Goal: Information Seeking & Learning: Learn about a topic

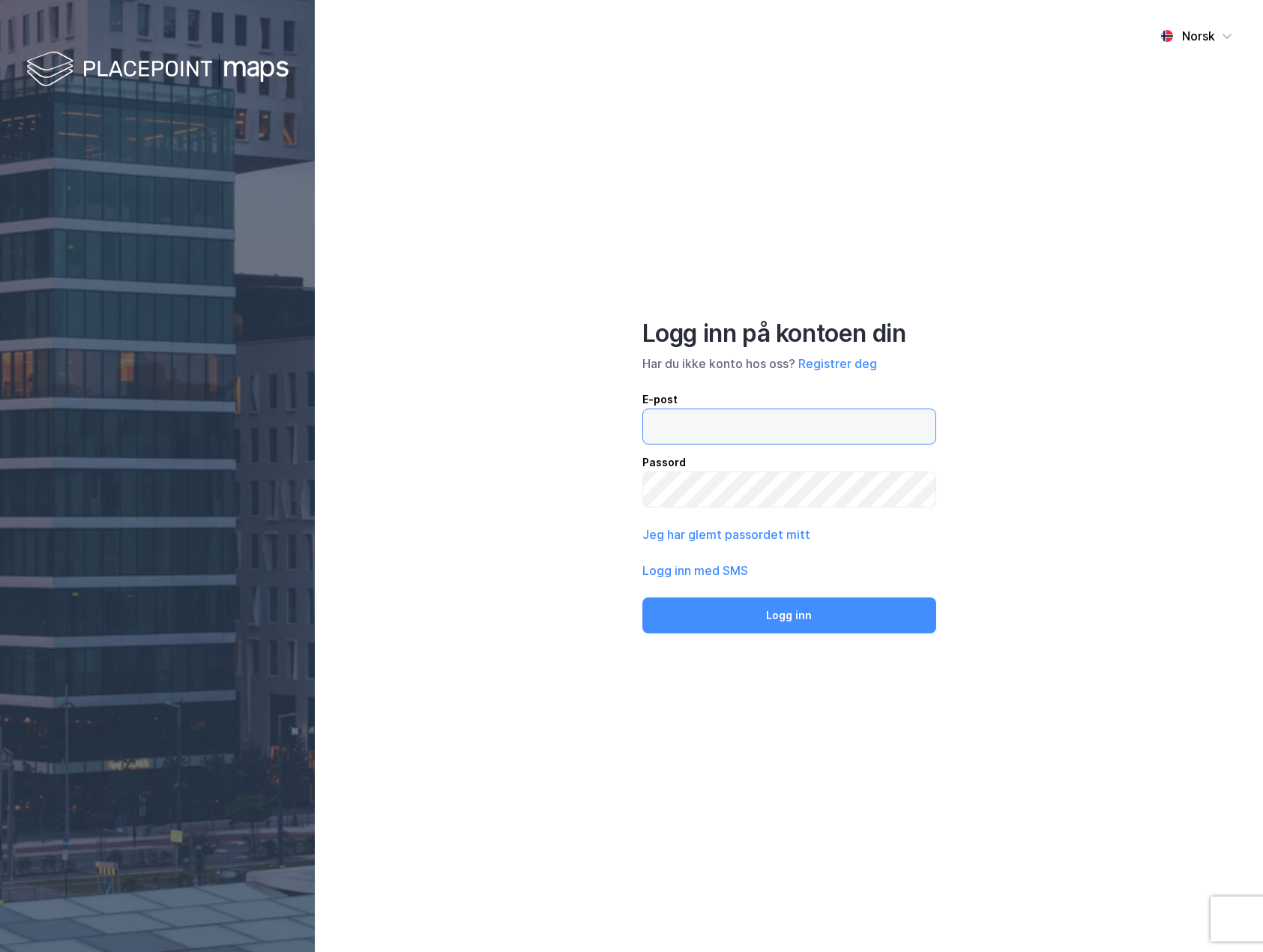
click at [811, 416] on input "email" at bounding box center [789, 427] width 292 height 35
paste input "[EMAIL_ADDRESS][PERSON_NAME][DOMAIN_NAME]"
type input "[EMAIL_ADDRESS][PERSON_NAME][DOMAIN_NAME]"
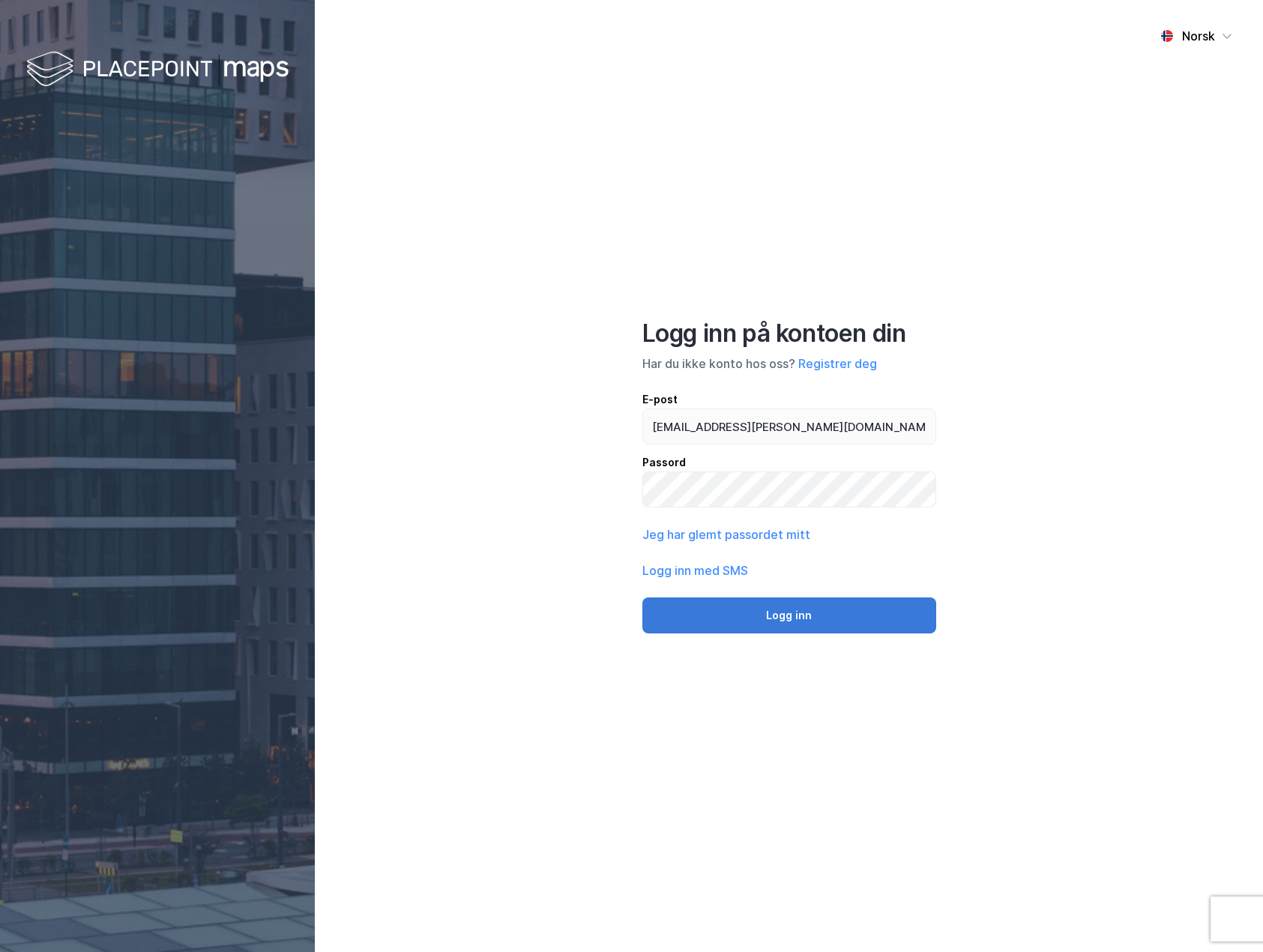
click at [784, 621] on button "Logg inn" at bounding box center [789, 616] width 294 height 36
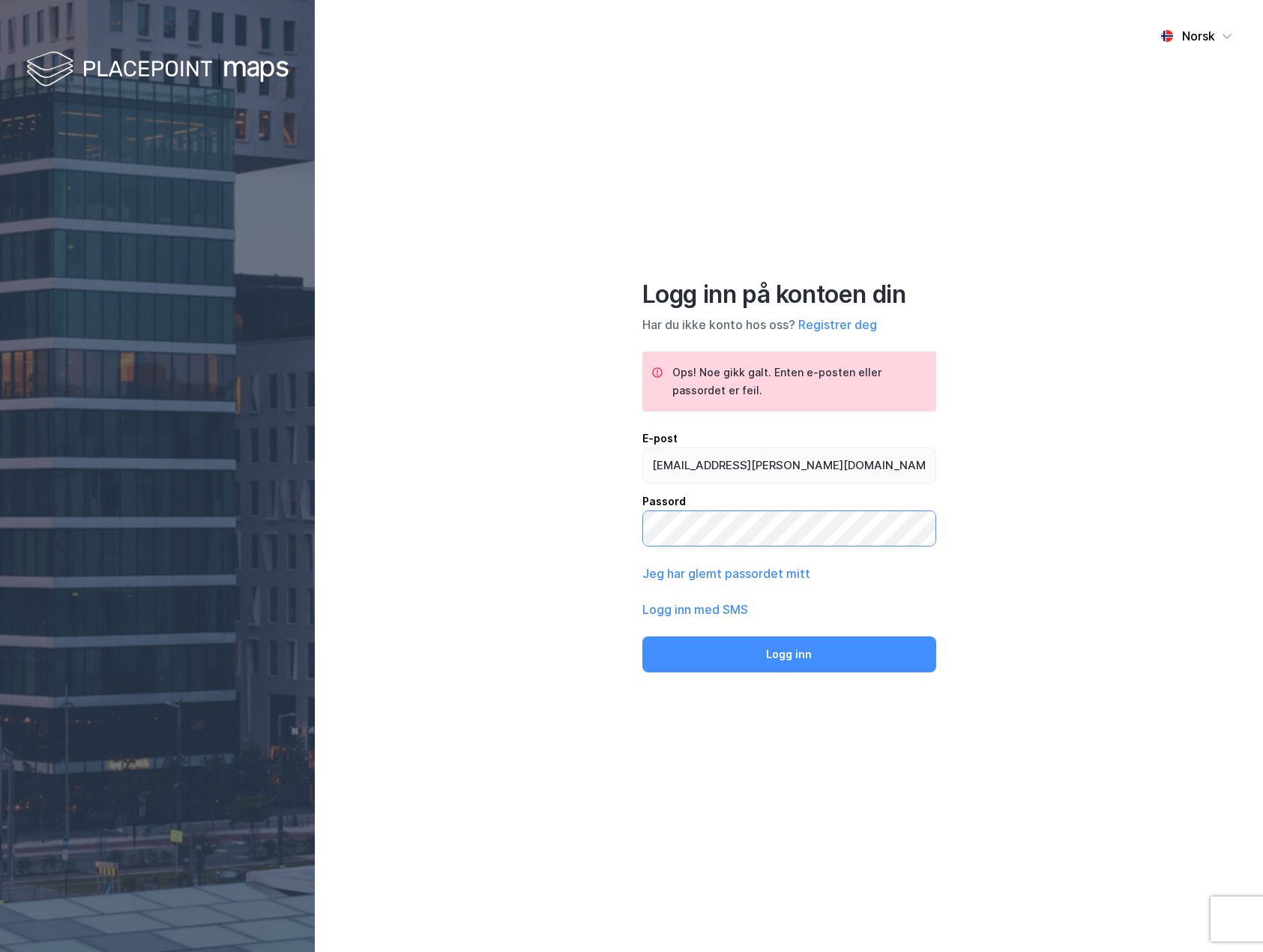
click at [642, 636] on button "Logg inn" at bounding box center [789, 654] width 294 height 36
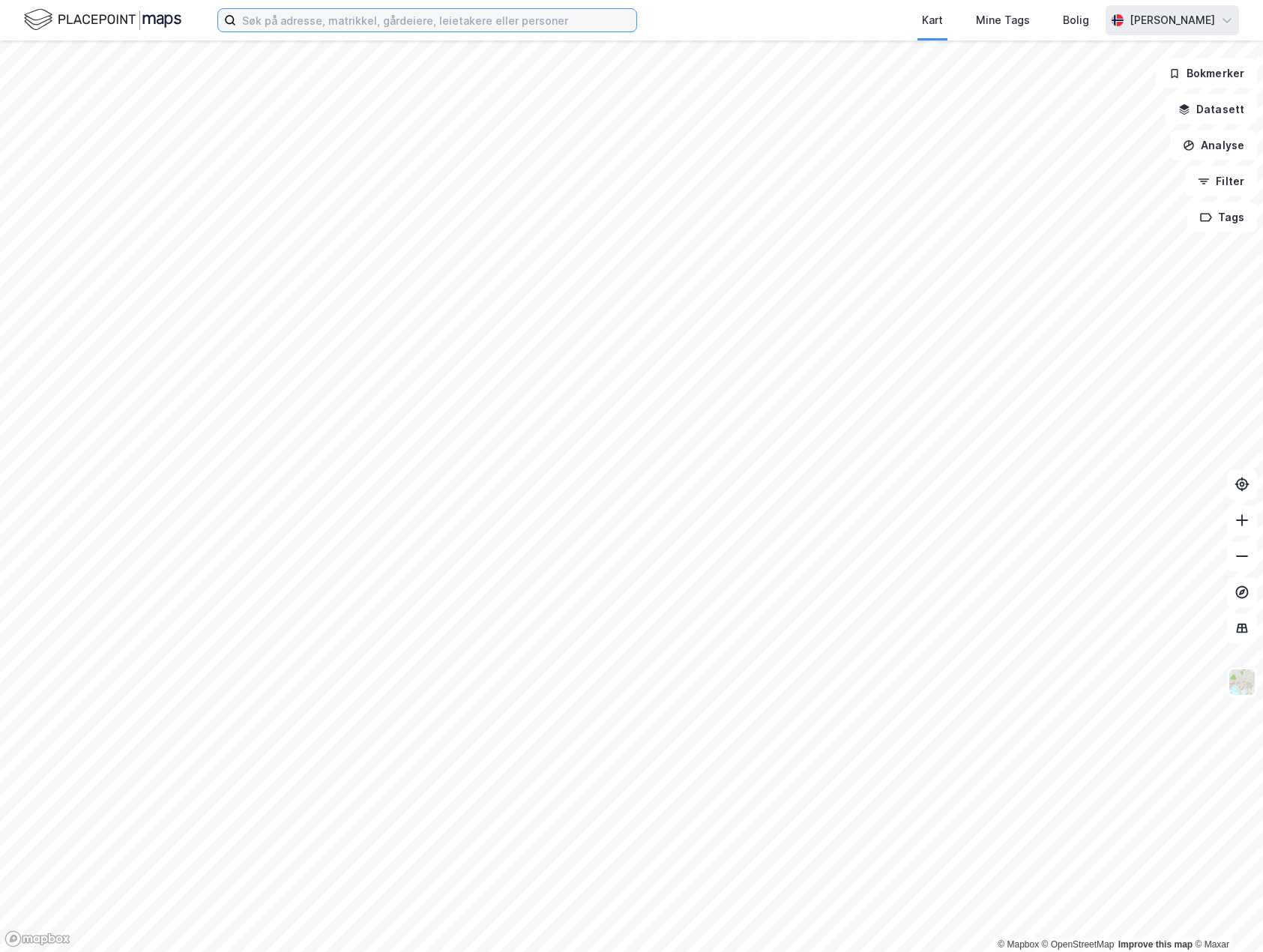
click at [451, 23] on input at bounding box center [437, 20] width 401 height 23
click at [1126, 18] on icon at bounding box center [1117, 20] width 21 height 12
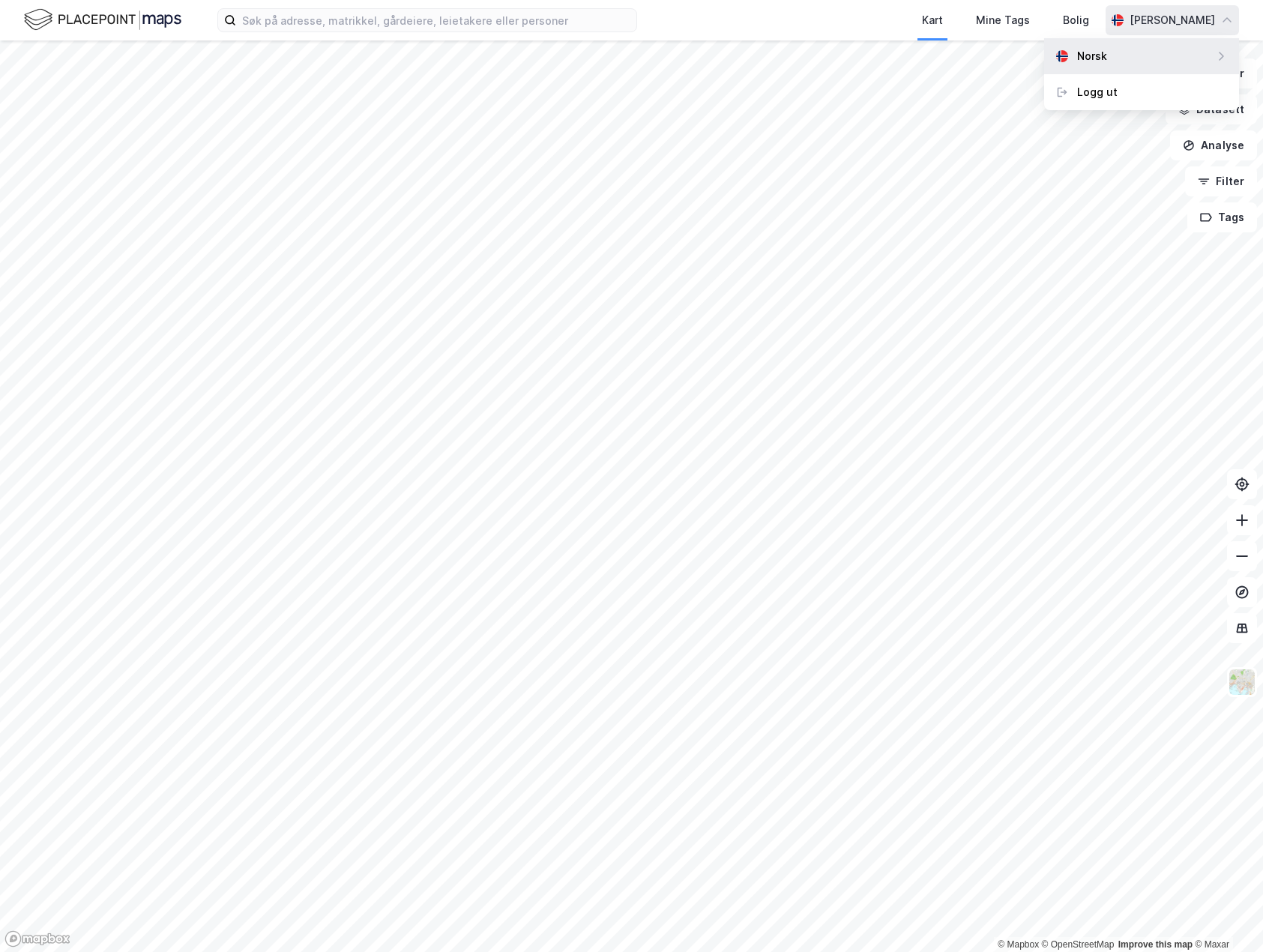
click at [1081, 51] on div "Norsk" at bounding box center [1092, 56] width 30 height 18
click at [1232, 27] on div "[PERSON_NAME]" at bounding box center [1173, 20] width 134 height 30
click at [1219, 53] on icon at bounding box center [1221, 56] width 12 height 12
click at [1225, 28] on div "[PERSON_NAME]" at bounding box center [1173, 20] width 134 height 30
click at [1221, 53] on icon at bounding box center [1221, 56] width 12 height 12
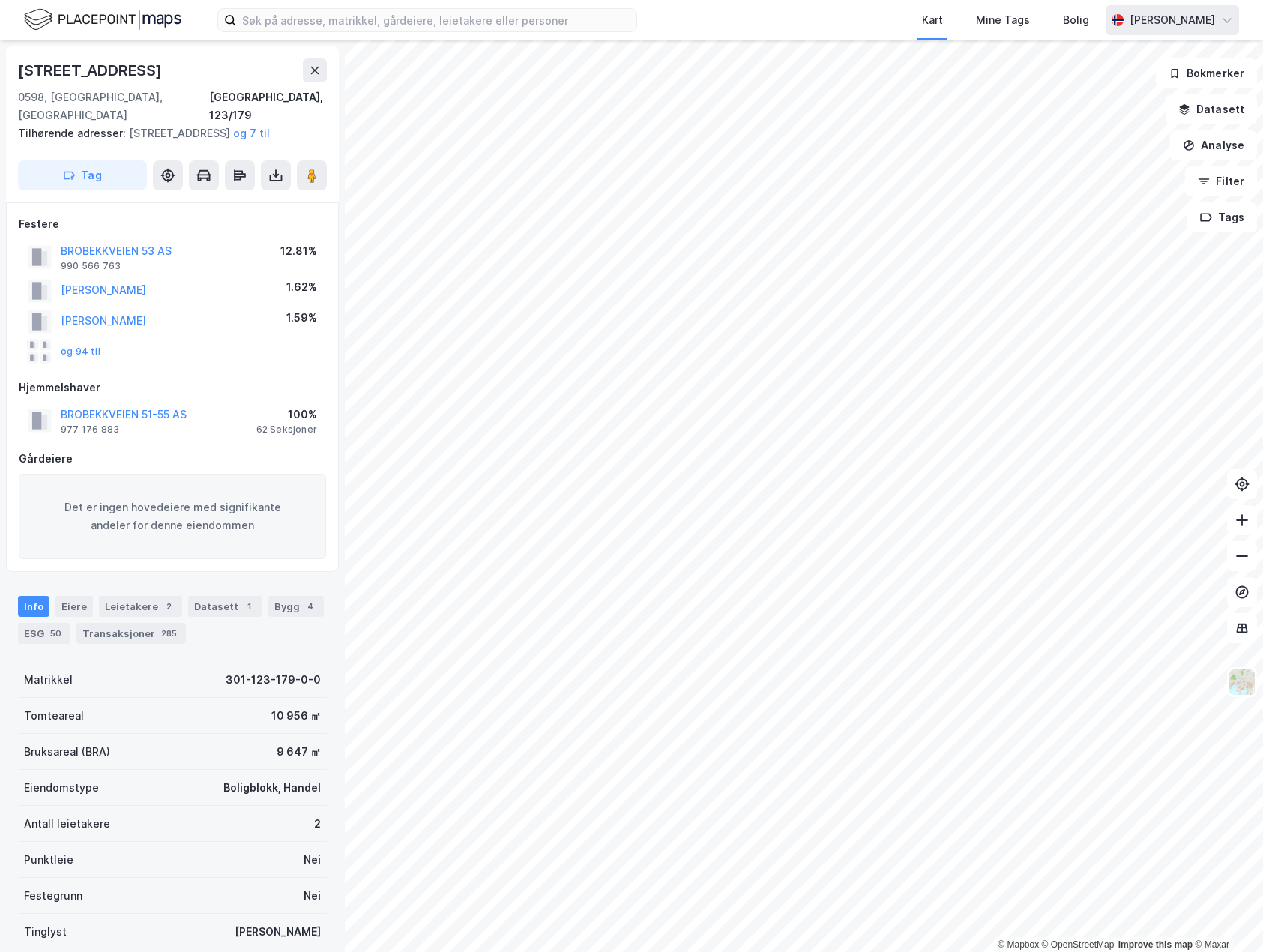
click at [1210, 24] on div "[PERSON_NAME]" at bounding box center [1172, 20] width 86 height 18
click at [923, 52] on div "Engelsk" at bounding box center [946, 57] width 195 height 36
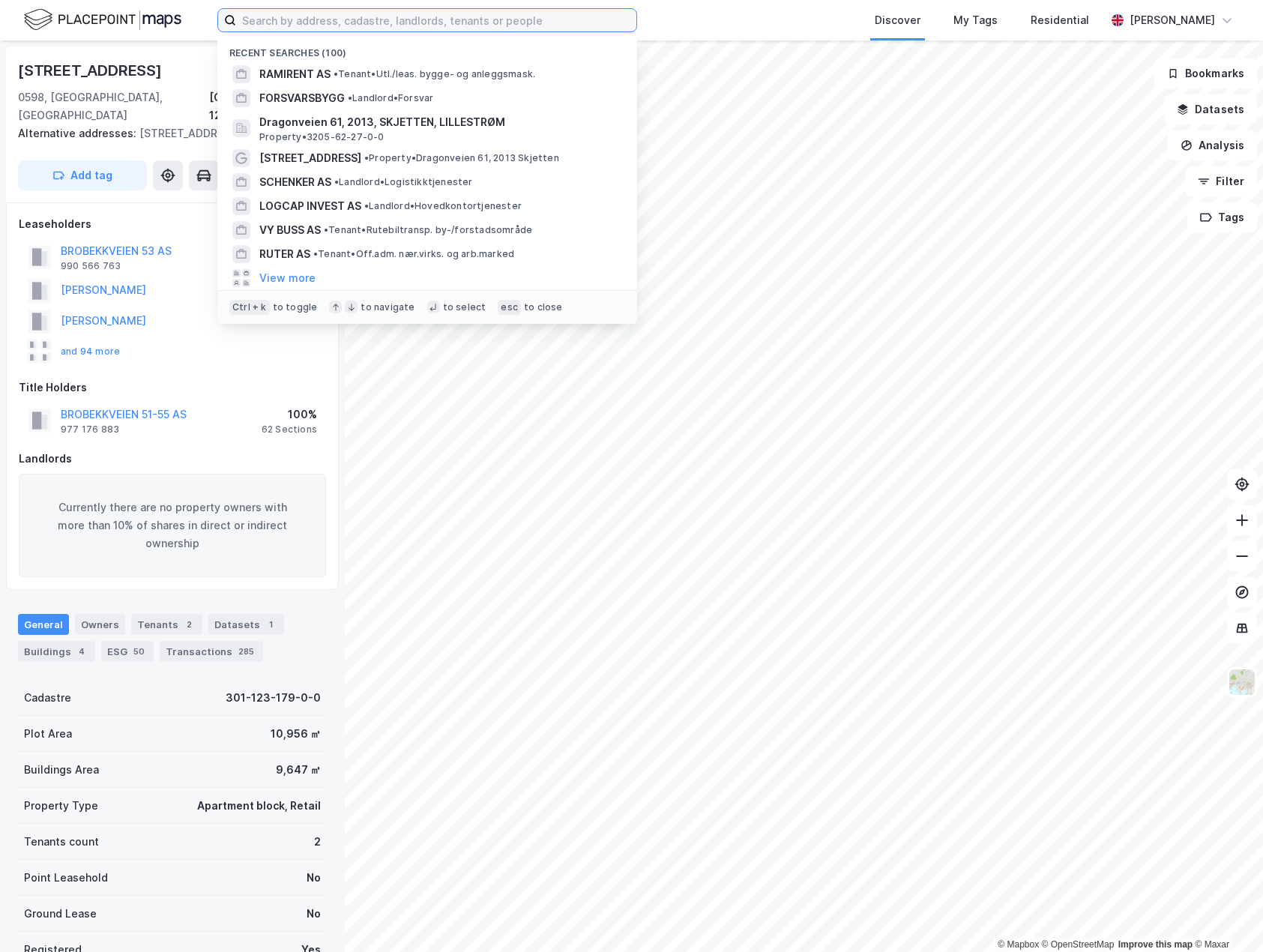
click at [423, 27] on input at bounding box center [437, 20] width 401 height 23
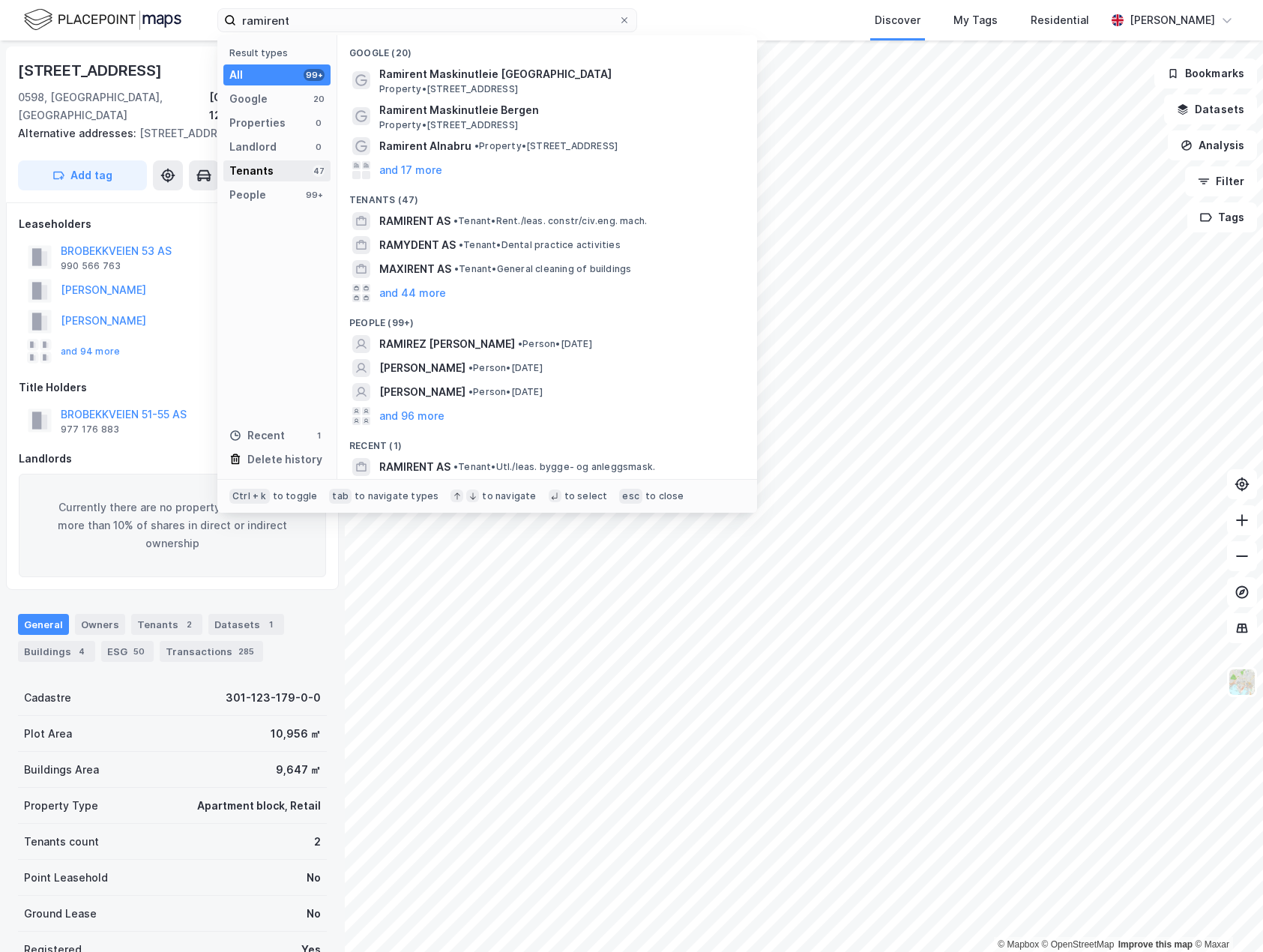
click at [242, 174] on div "Tenants" at bounding box center [251, 170] width 44 height 18
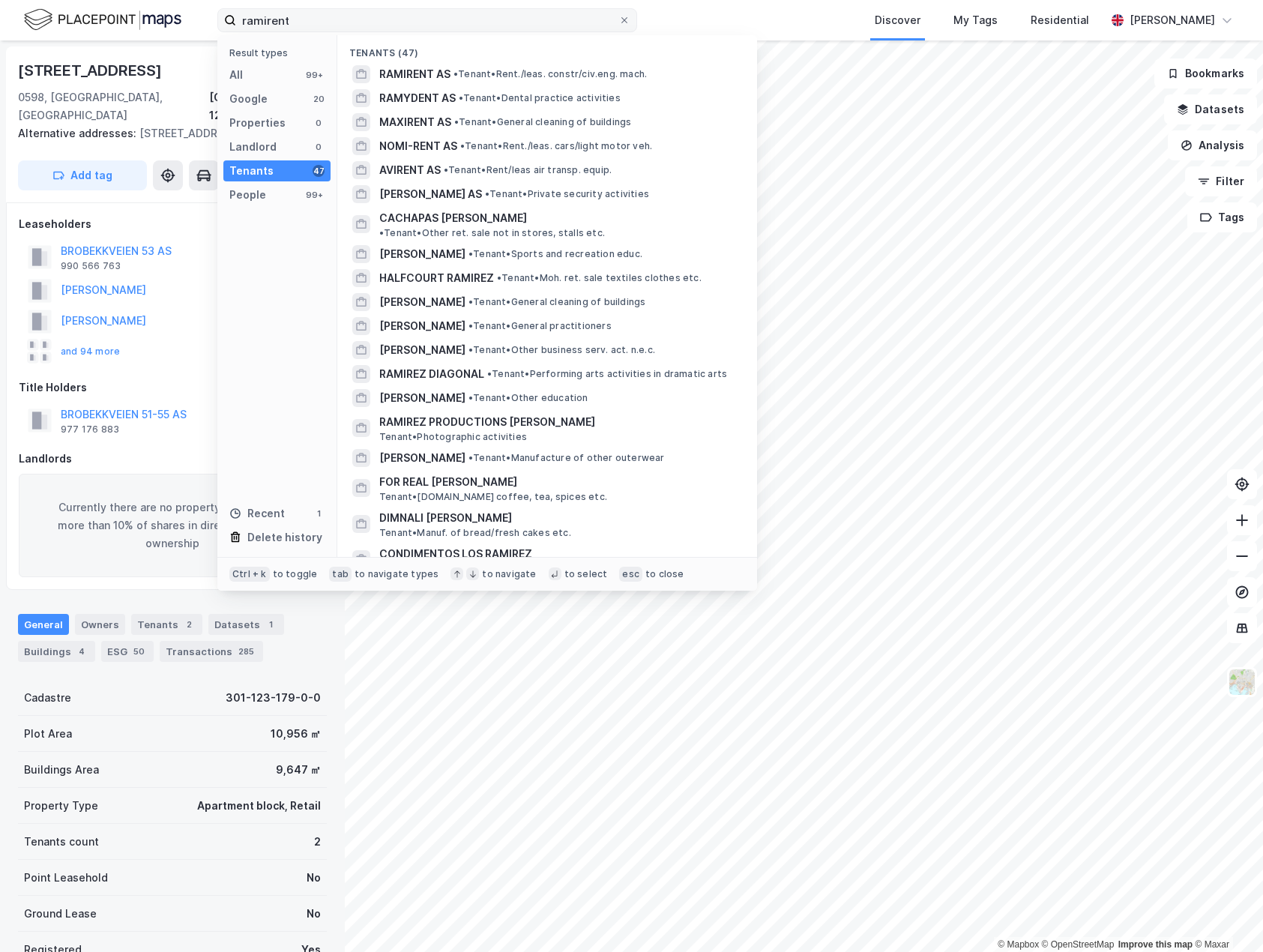
click at [559, 67] on div "RAMIRENT AS • Tenant • Rent./leas. constr/civ.eng. mach." at bounding box center [561, 74] width 363 height 18
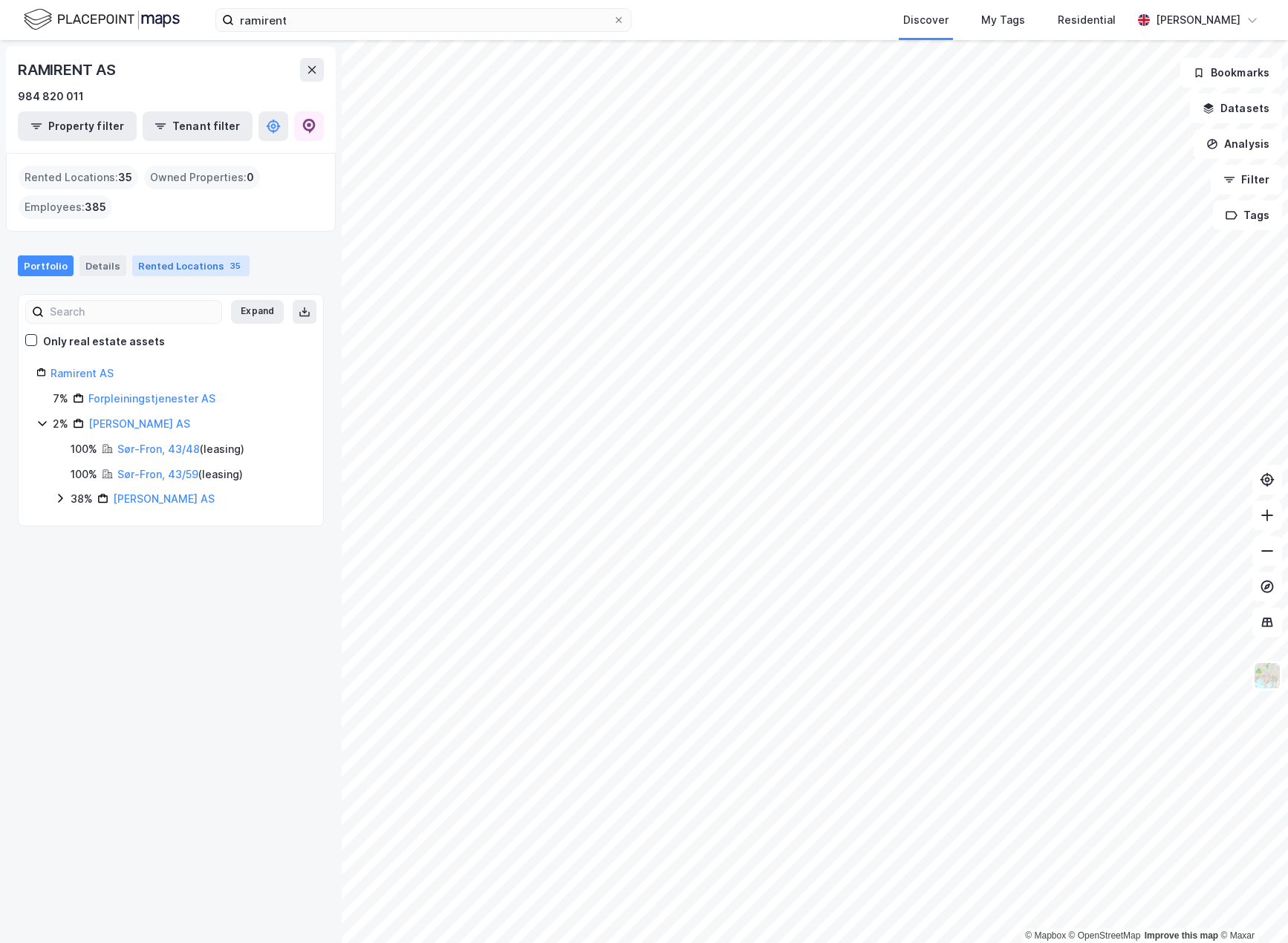
click at [176, 264] on div "Rented Locations 35" at bounding box center [191, 265] width 118 height 21
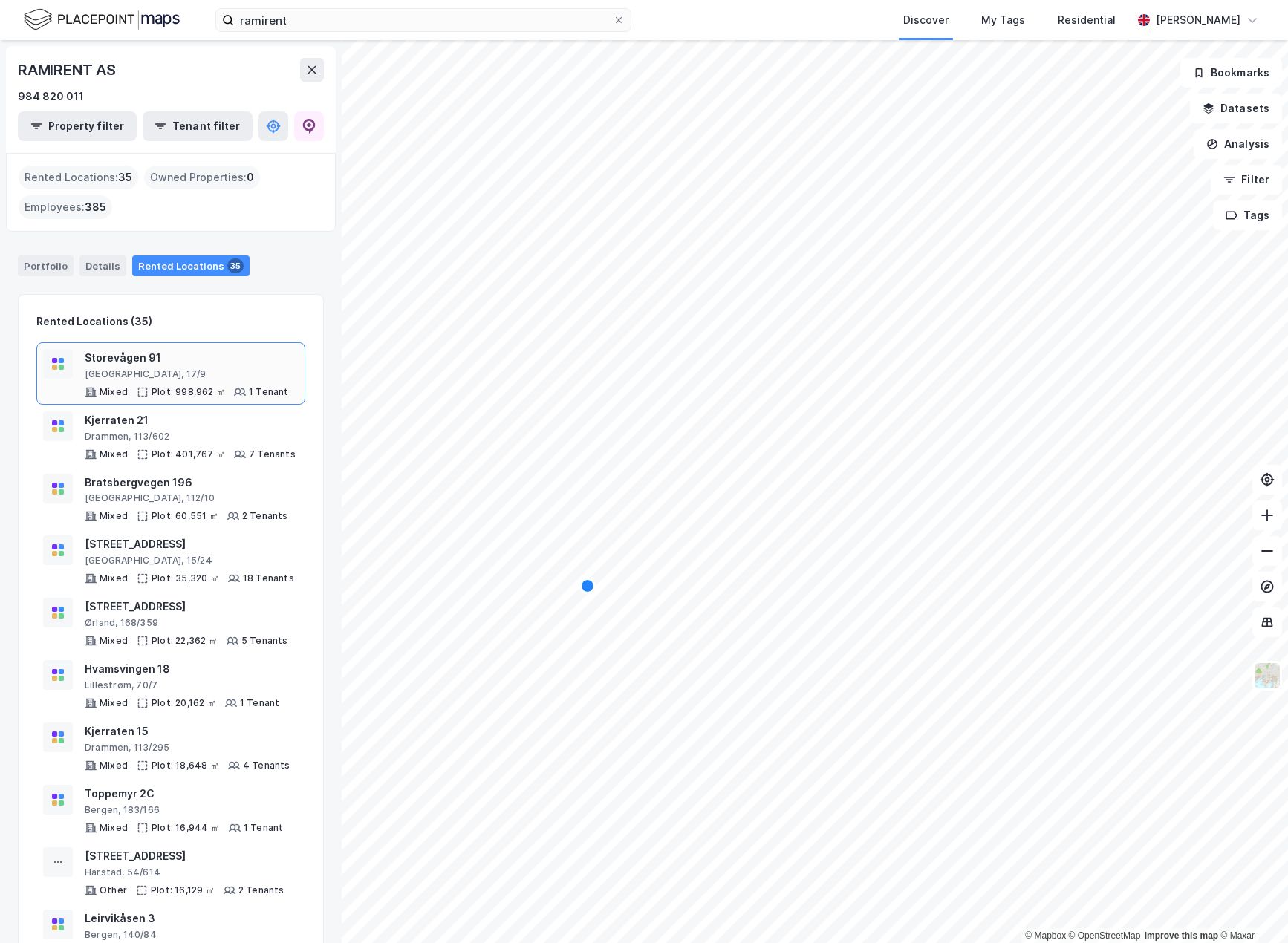
click at [177, 359] on div "Storevågen 91" at bounding box center [187, 358] width 204 height 18
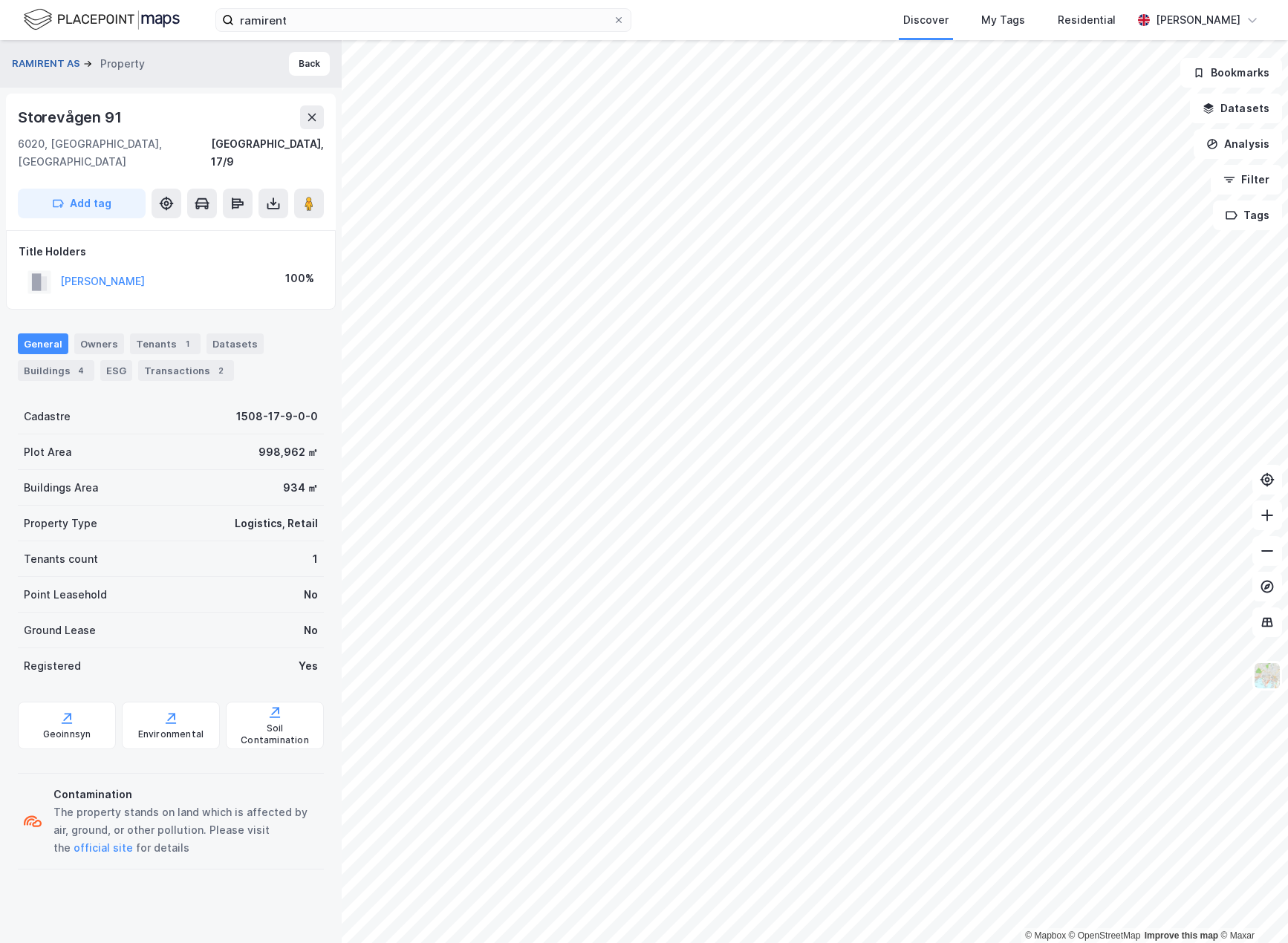
click at [34, 64] on button "RAMIRENT AS" at bounding box center [47, 64] width 72 height 15
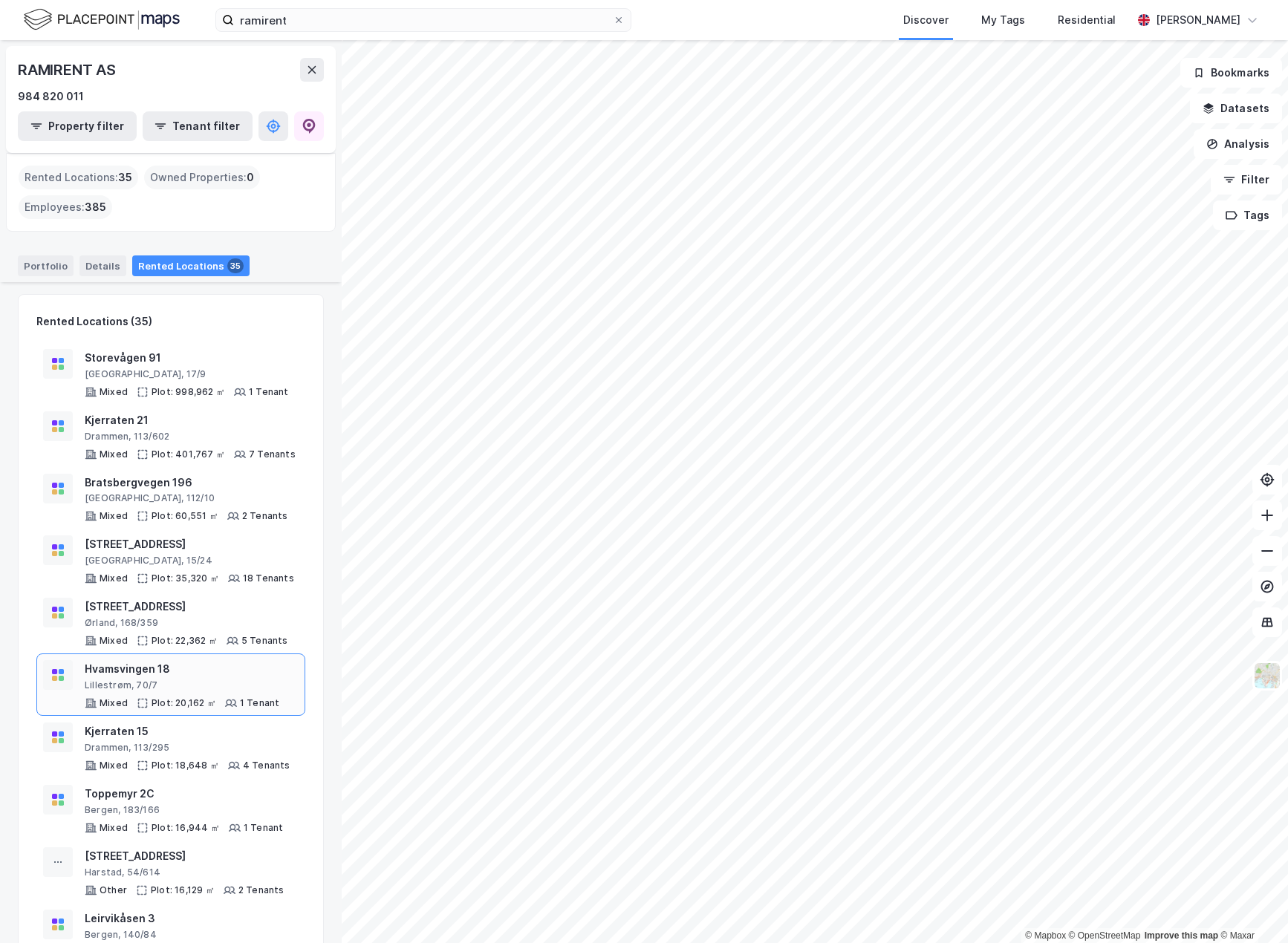
click at [61, 669] on rect at bounding box center [61, 671] width 5 height 5
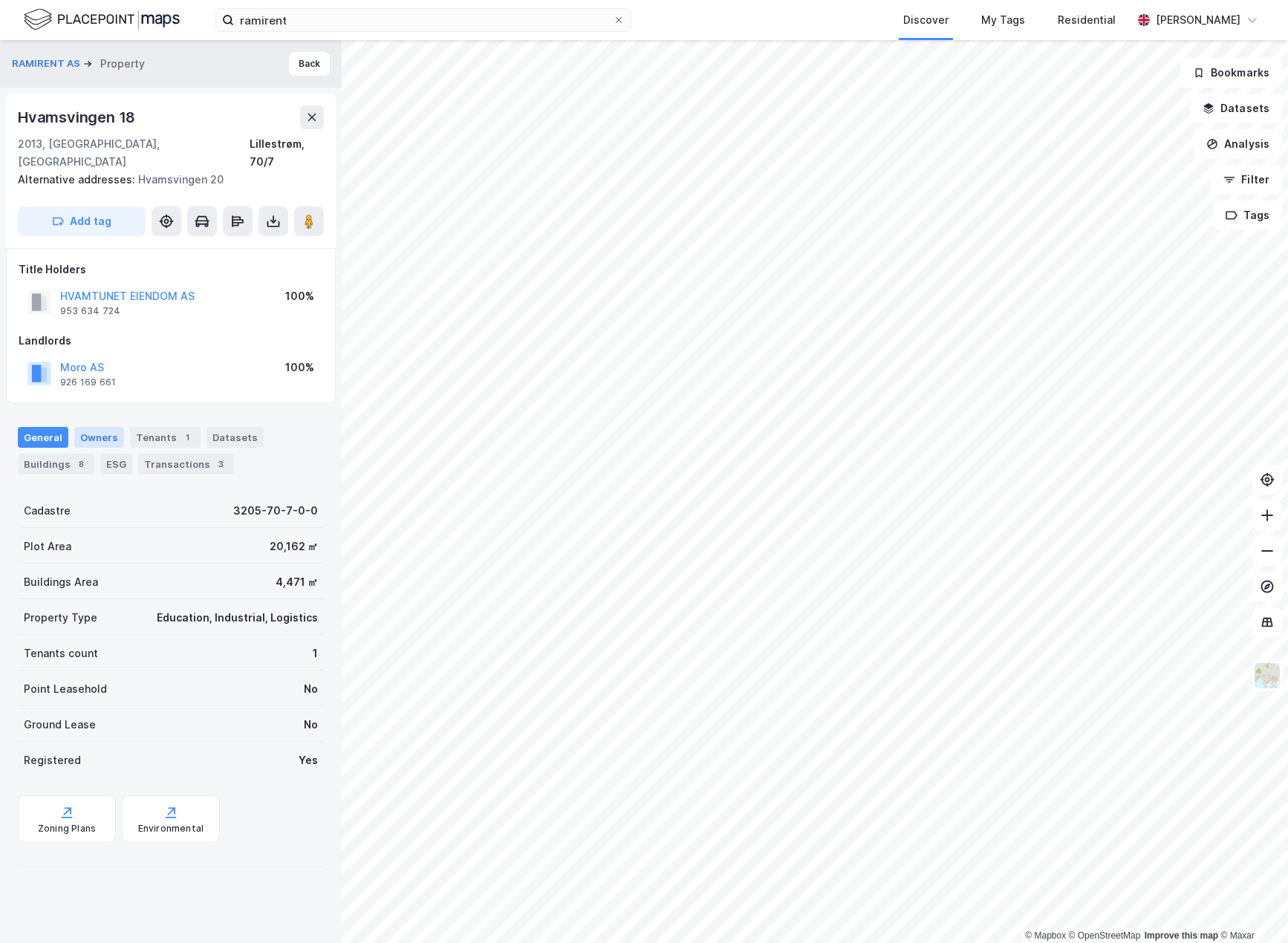
click at [107, 427] on div "Owners" at bounding box center [99, 437] width 50 height 21
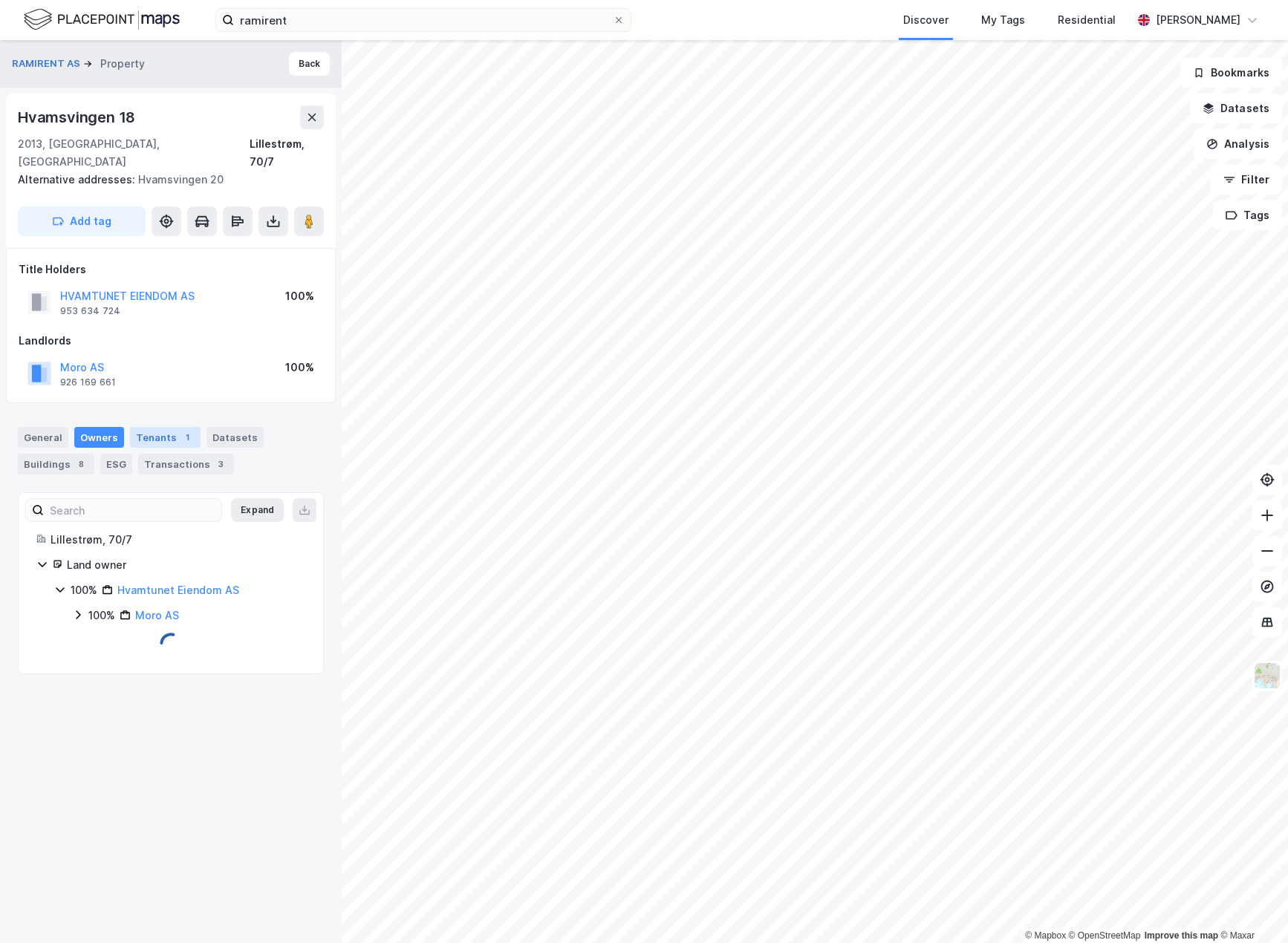
click at [153, 427] on div "Tenants 1" at bounding box center [165, 437] width 71 height 21
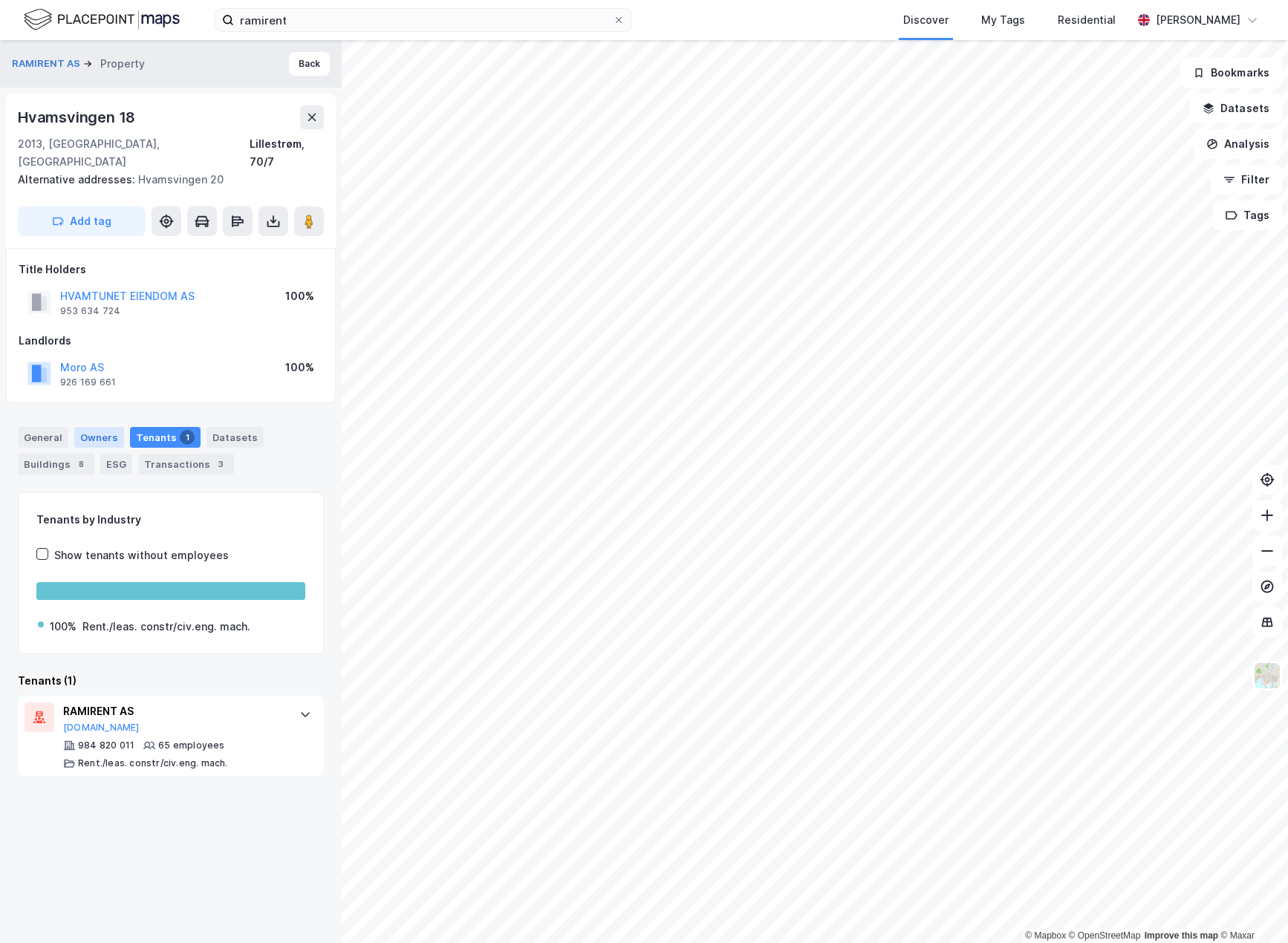
click at [90, 427] on div "Owners" at bounding box center [99, 437] width 50 height 21
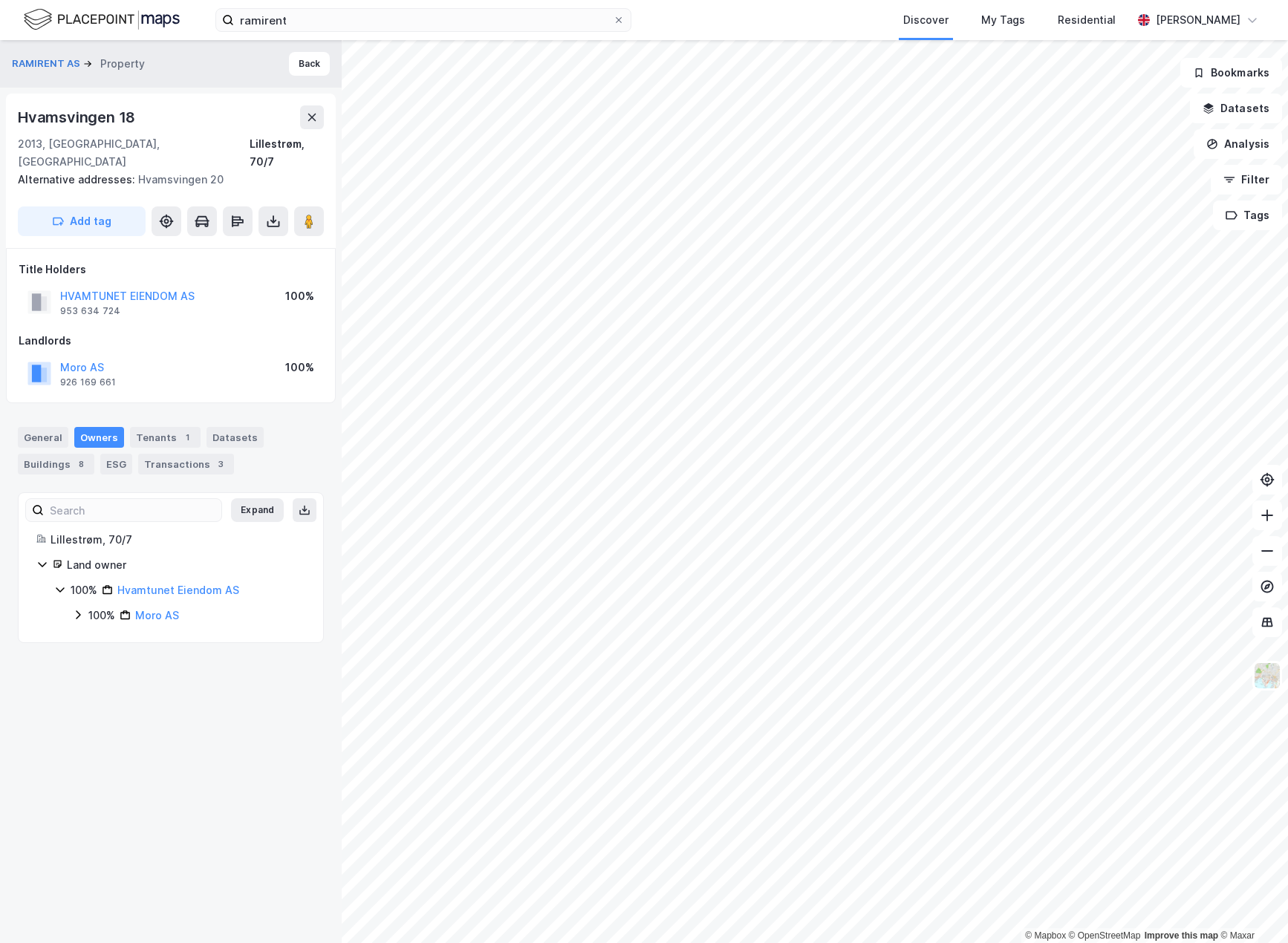
click at [79, 611] on icon at bounding box center [78, 615] width 5 height 9
click at [58, 584] on icon at bounding box center [60, 589] width 12 height 12
click at [77, 608] on icon at bounding box center [78, 614] width 12 height 12
click at [79, 611] on icon at bounding box center [78, 615] width 5 height 9
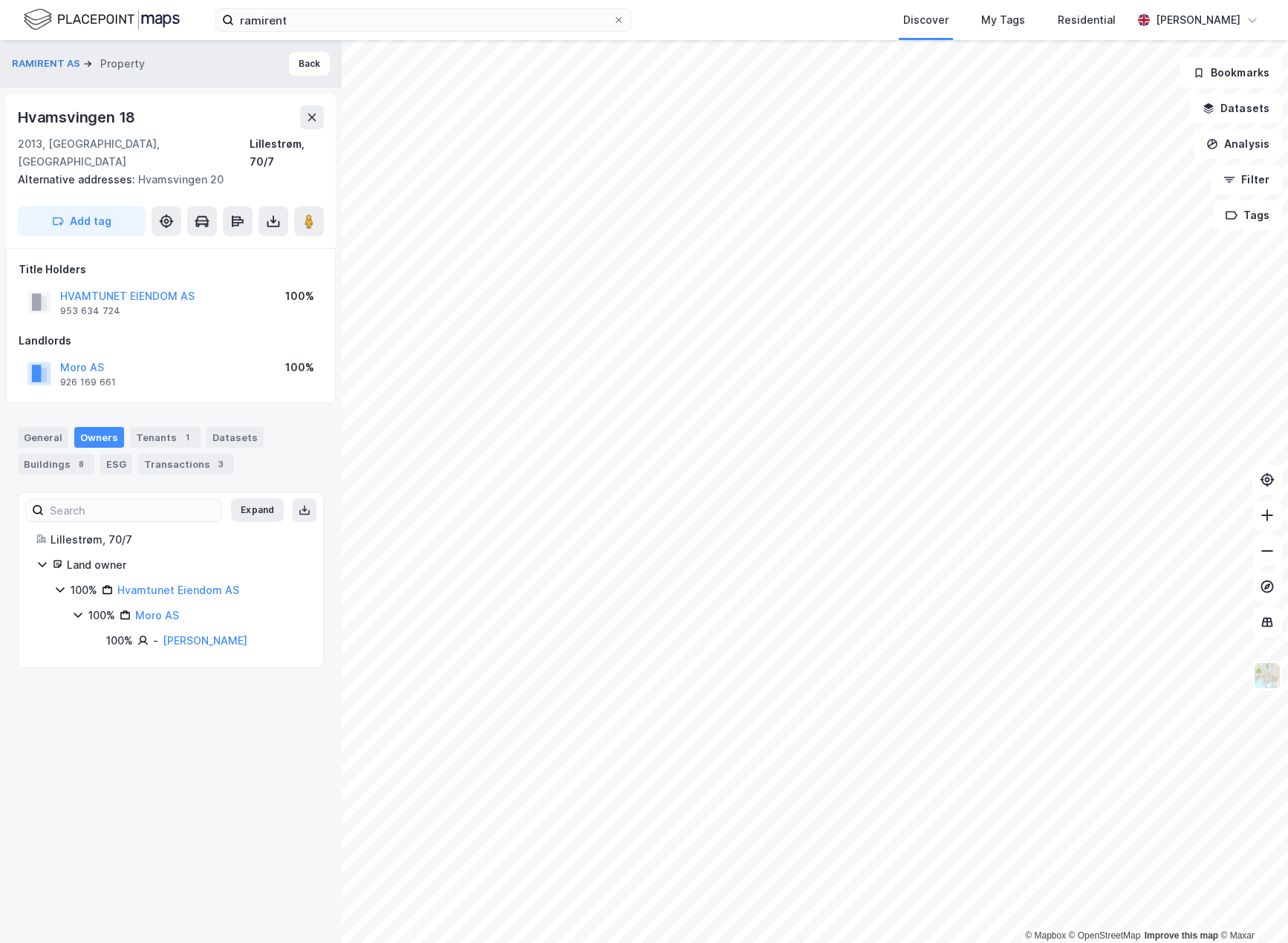
click at [61, 588] on icon at bounding box center [60, 591] width 8 height 5
click at [30, 60] on button "RAMIRENT AS" at bounding box center [47, 64] width 72 height 15
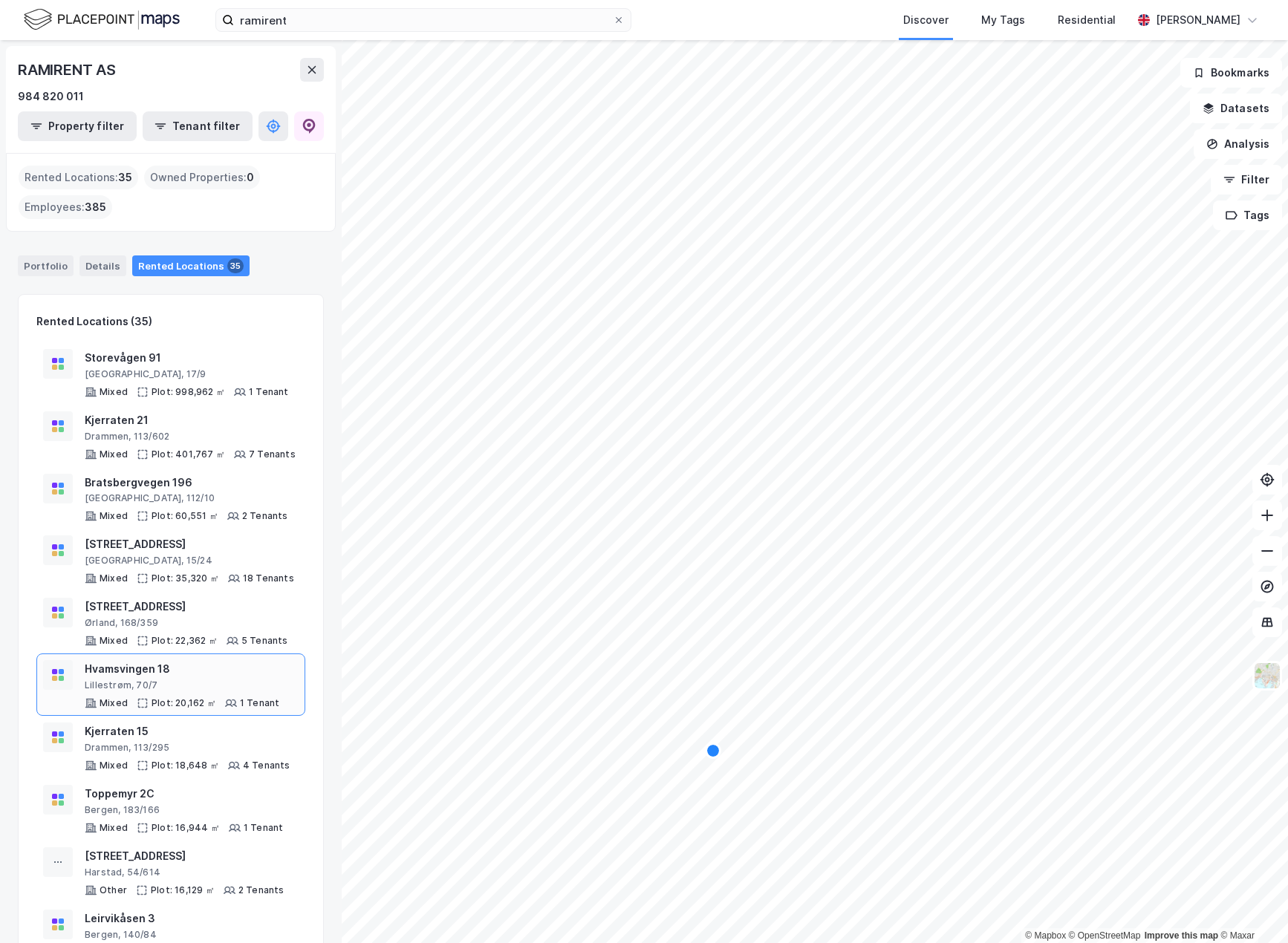
click at [203, 681] on div "Lillestrøm, 70/7" at bounding box center [182, 685] width 195 height 12
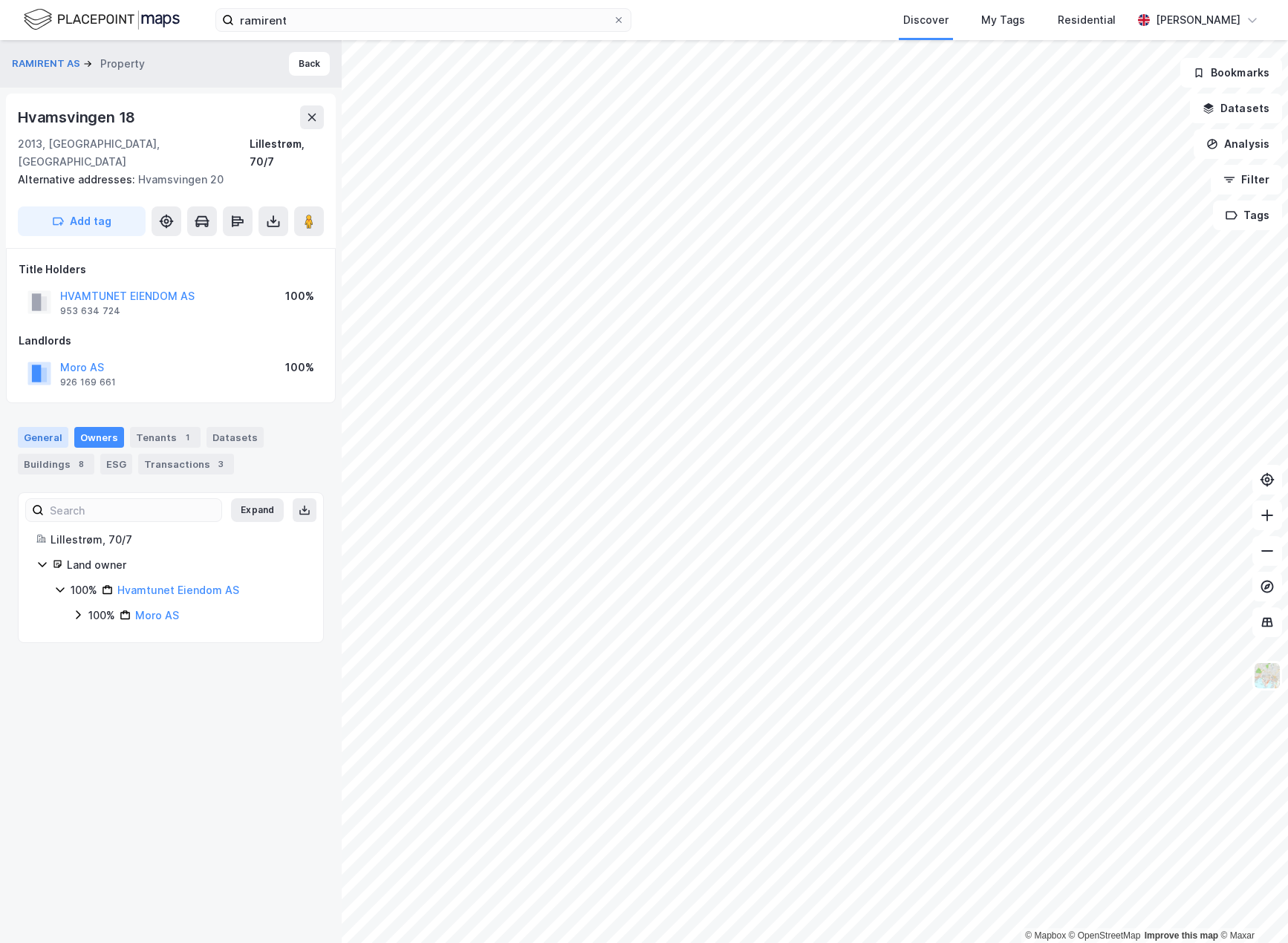
click at [54, 427] on div "General" at bounding box center [43, 437] width 51 height 21
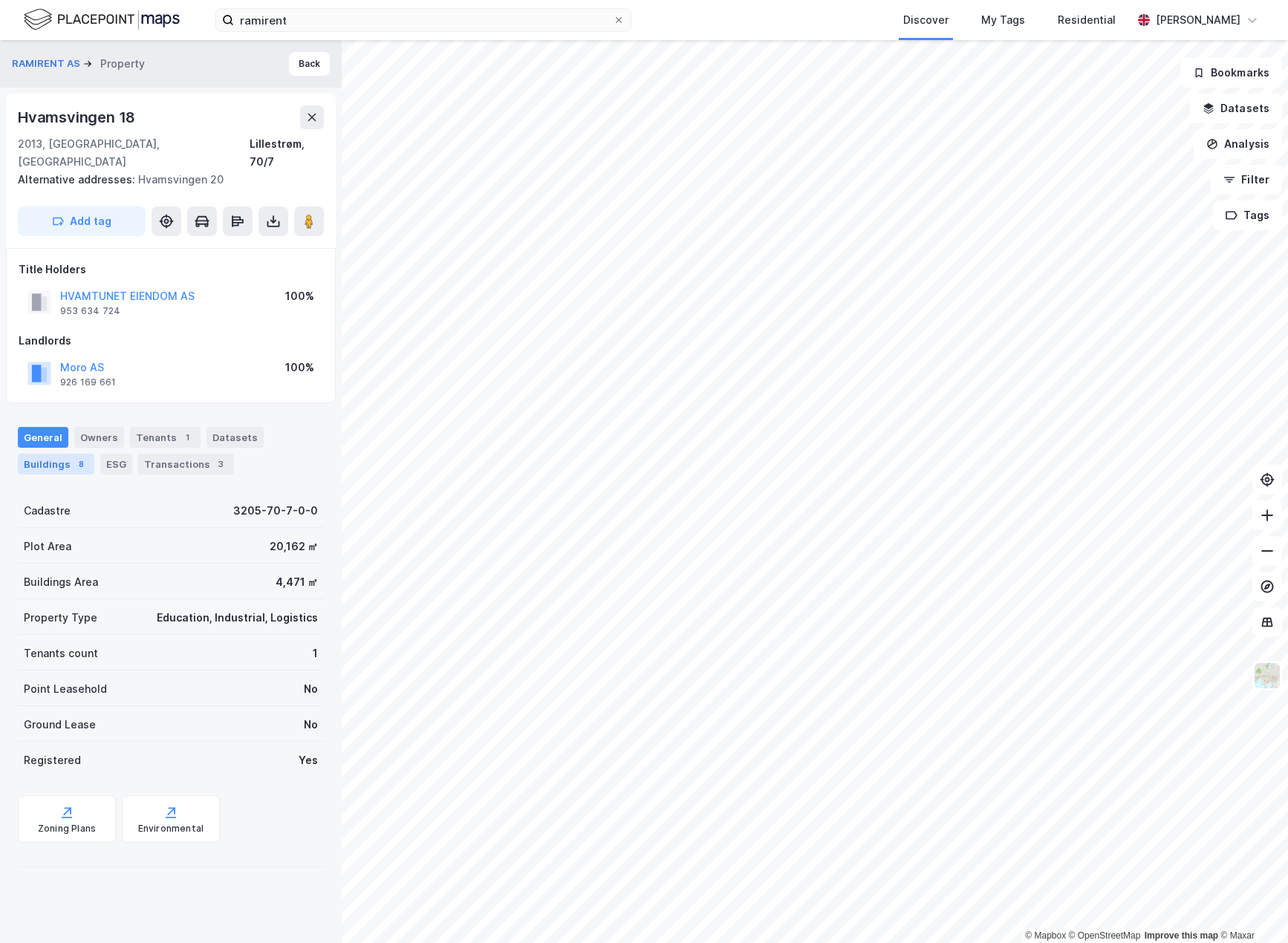
click at [51, 454] on div "Buildings 8" at bounding box center [56, 464] width 76 height 21
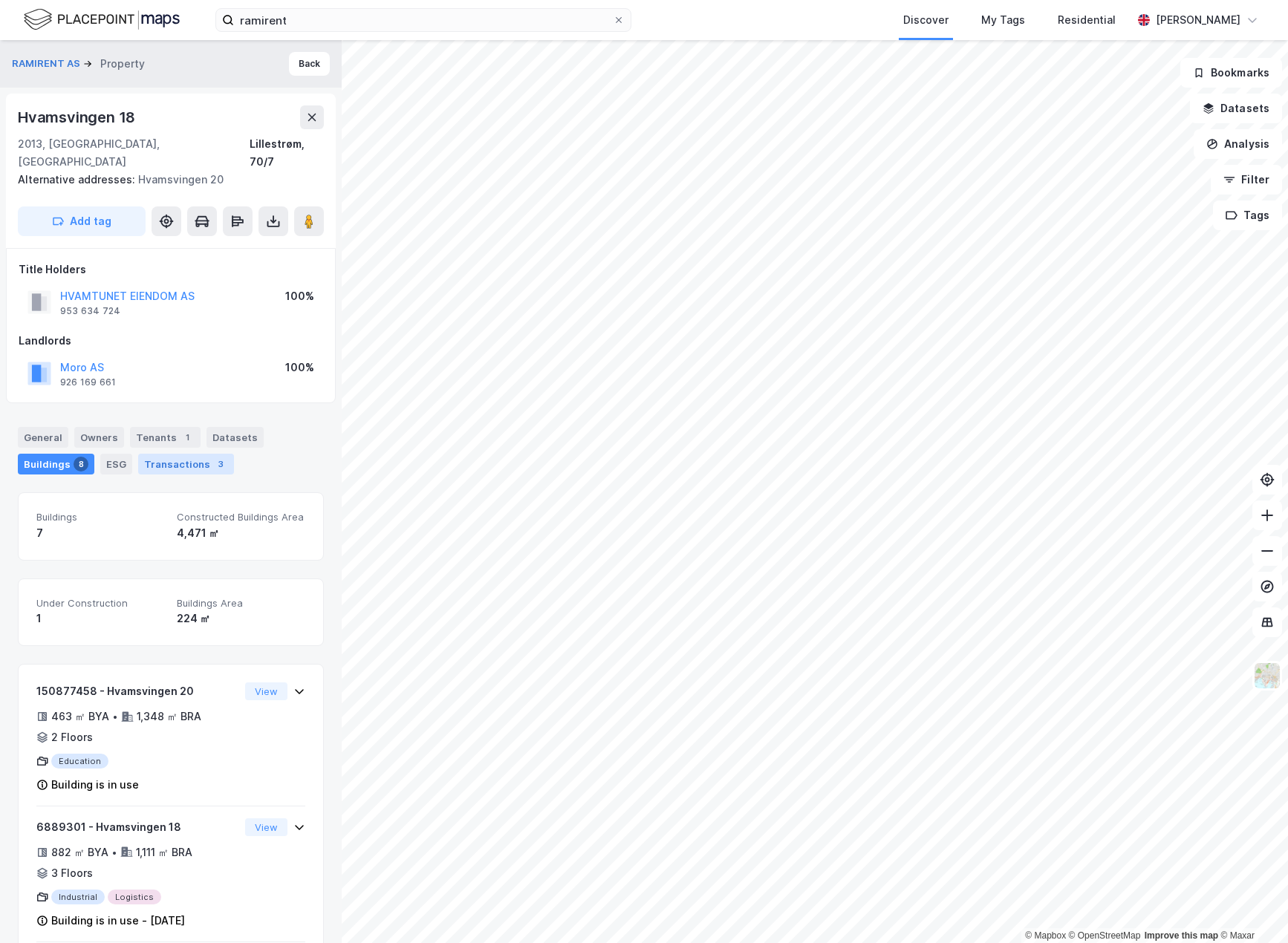
click at [198, 454] on div "Transactions 3" at bounding box center [185, 464] width 96 height 21
click at [107, 454] on div "ESG" at bounding box center [116, 464] width 32 height 21
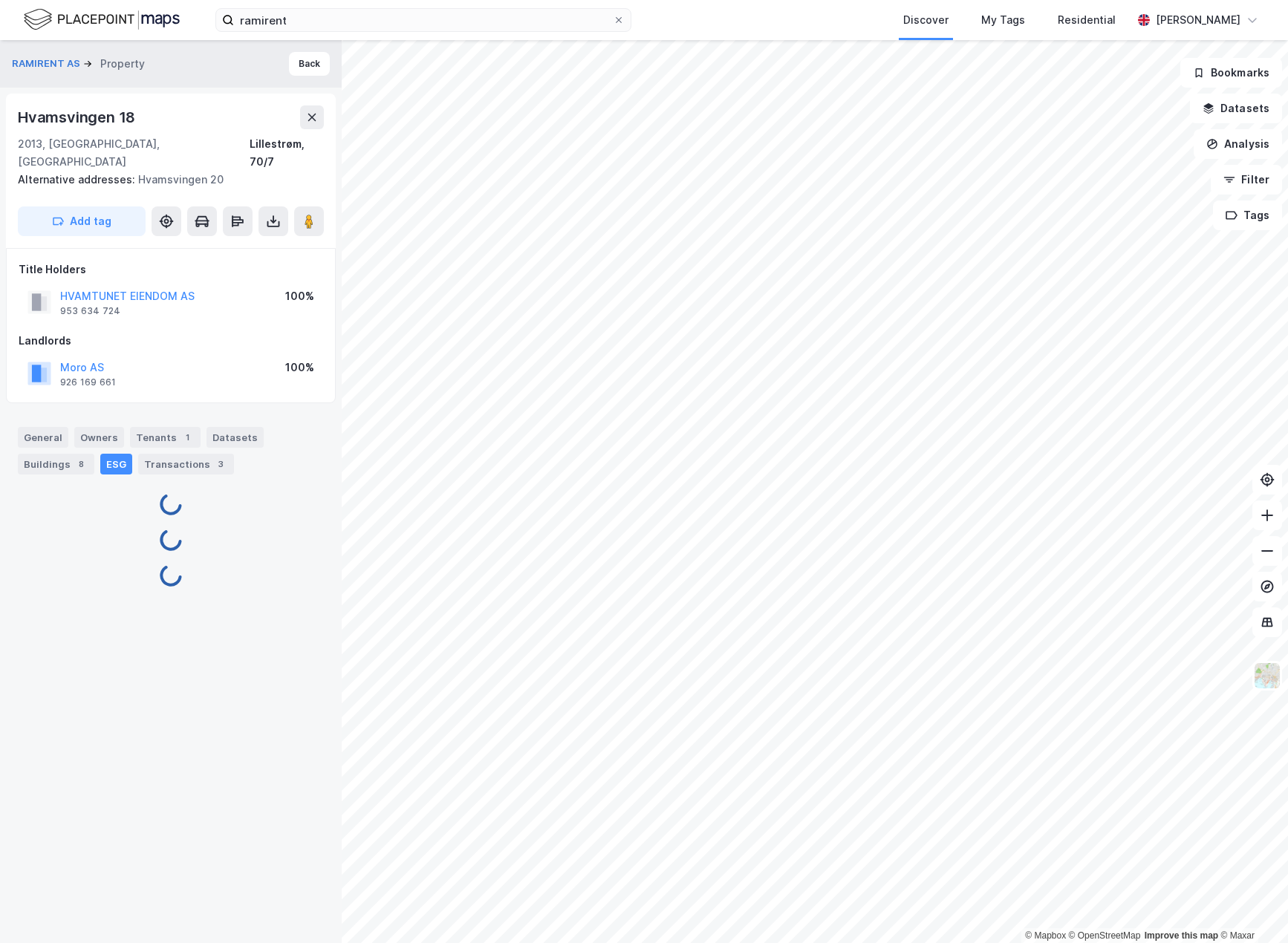
click at [112, 454] on div "ESG" at bounding box center [116, 464] width 32 height 21
click at [87, 427] on div "Owners" at bounding box center [99, 437] width 50 height 21
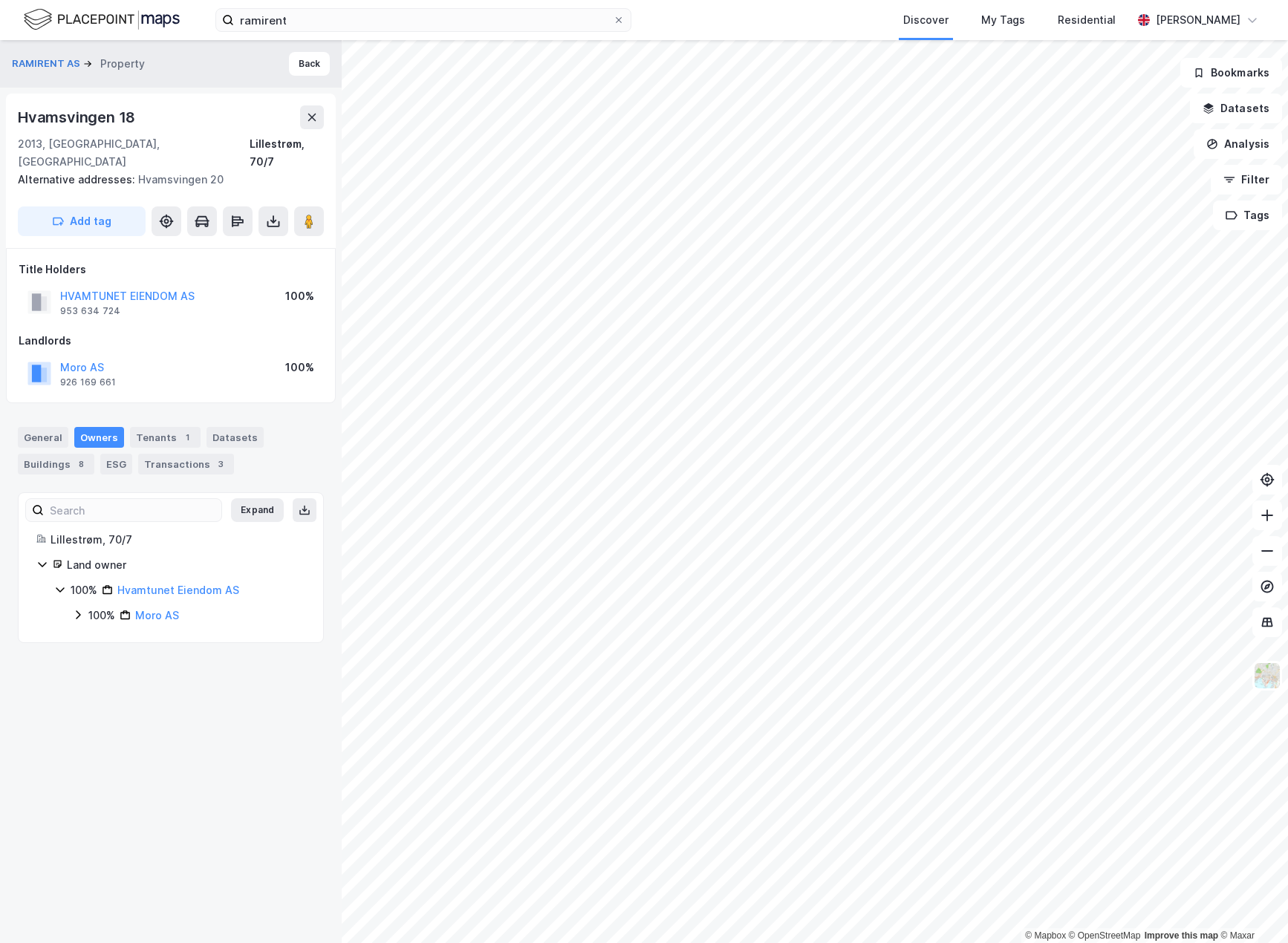
click at [287, 170] on div "Alternative addresses: Hvamsvingen 20" at bounding box center [165, 179] width 294 height 18
click at [290, 143] on div "Lillestrøm, 70/7" at bounding box center [286, 153] width 74 height 36
click at [99, 131] on div "Hvamsvingen 18 2013, Skjetten, Akershus Lillestrøm, 70/7" at bounding box center [170, 138] width 306 height 65
click at [46, 68] on button "RAMIRENT AS" at bounding box center [47, 64] width 72 height 15
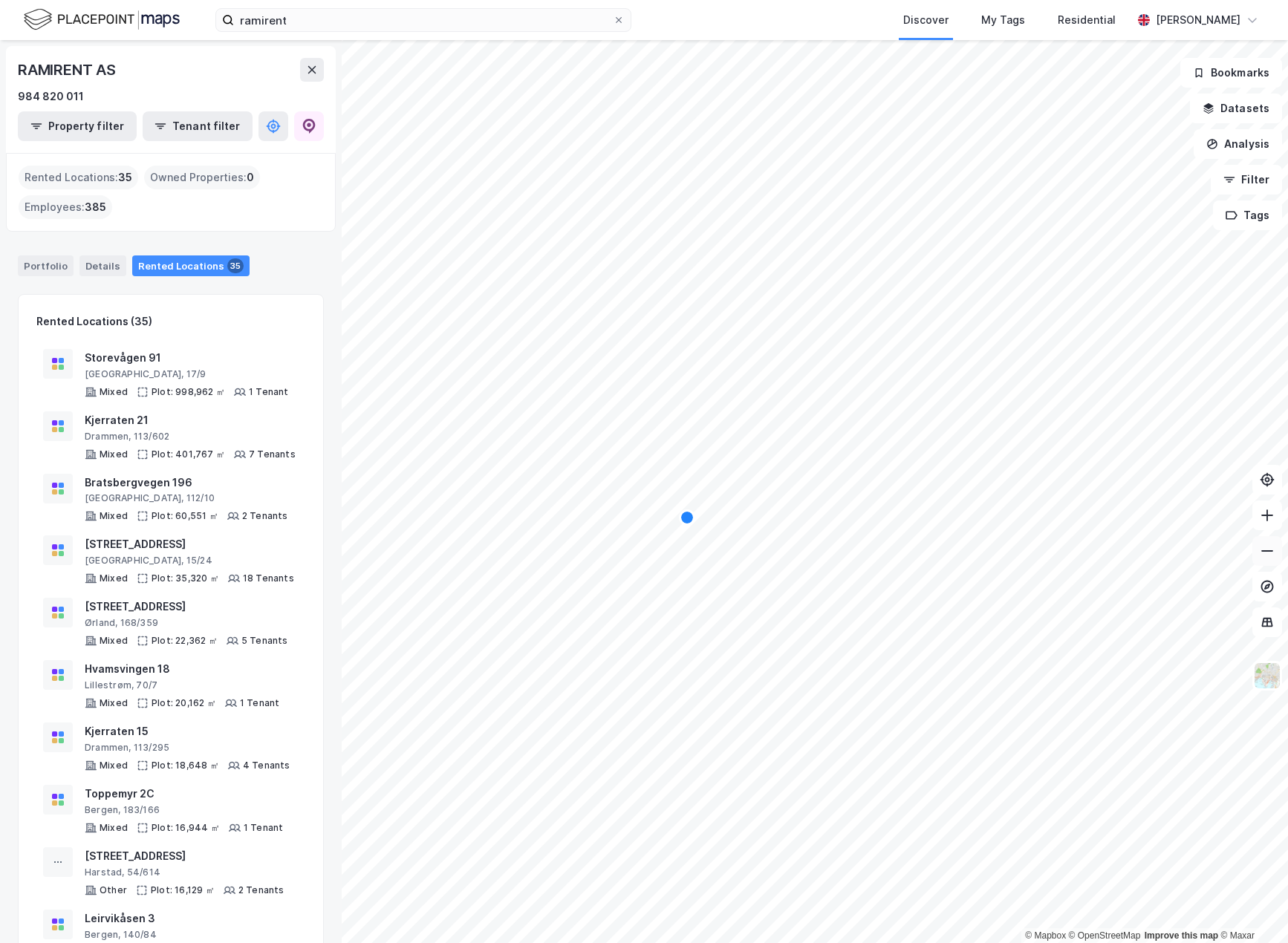
click at [169, 682] on div "Lillestrøm, 70/7" at bounding box center [182, 685] width 195 height 12
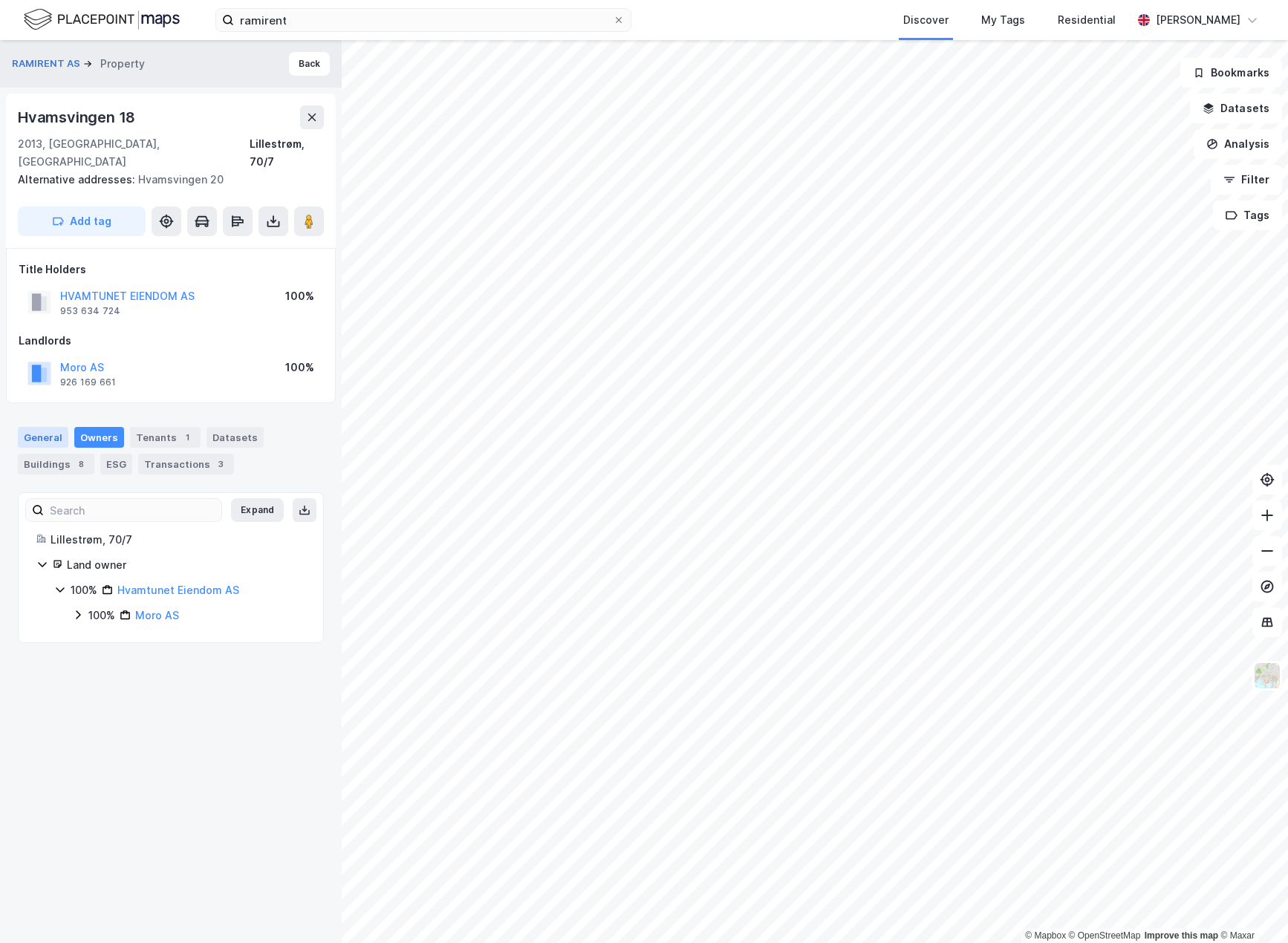
click at [51, 427] on div "General" at bounding box center [43, 437] width 51 height 21
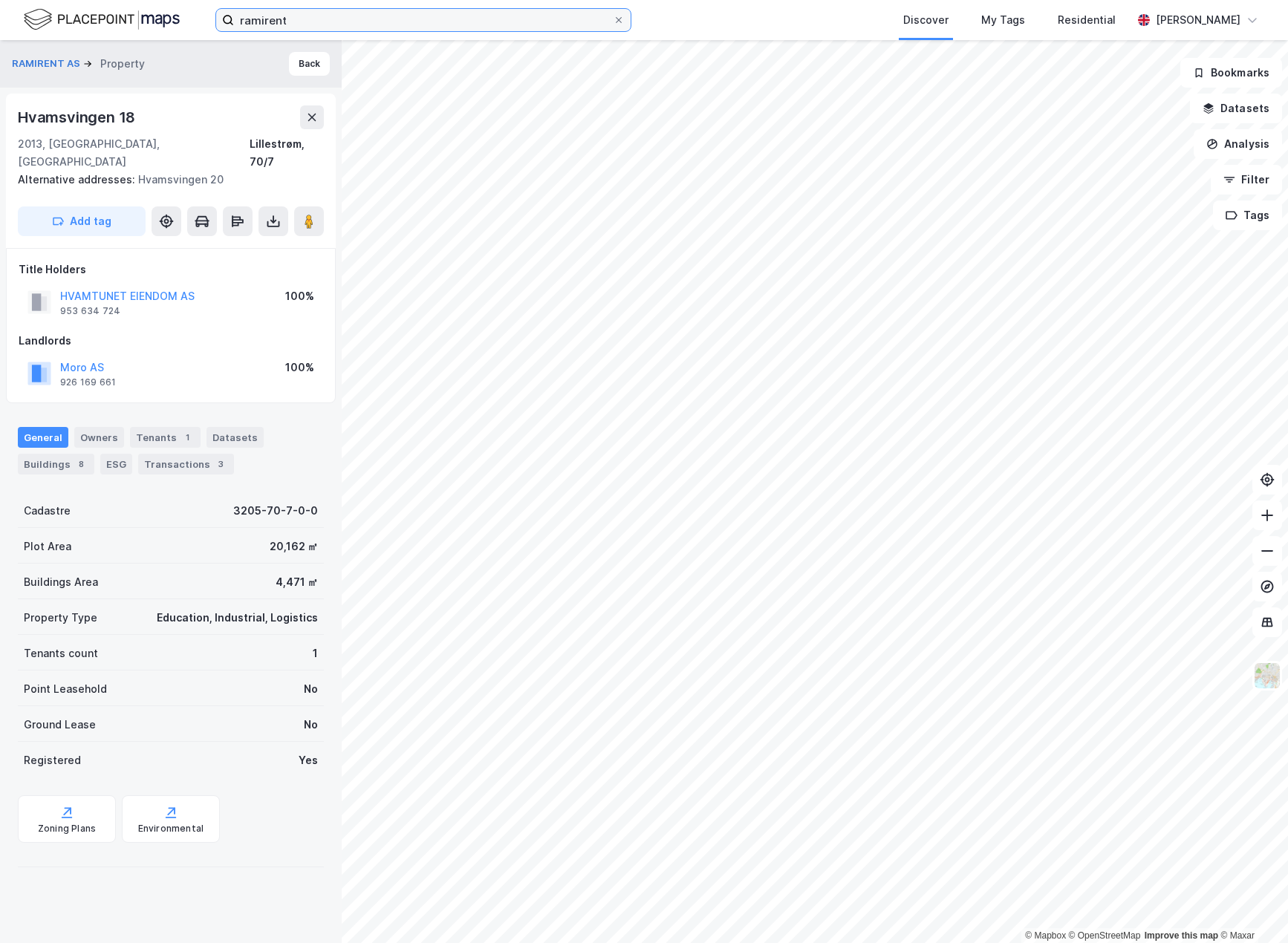
click at [296, 26] on input "ramirent" at bounding box center [423, 19] width 379 height 23
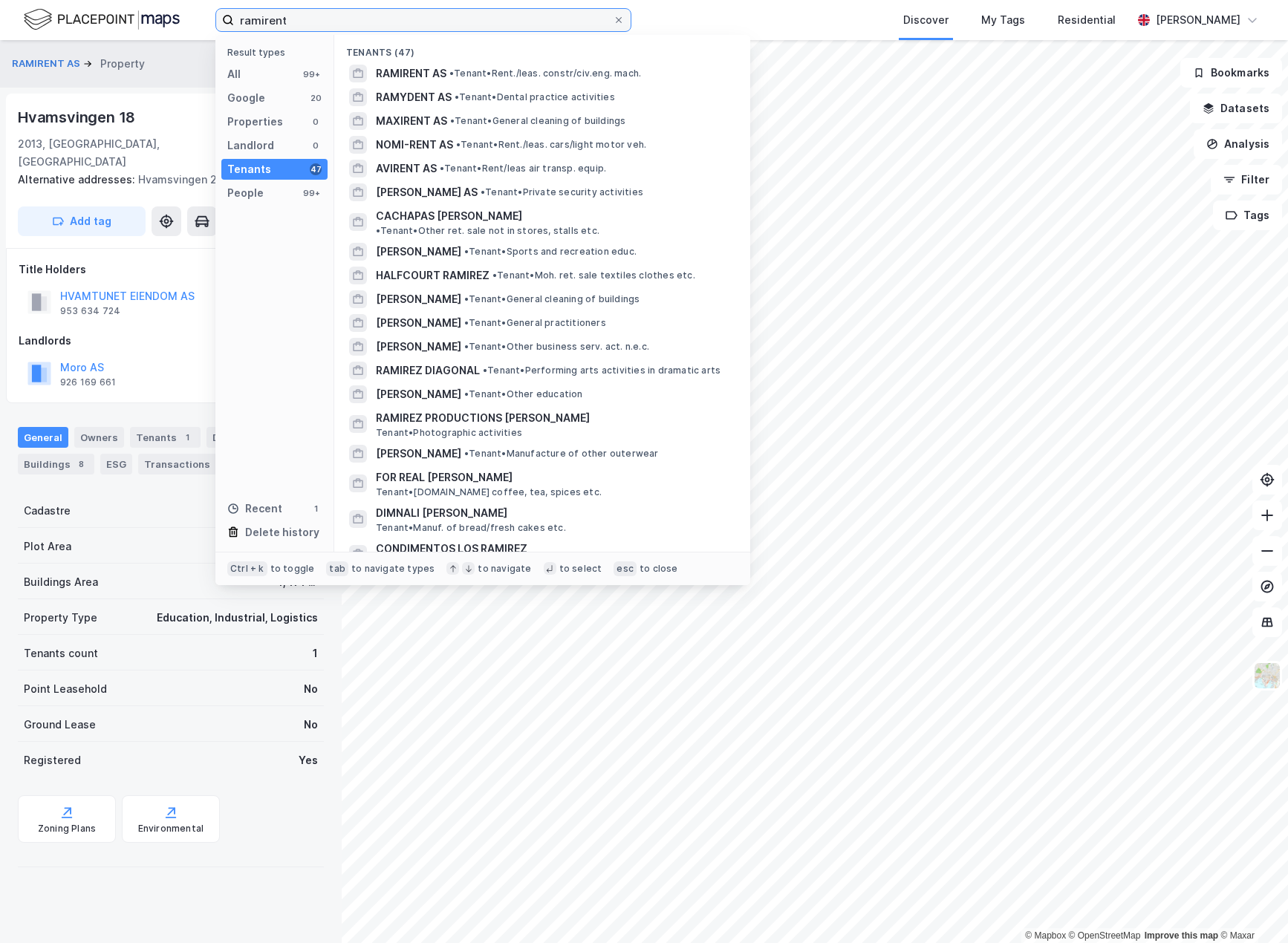
drag, startPoint x: 297, startPoint y: 26, endPoint x: 158, endPoint y: 12, distance: 139.7
click at [158, 12] on div "ramirent Result types All 99+ Google 20 Properties 0 Landlord 0 Tenants 47 Peop…" at bounding box center [644, 20] width 1288 height 40
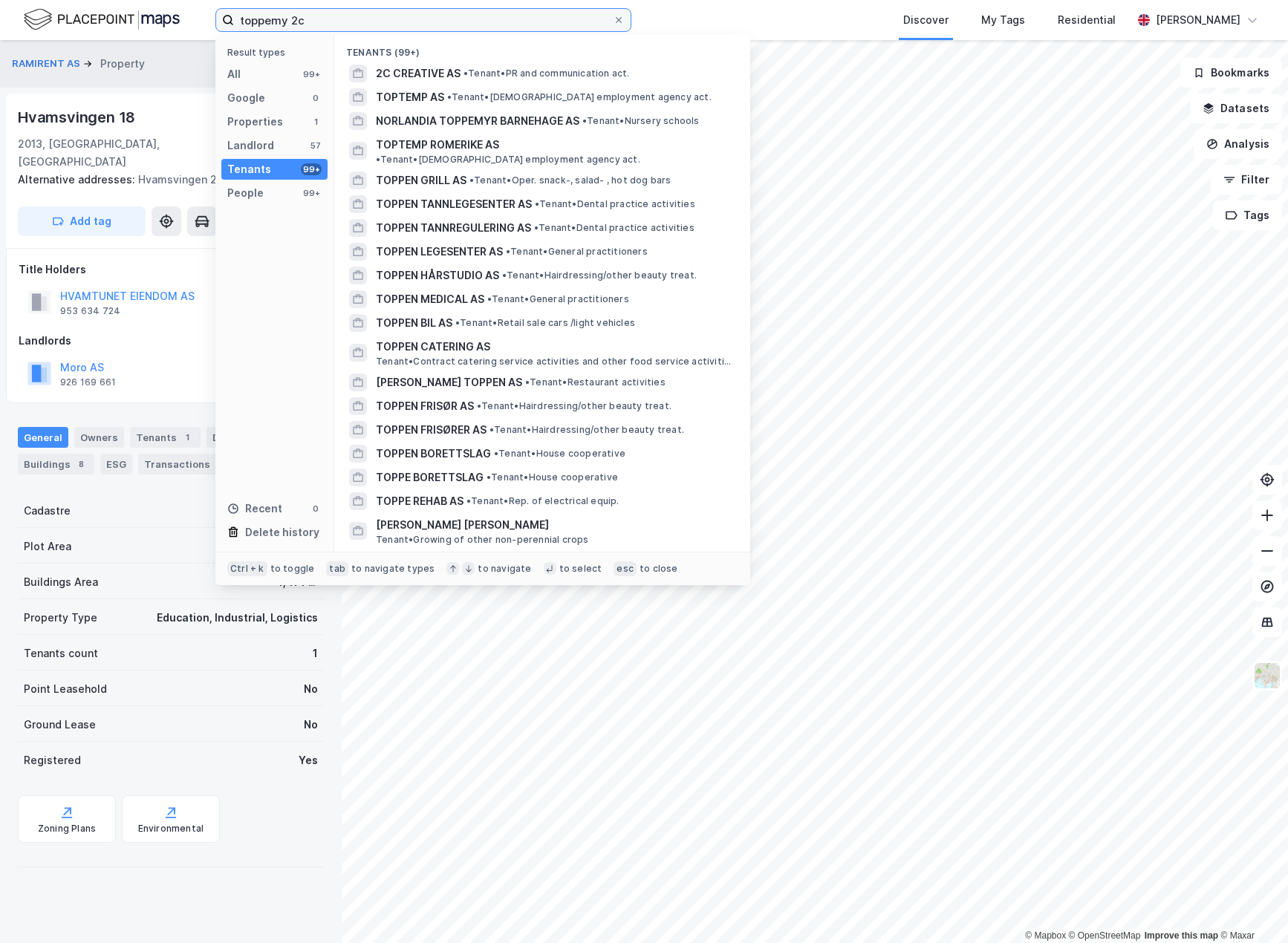
click at [286, 20] on input "toppemy 2c" at bounding box center [423, 19] width 379 height 23
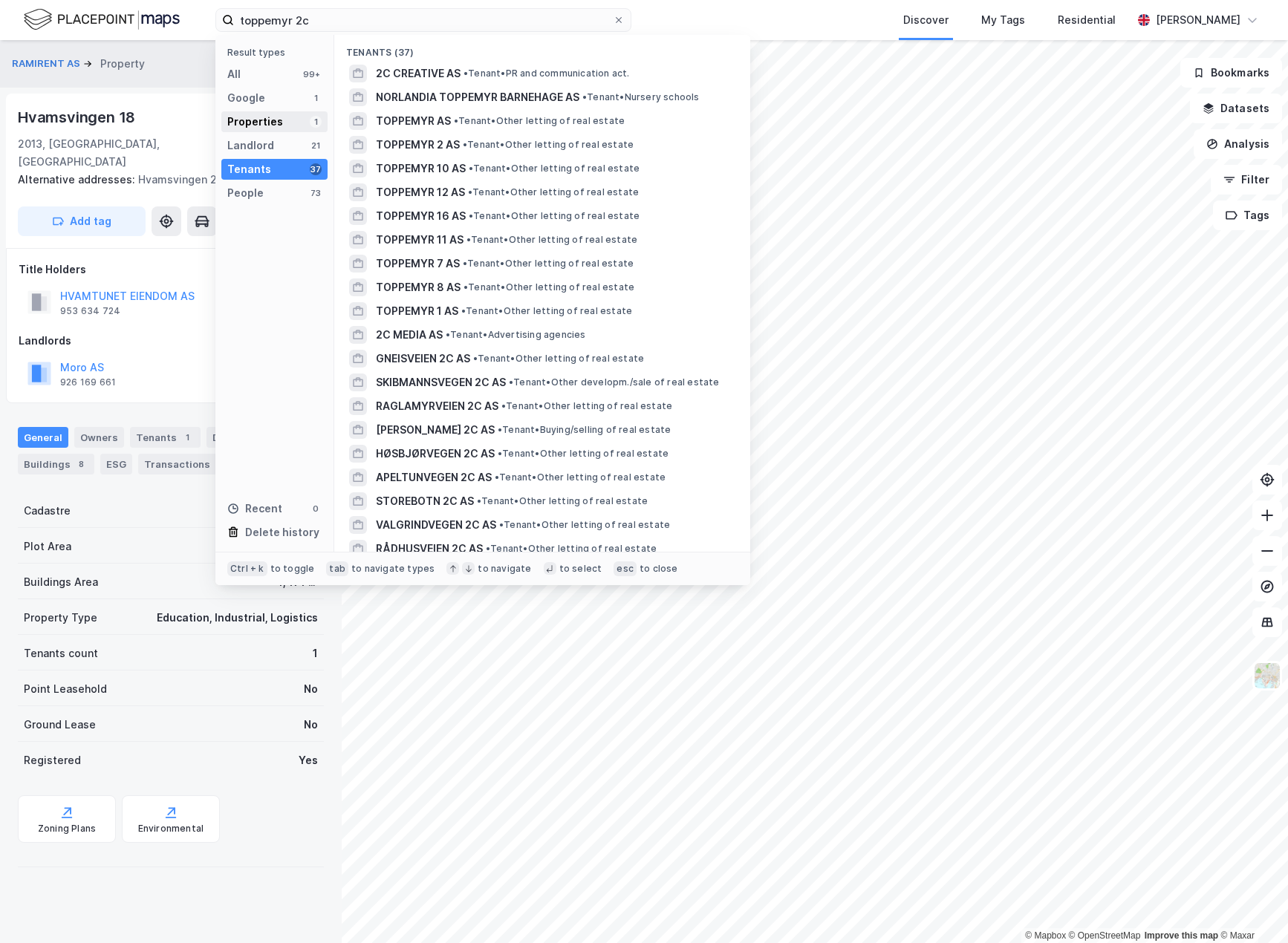
click at [268, 127] on div "Properties" at bounding box center [255, 121] width 56 height 18
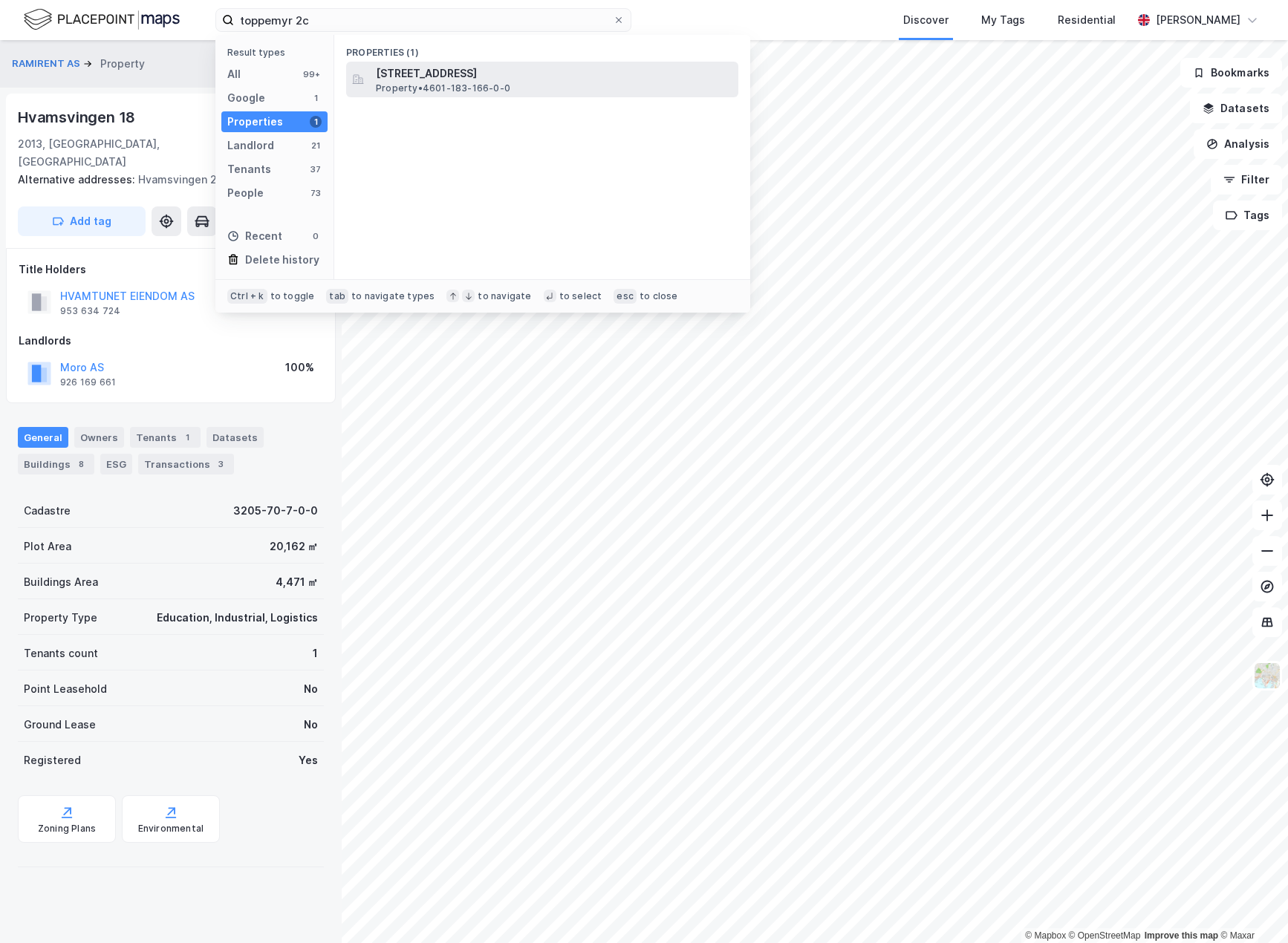
click at [479, 90] on span "Property • 4601-183-166-0-0" at bounding box center [443, 88] width 135 height 12
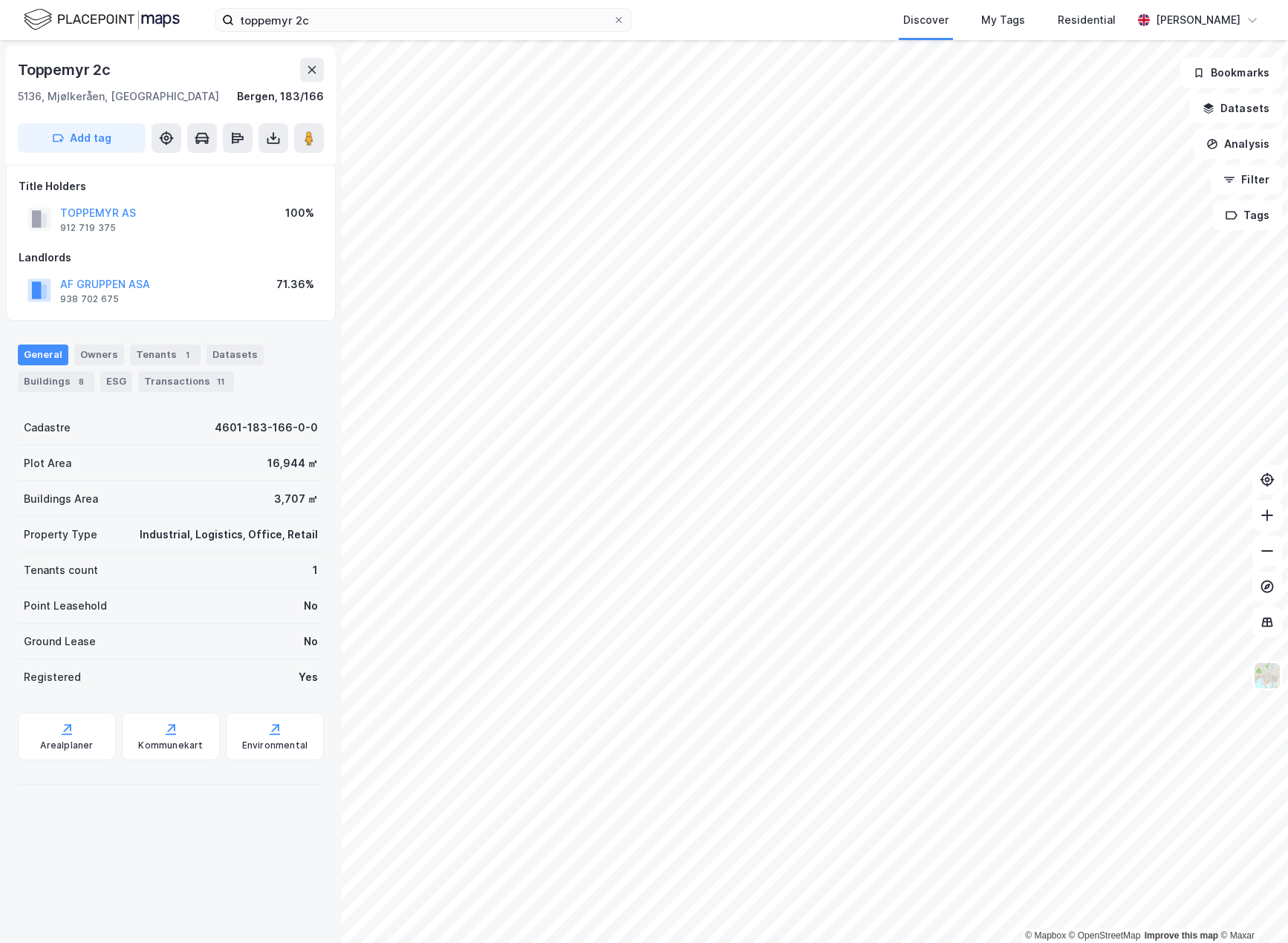
drag, startPoint x: 1, startPoint y: 90, endPoint x: 19, endPoint y: 97, distance: 19.3
click at [17, 91] on div "Toppemyr 2c 5136, Mjølkeråen, [GEOGRAPHIC_DATA], 183/166 Add tag" at bounding box center [171, 105] width 330 height 119
click at [180, 356] on div "1" at bounding box center [187, 355] width 15 height 15
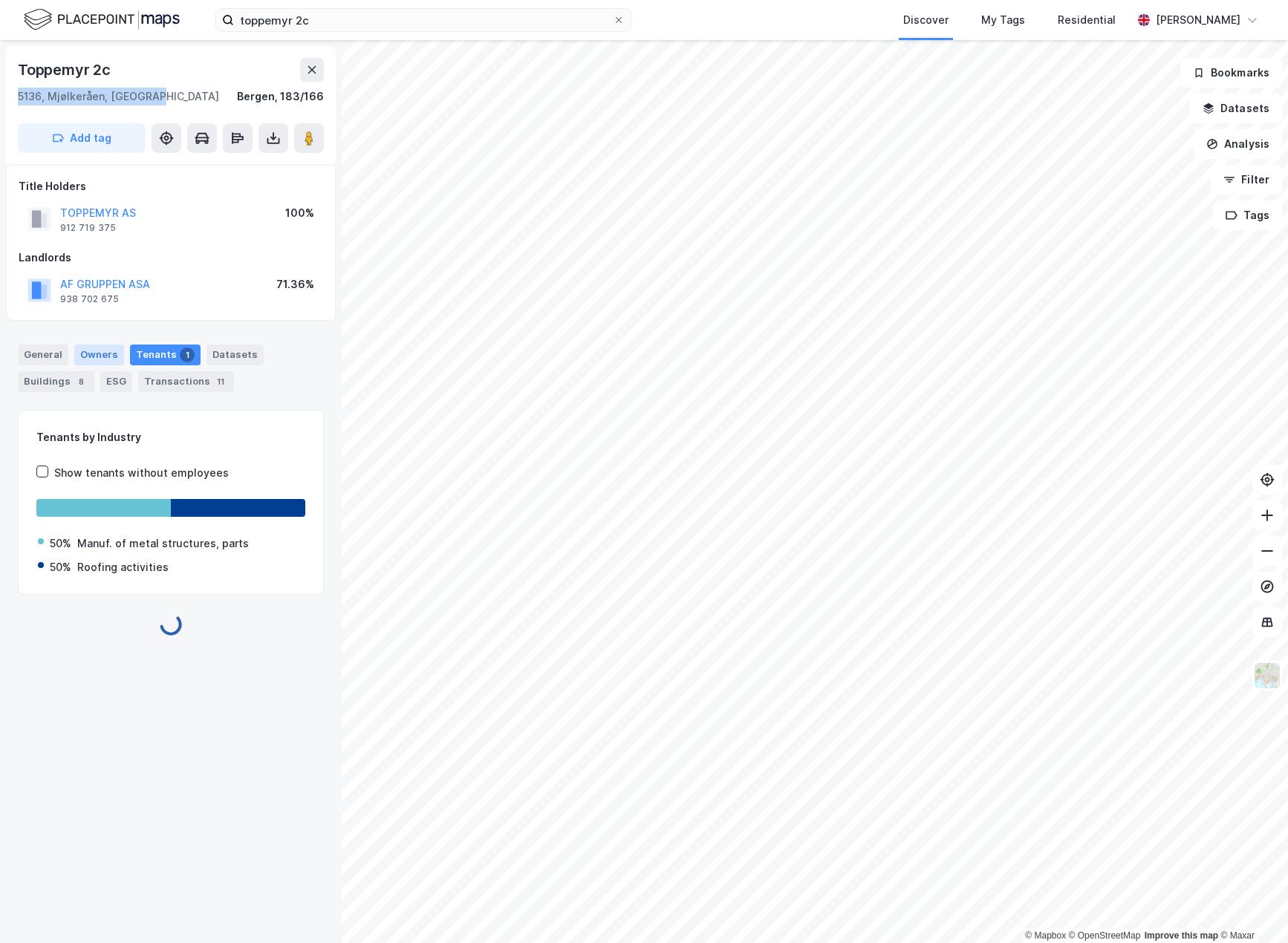
click at [160, 346] on div "Tenants 1" at bounding box center [165, 355] width 71 height 21
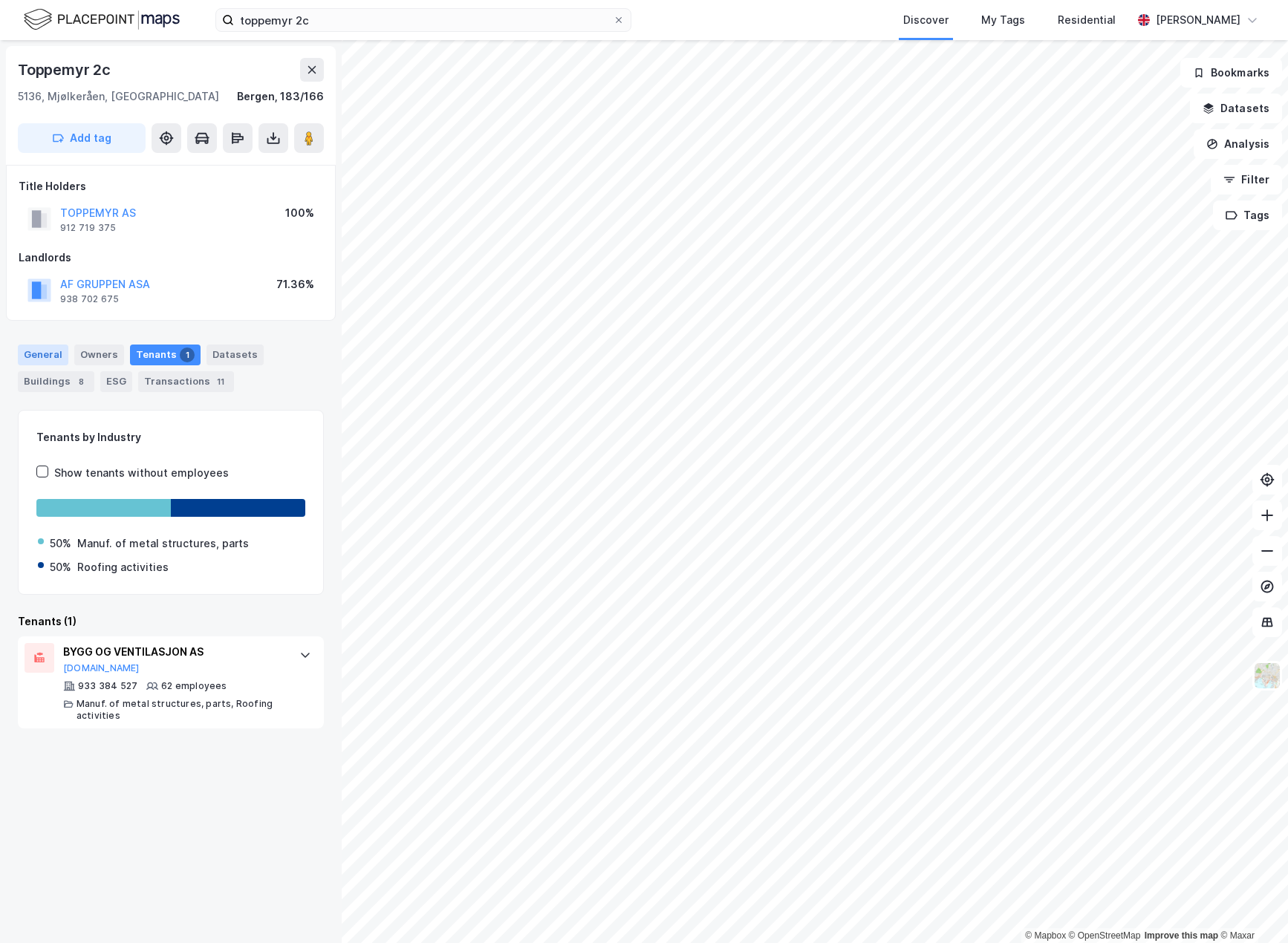
click at [49, 354] on div "General" at bounding box center [43, 355] width 51 height 21
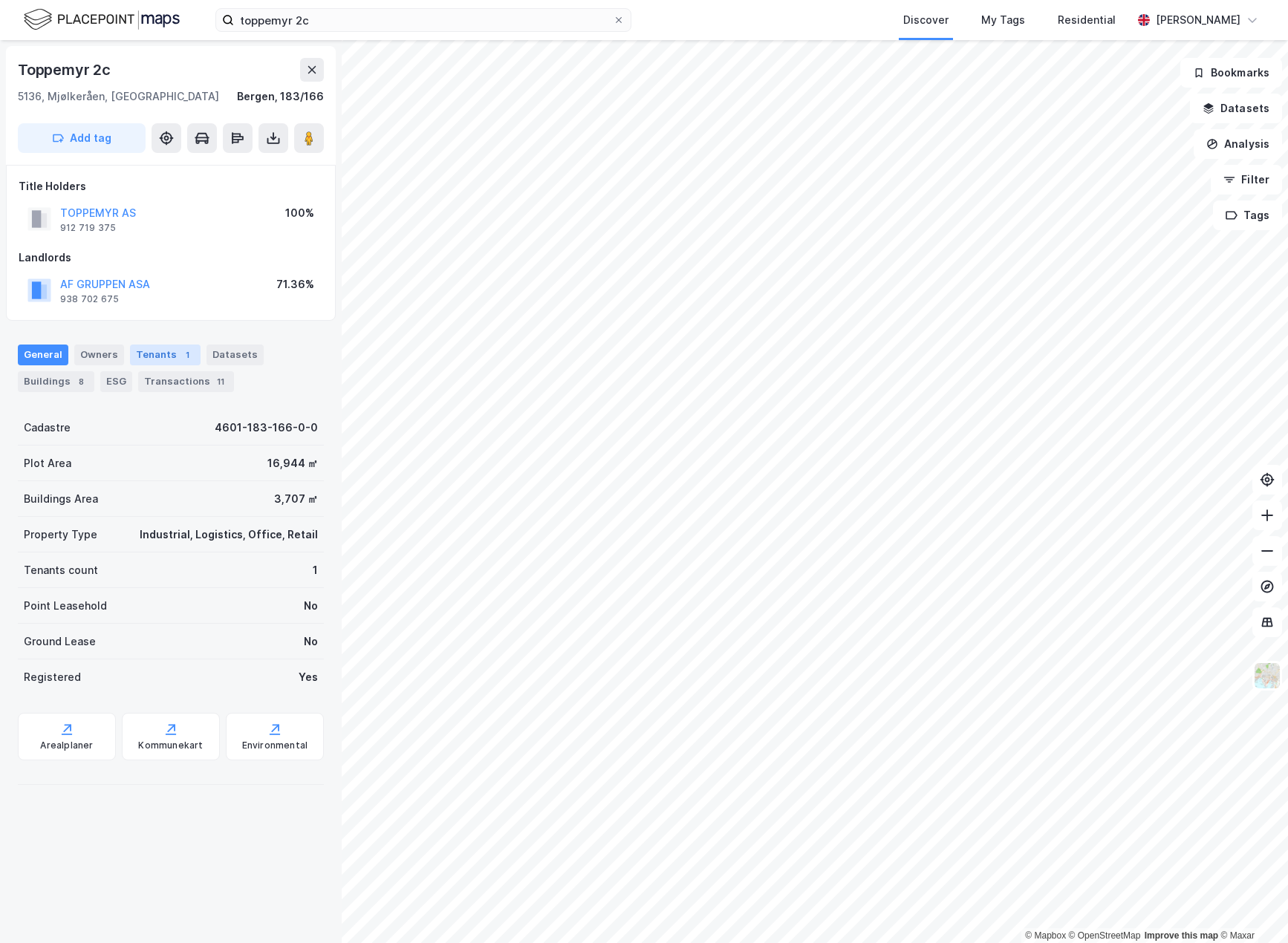
click at [162, 356] on div "Tenants 1" at bounding box center [165, 355] width 71 height 21
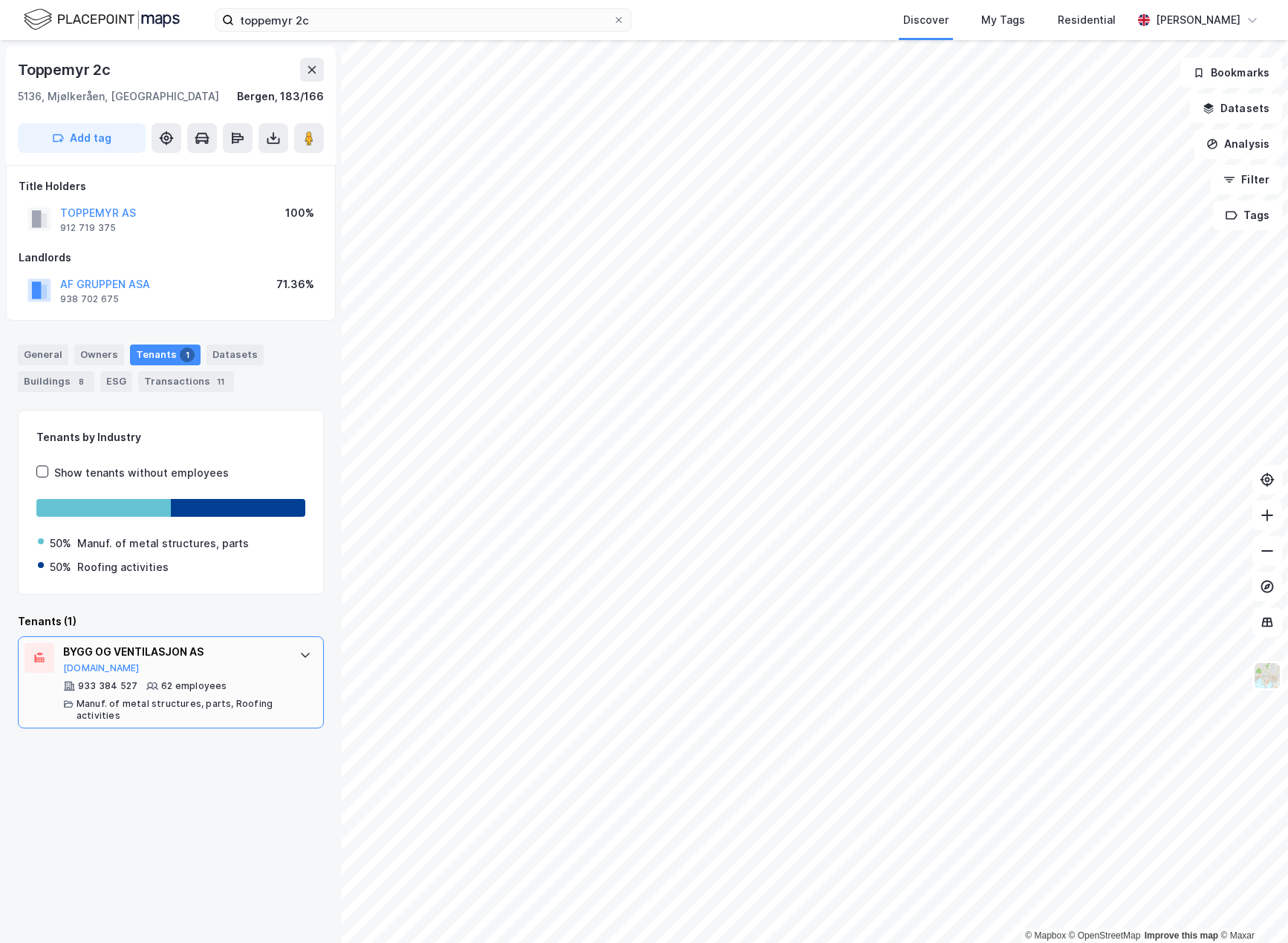
click at [300, 654] on icon at bounding box center [305, 654] width 12 height 12
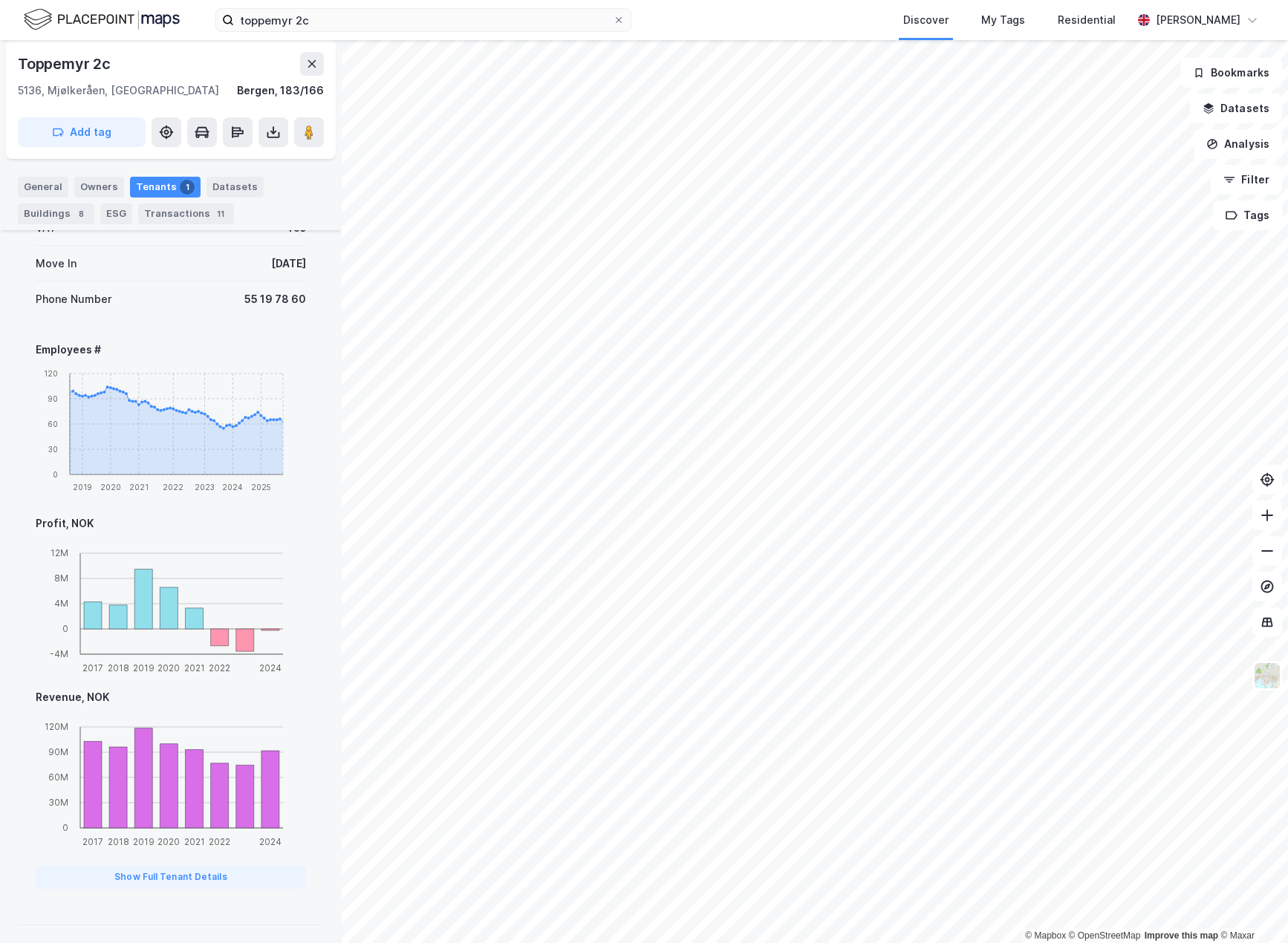
scroll to position [150, 0]
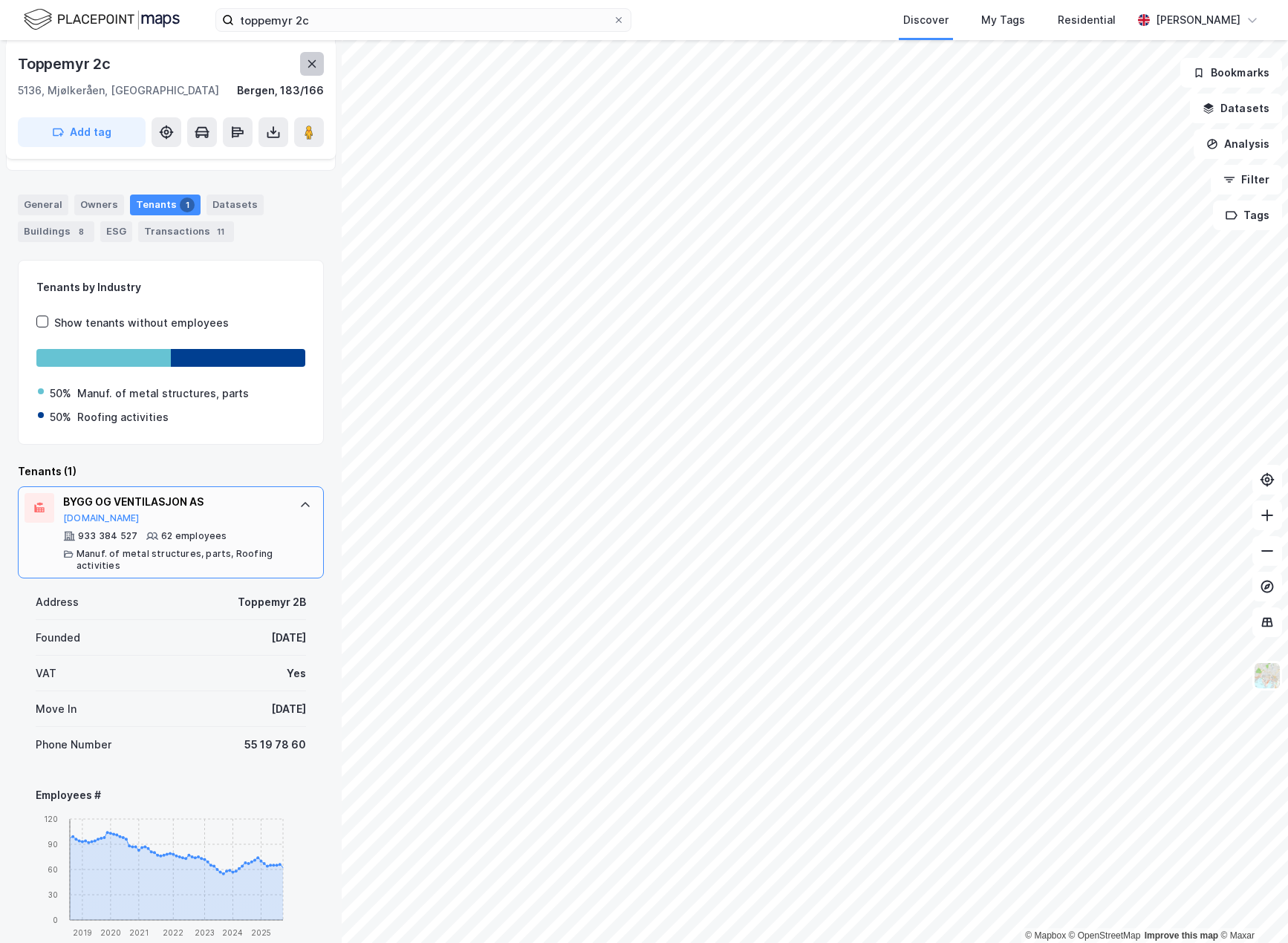
click at [307, 64] on icon at bounding box center [311, 63] width 12 height 12
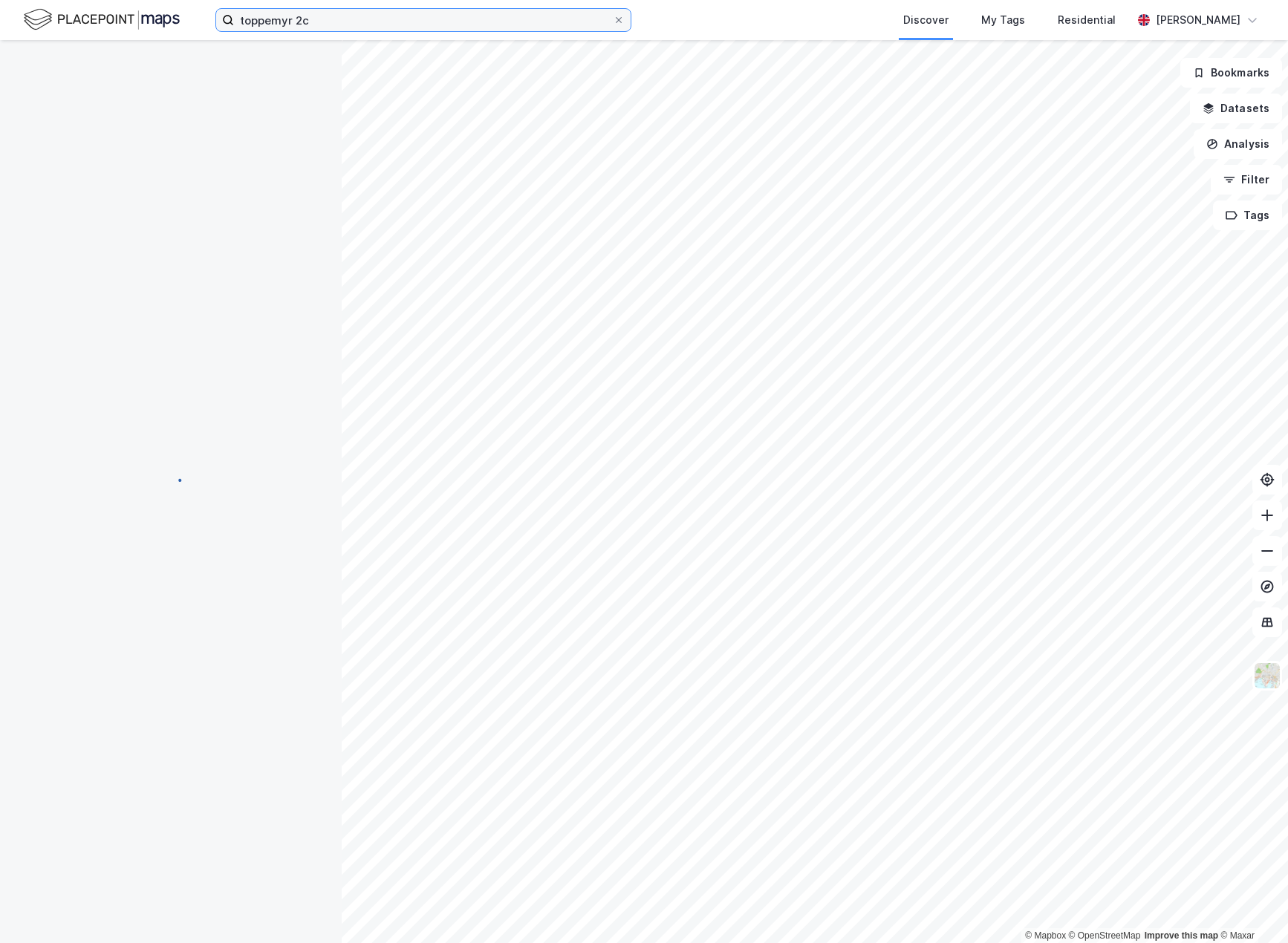
click at [327, 25] on input "toppemyr 2c" at bounding box center [423, 19] width 379 height 23
click at [330, 20] on input "toppemyr 2c" at bounding box center [423, 19] width 379 height 23
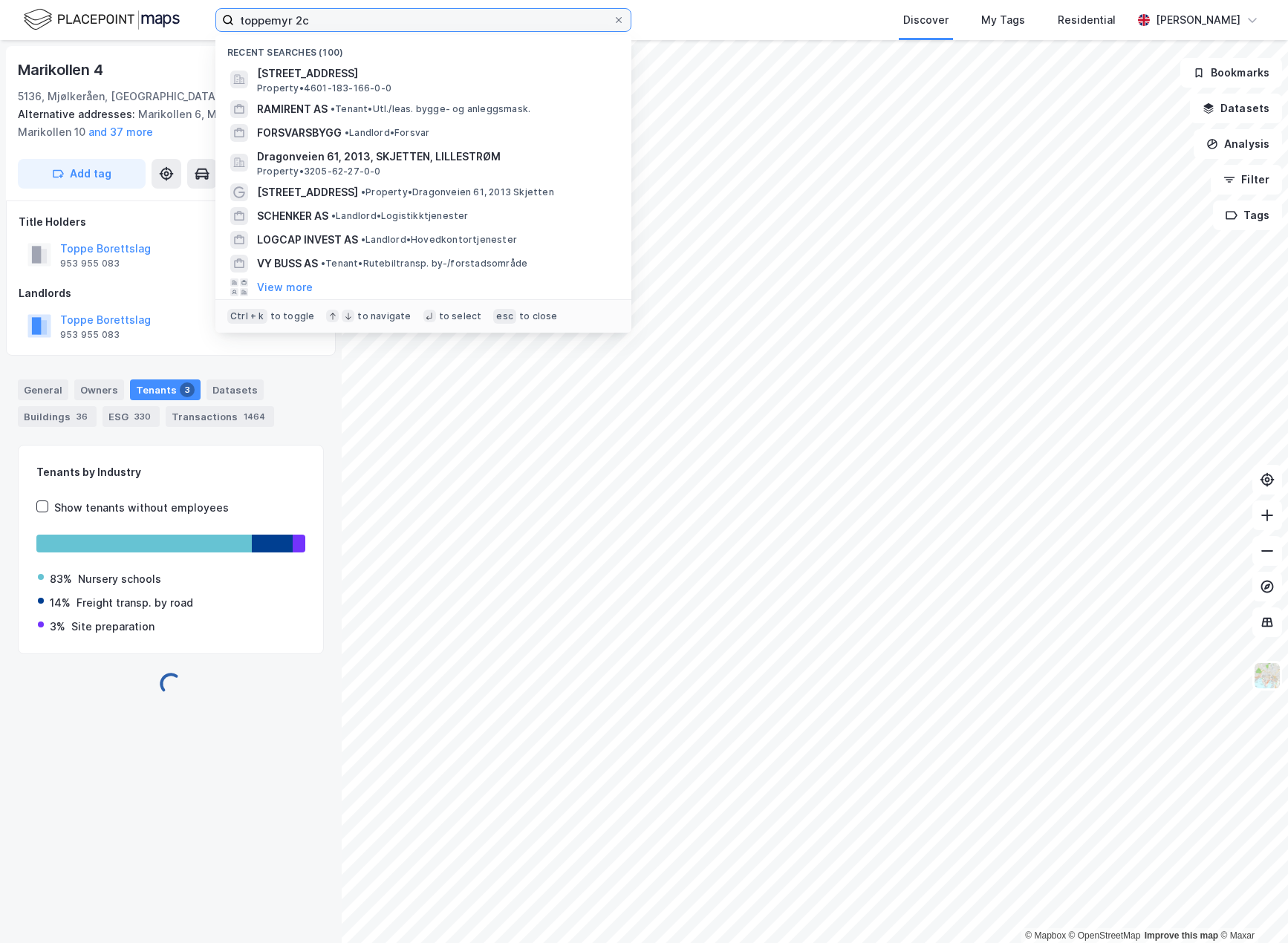
click at [330, 20] on input "toppemyr 2c" at bounding box center [423, 19] width 379 height 23
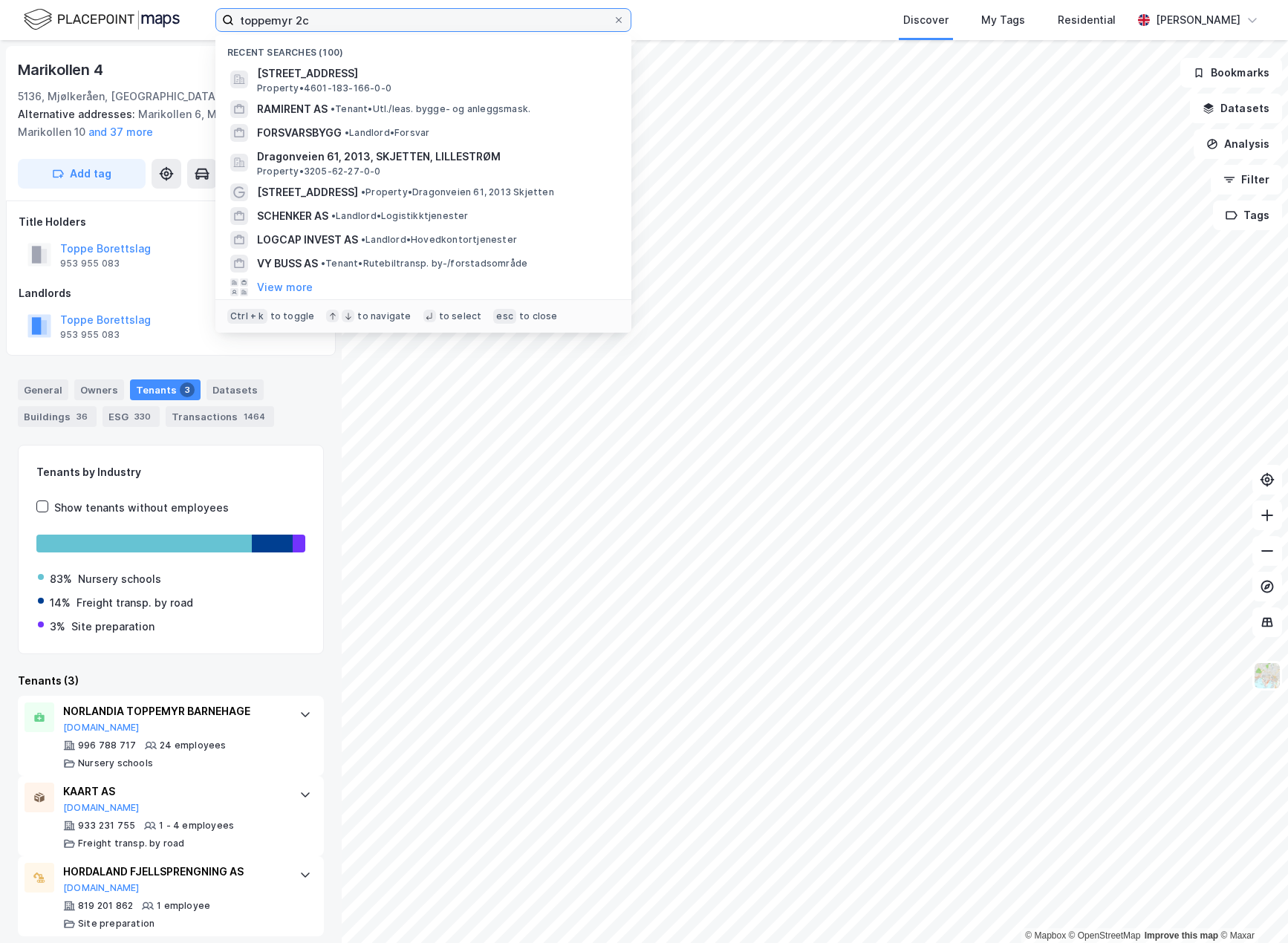
drag, startPoint x: 330, startPoint y: 20, endPoint x: 191, endPoint y: 11, distance: 139.3
click at [191, 11] on div "toppemyr 2c Recent searches (100) Toppemyr 2C, 5136, MJØLKERÅEN, BERGEN Propert…" at bounding box center [644, 20] width 1288 height 40
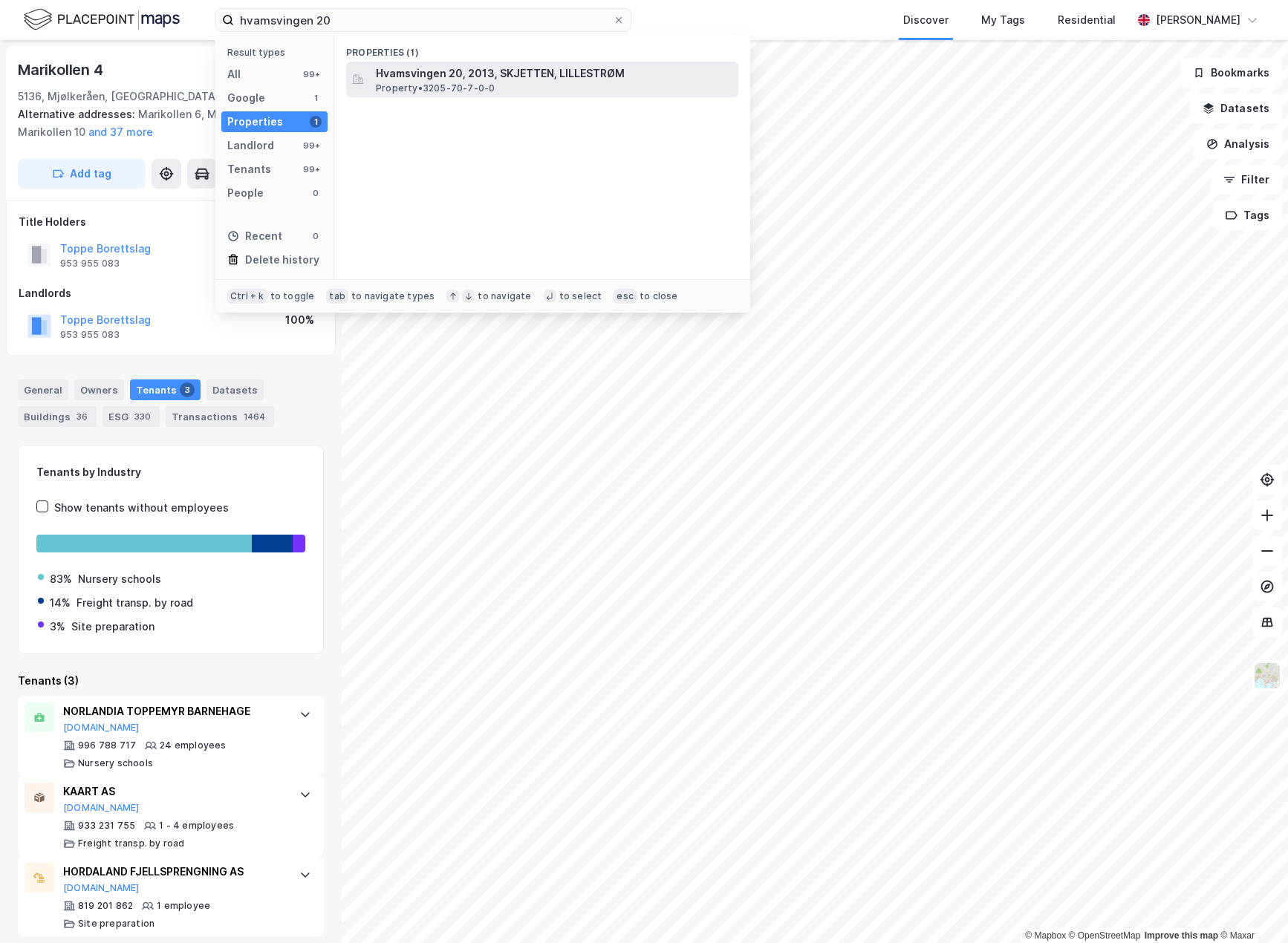
click at [419, 68] on span "Hvamsvingen 20, 2013, SKJETTEN, LILLESTRØM" at bounding box center [554, 73] width 356 height 18
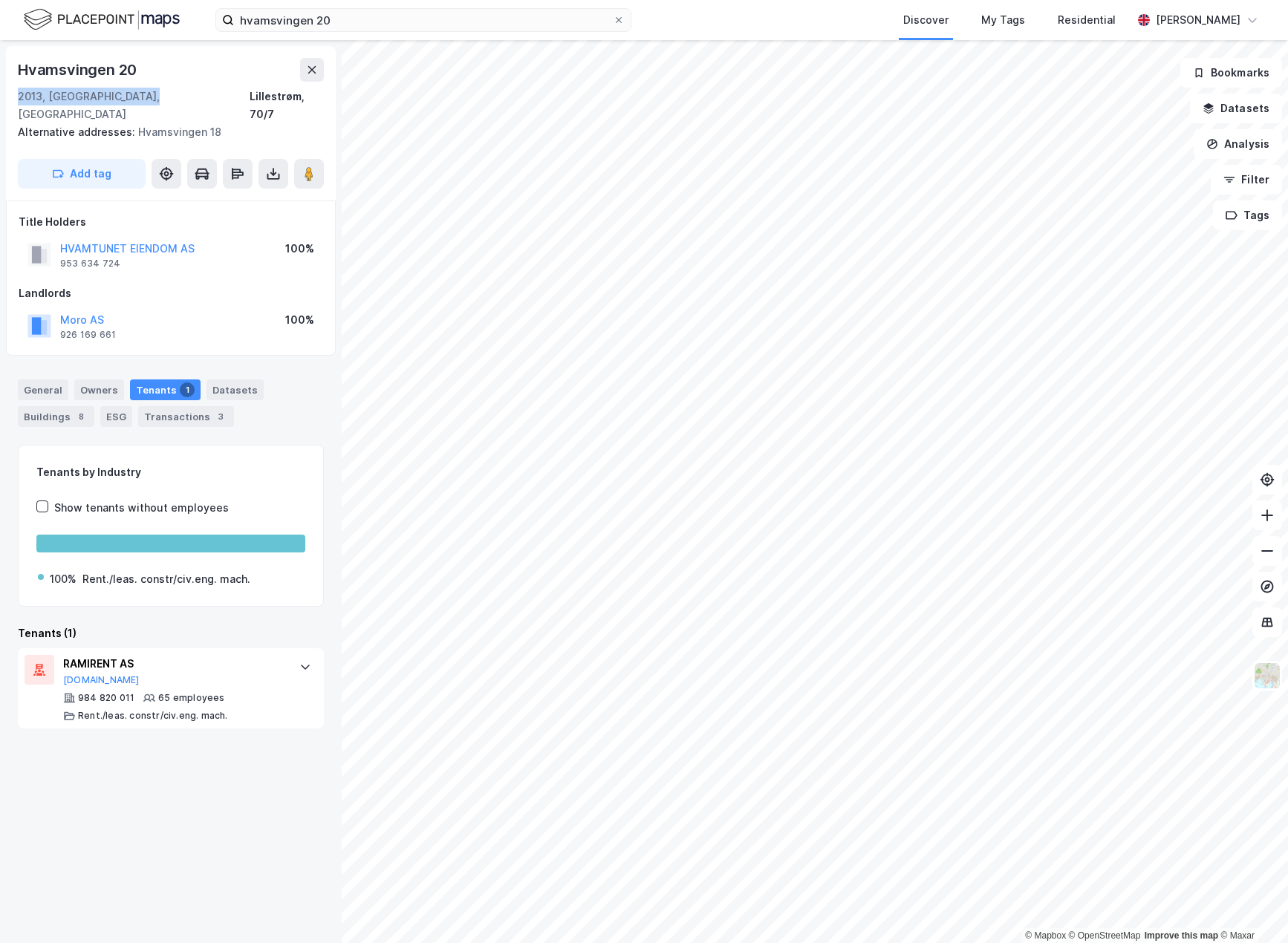
drag, startPoint x: 107, startPoint y: 81, endPoint x: 16, endPoint y: 91, distance: 91.5
click at [16, 91] on div "Hvamsvingen 20 2013, Skjetten, Akershus Lillestrøm, 70/7 Alternative addresses:…" at bounding box center [171, 123] width 330 height 154
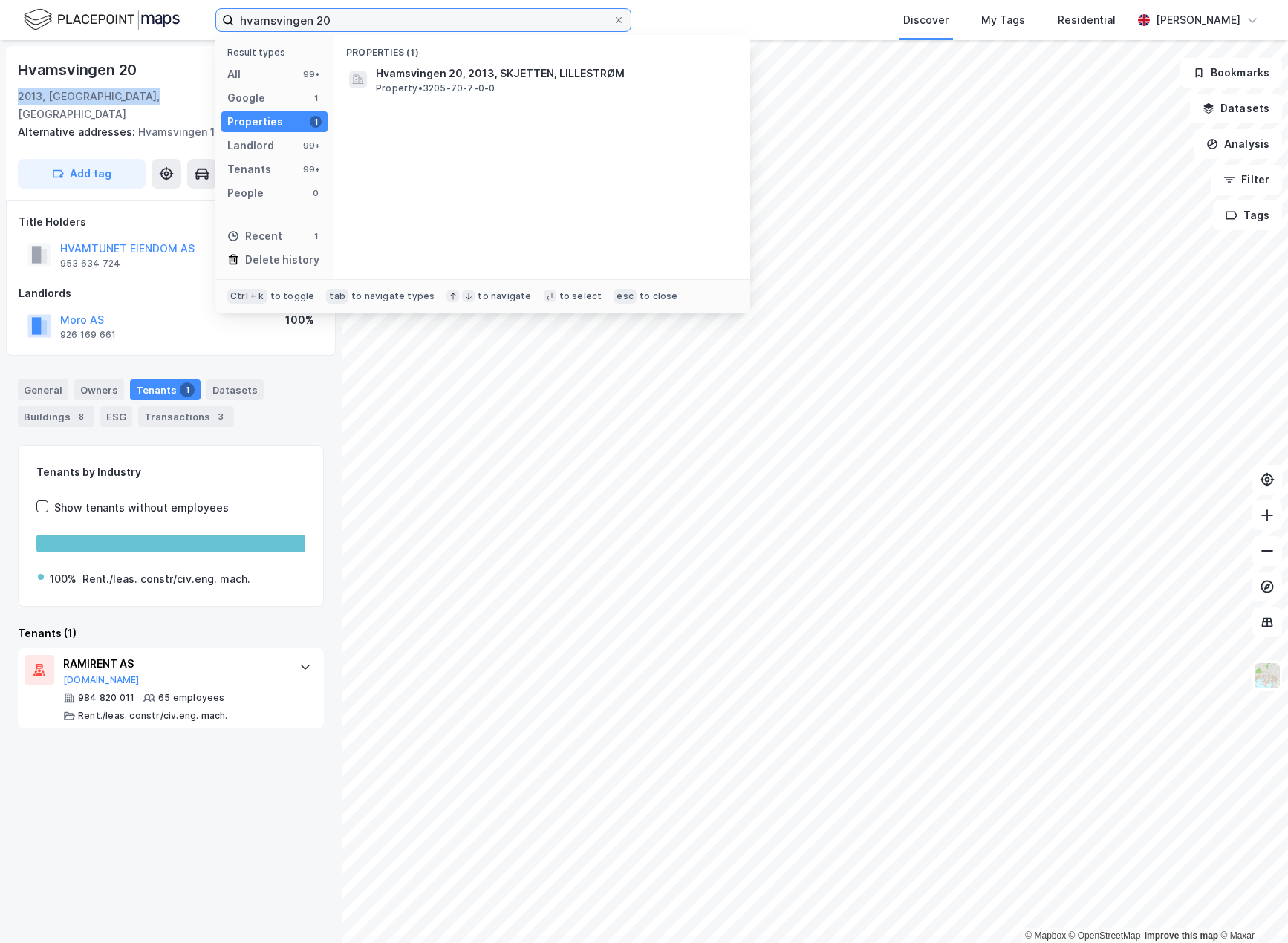
click at [375, 19] on input "hvamsvingen 20" at bounding box center [423, 19] width 379 height 23
click at [352, 20] on input "hvamsvingen 20" at bounding box center [423, 19] width 379 height 23
drag, startPoint x: 357, startPoint y: 17, endPoint x: 199, endPoint y: 16, distance: 158.0
click at [199, 16] on div "hvamsvingen 20 Result types All 99+ Google 1 Properties 1 Landlord 99+ Tenants …" at bounding box center [644, 20] width 1288 height 40
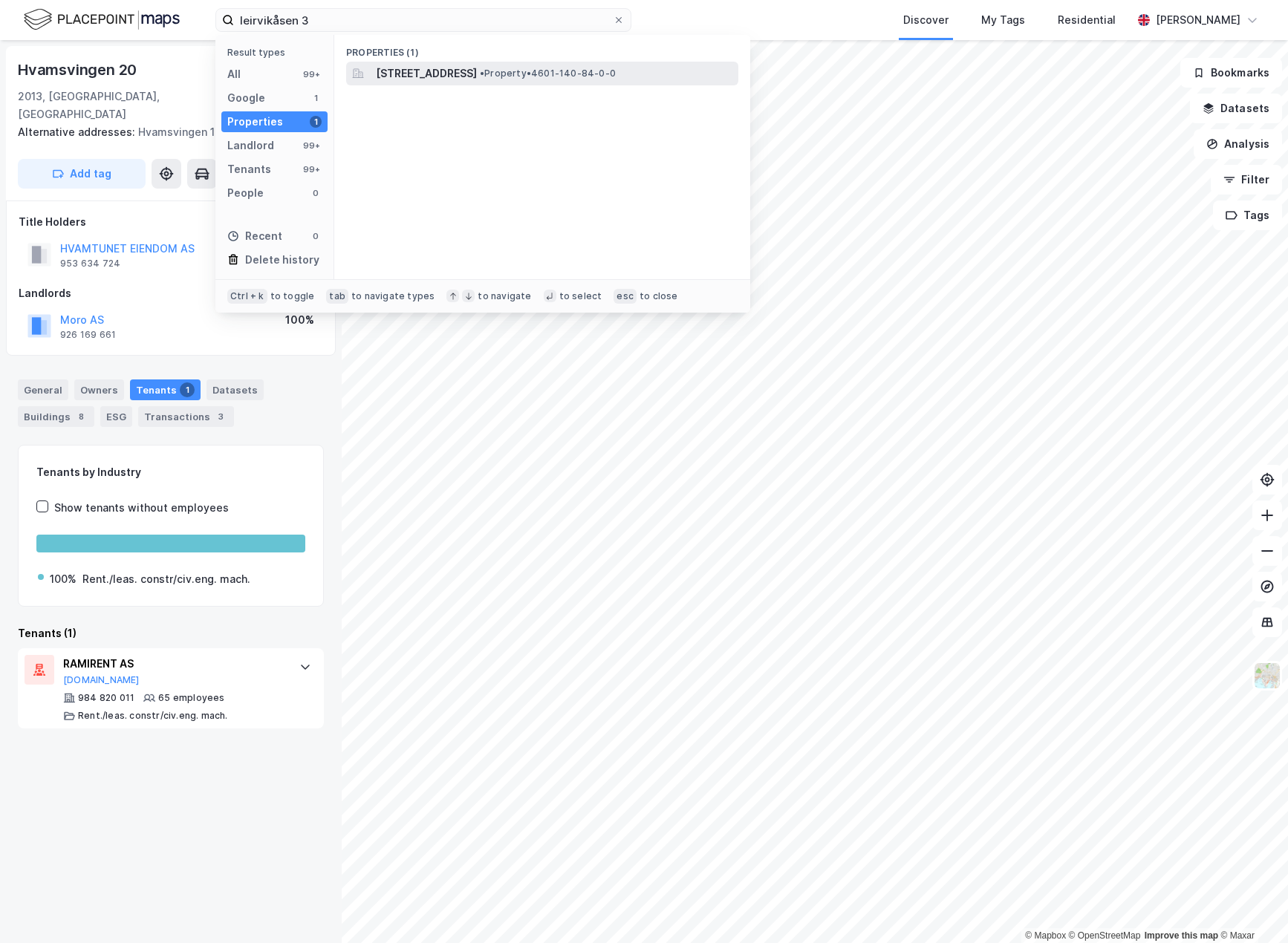
click at [567, 72] on div "[STREET_ADDRESS] • Property • 4601-140-84-0-0" at bounding box center [556, 73] width 360 height 18
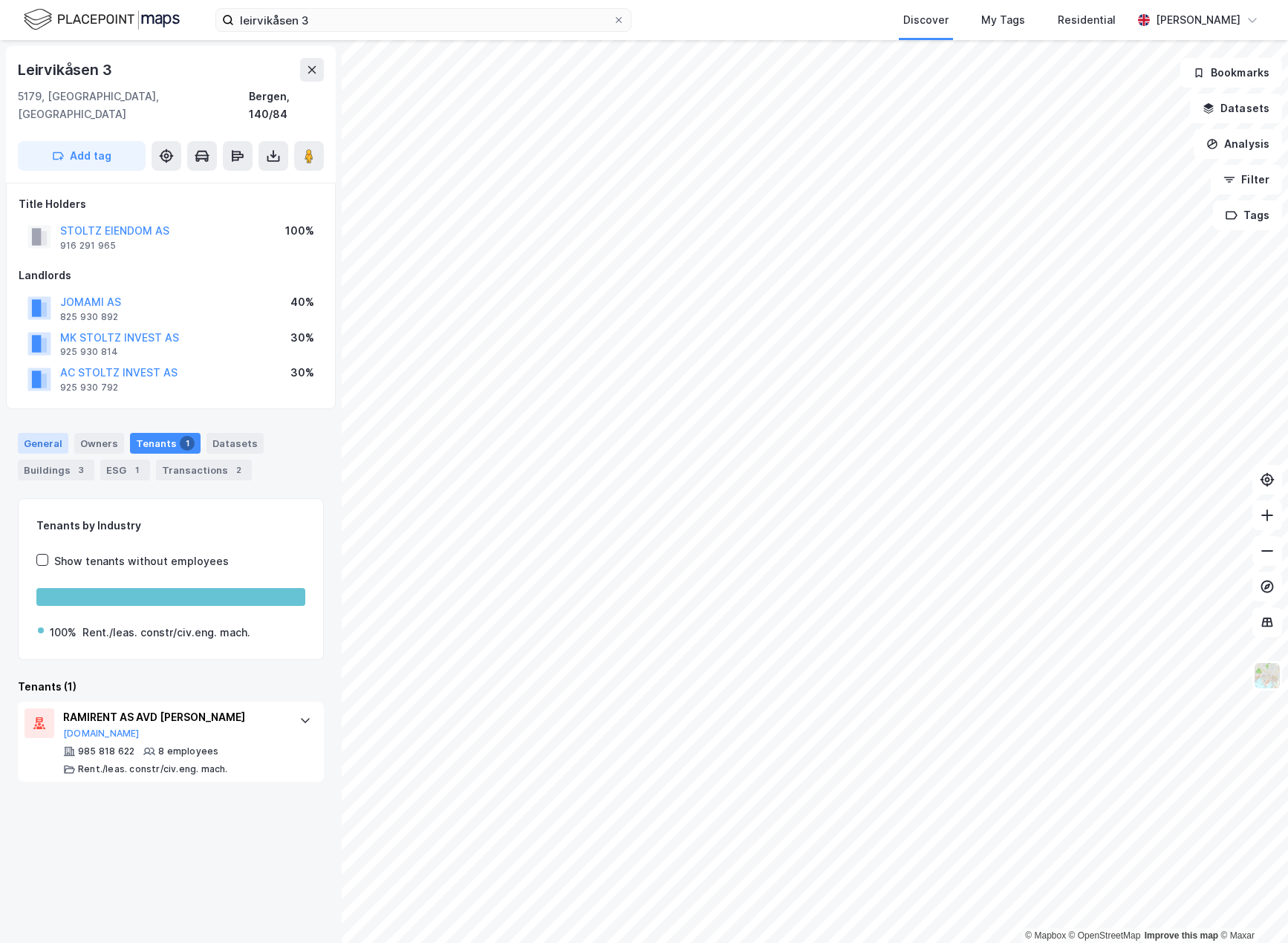
click at [43, 433] on div "General" at bounding box center [43, 443] width 51 height 21
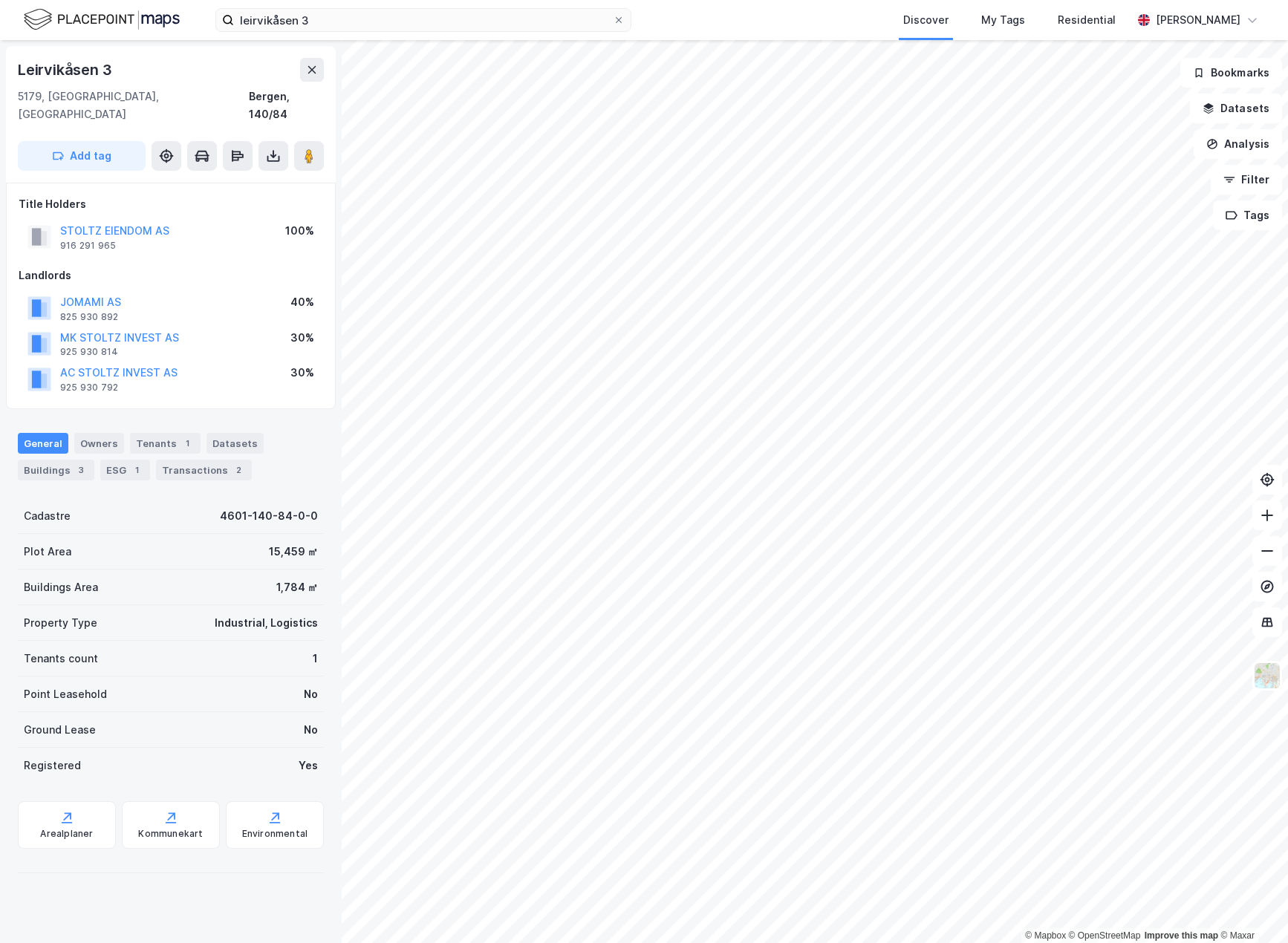
click at [33, 433] on div "General" at bounding box center [43, 443] width 51 height 21
drag, startPoint x: 138, startPoint y: 96, endPoint x: 4, endPoint y: 87, distance: 134.3
click at [4, 87] on div "[STREET_ADDRESS] Add tag Title Holders STOLTZ EIENDOM AS 916 291 965 100% Landl…" at bounding box center [170, 492] width 342 height 903
click at [170, 433] on div "Tenants 1" at bounding box center [165, 443] width 71 height 21
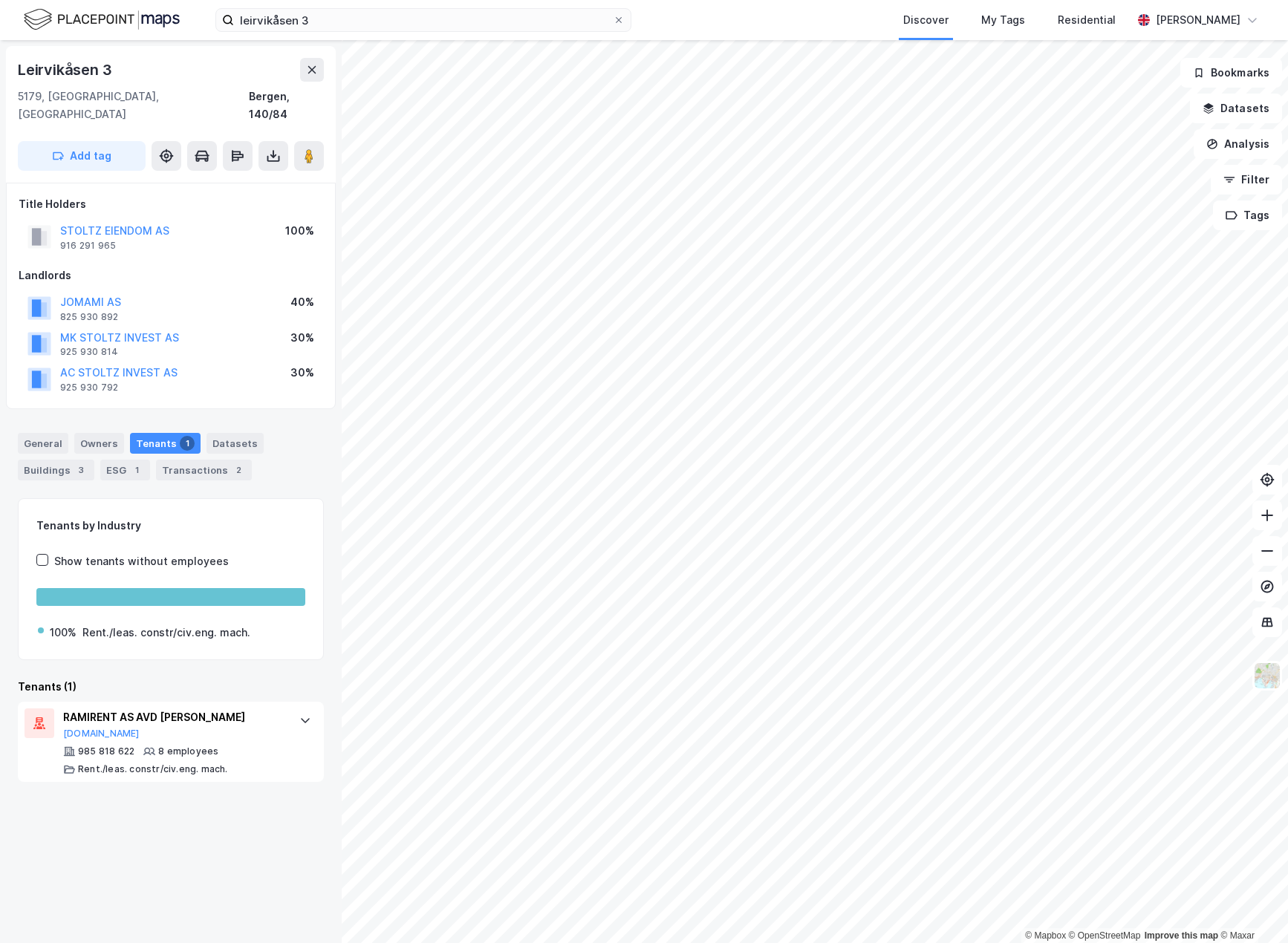
drag, startPoint x: 32, startPoint y: 71, endPoint x: 129, endPoint y: 63, distance: 97.3
click at [16, 65] on div "[STREET_ADDRESS] Add tag" at bounding box center [171, 114] width 330 height 137
copy div "Leirvikåsen 3"
click at [494, 30] on input "leirvikåsen 3" at bounding box center [423, 19] width 379 height 23
click at [500, 18] on input "leirvikåsen 3" at bounding box center [423, 19] width 379 height 23
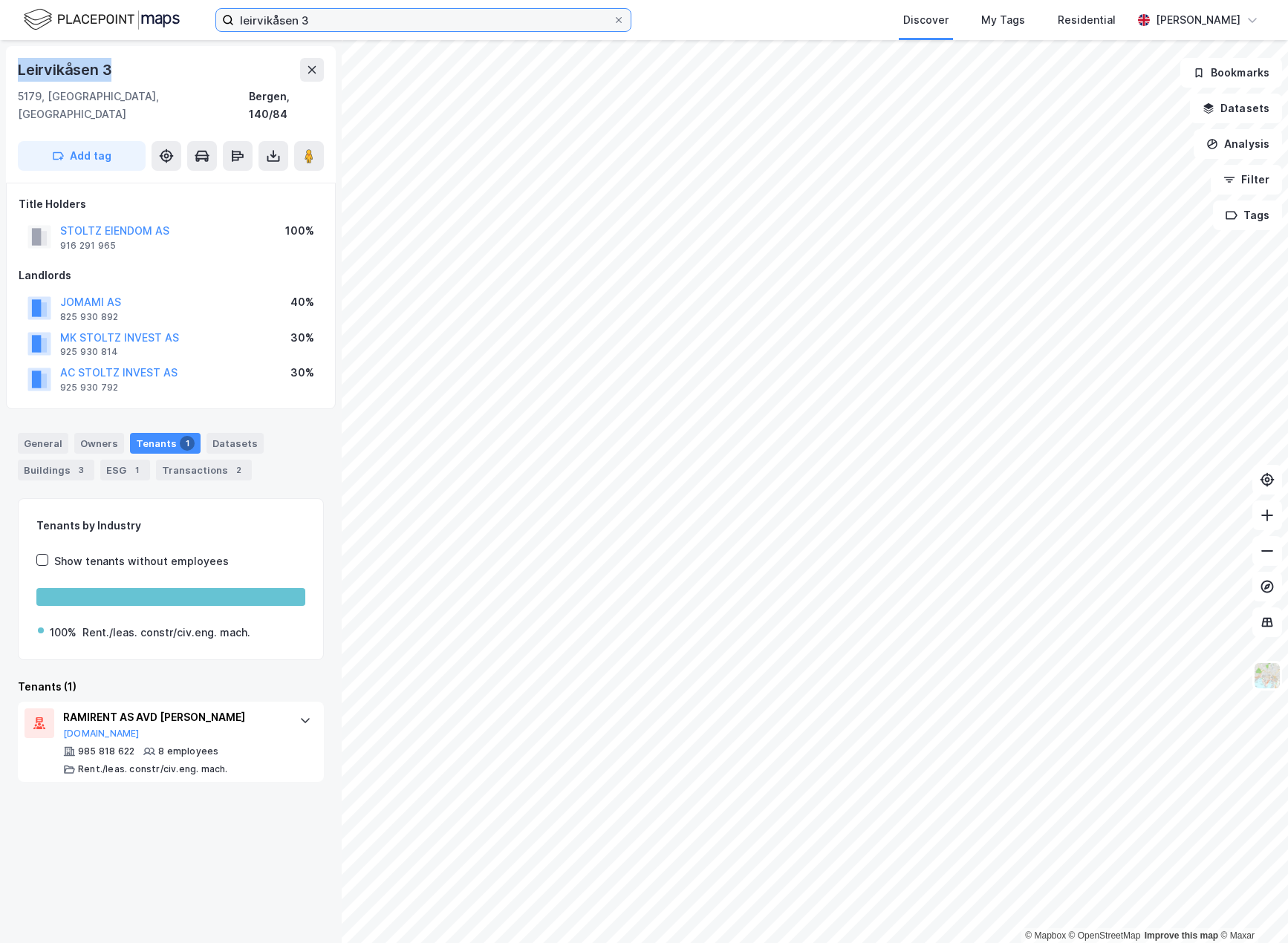
click at [443, 15] on input "leirvikåsen 3" at bounding box center [423, 19] width 379 height 23
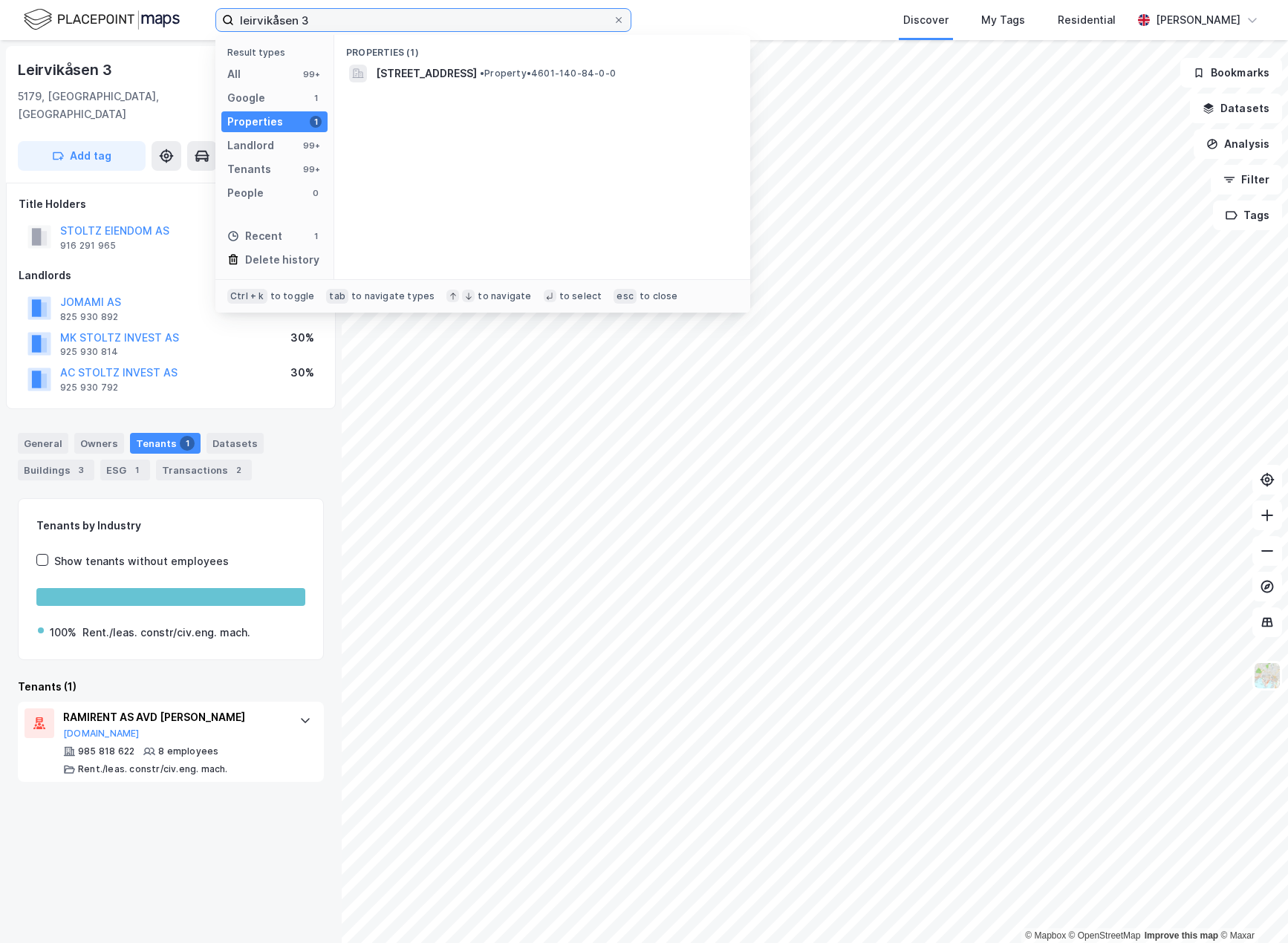
drag, startPoint x: 335, startPoint y: 13, endPoint x: 202, endPoint y: 12, distance: 133.0
click at [202, 12] on div "leirvikåsen 3 Result types All 99+ Google 1 Properties 1 Landlord 99+ Tenants 9…" at bounding box center [644, 20] width 1288 height 40
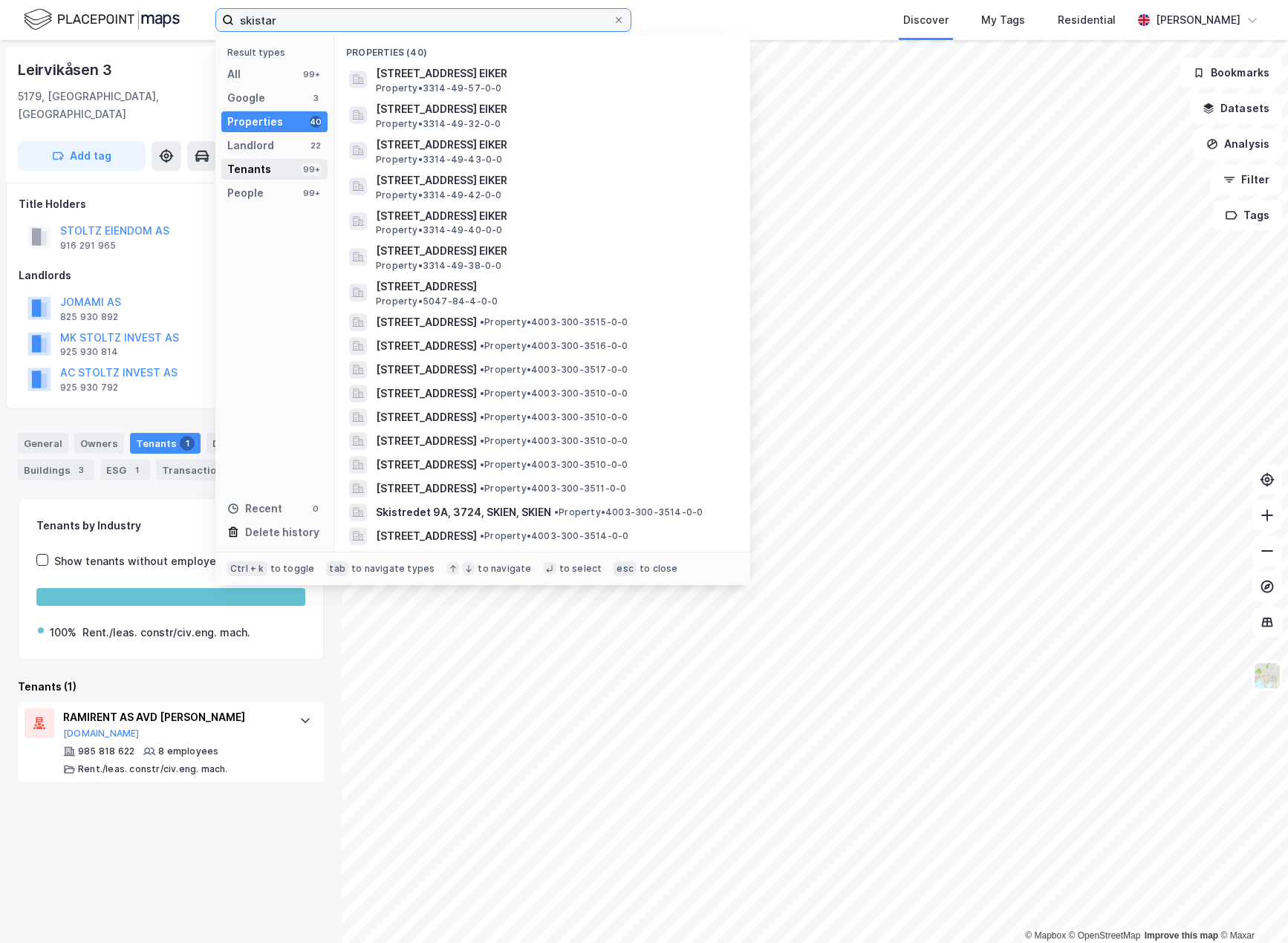
type input "skistar"
click at [278, 170] on div "Tenants 99+" at bounding box center [274, 169] width 106 height 21
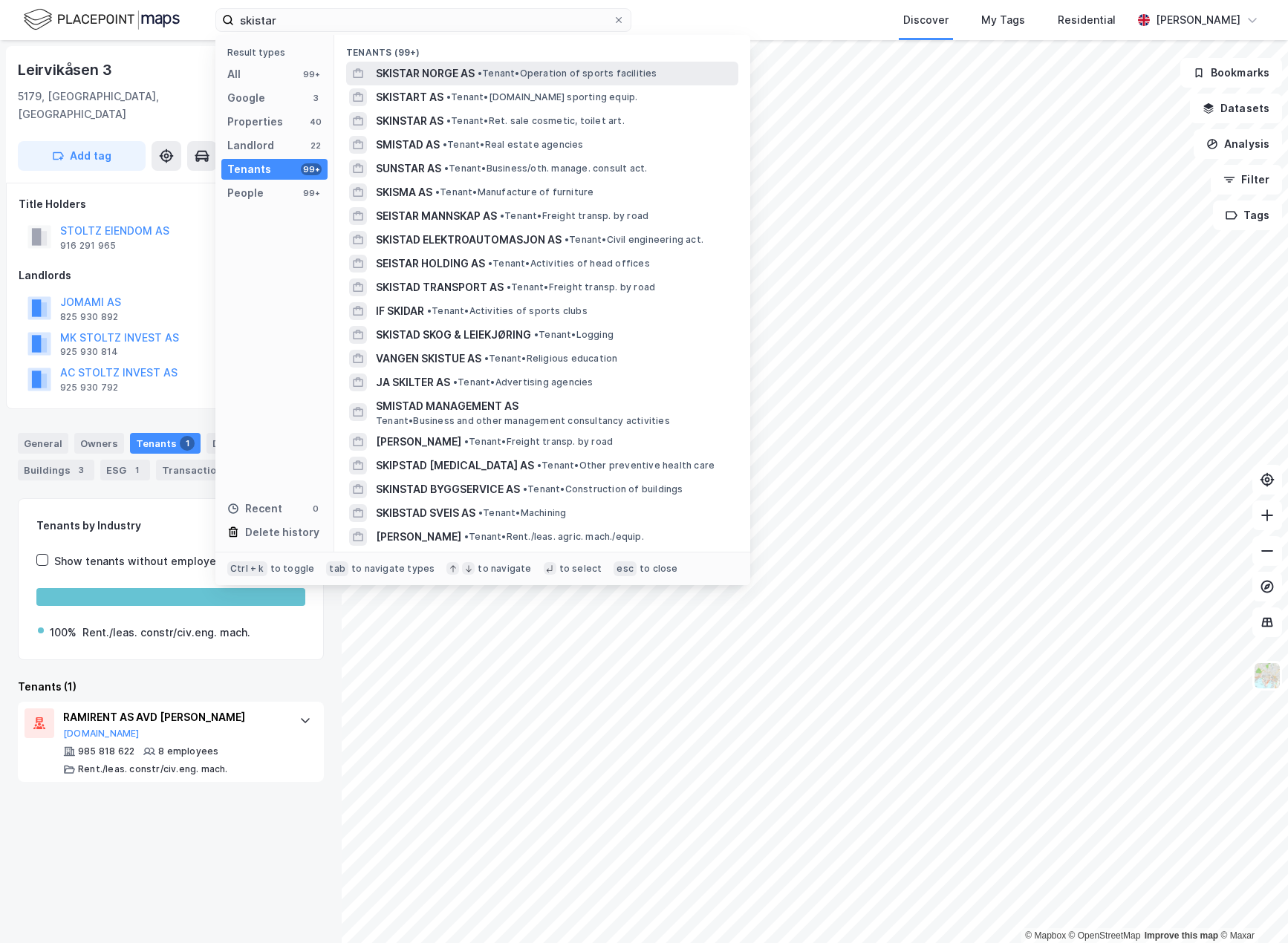
click at [391, 72] on span "SKISTAR NORGE AS" at bounding box center [425, 73] width 99 height 18
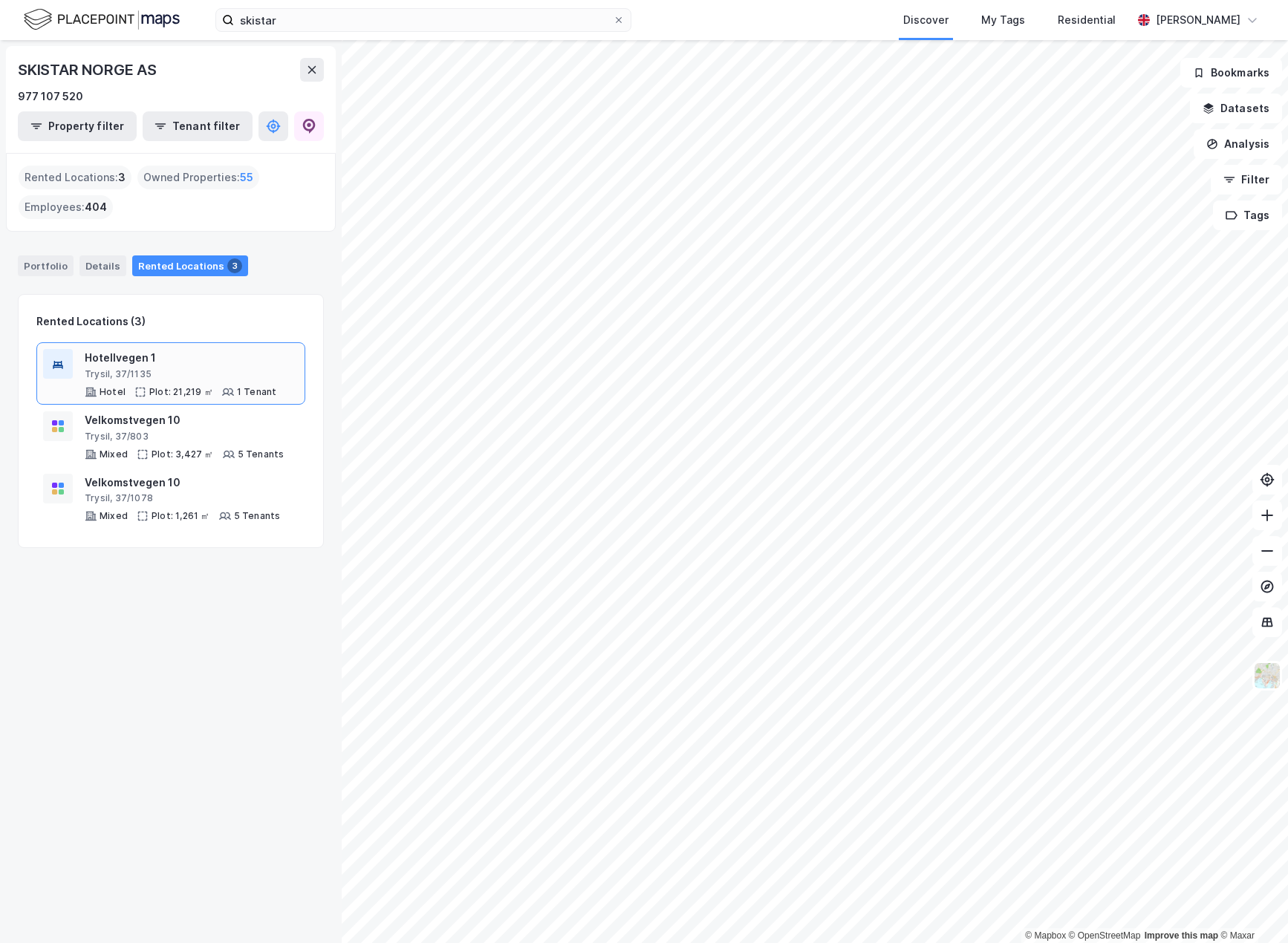
click at [207, 373] on div "Trysil, 37/1135" at bounding box center [181, 373] width 191 height 12
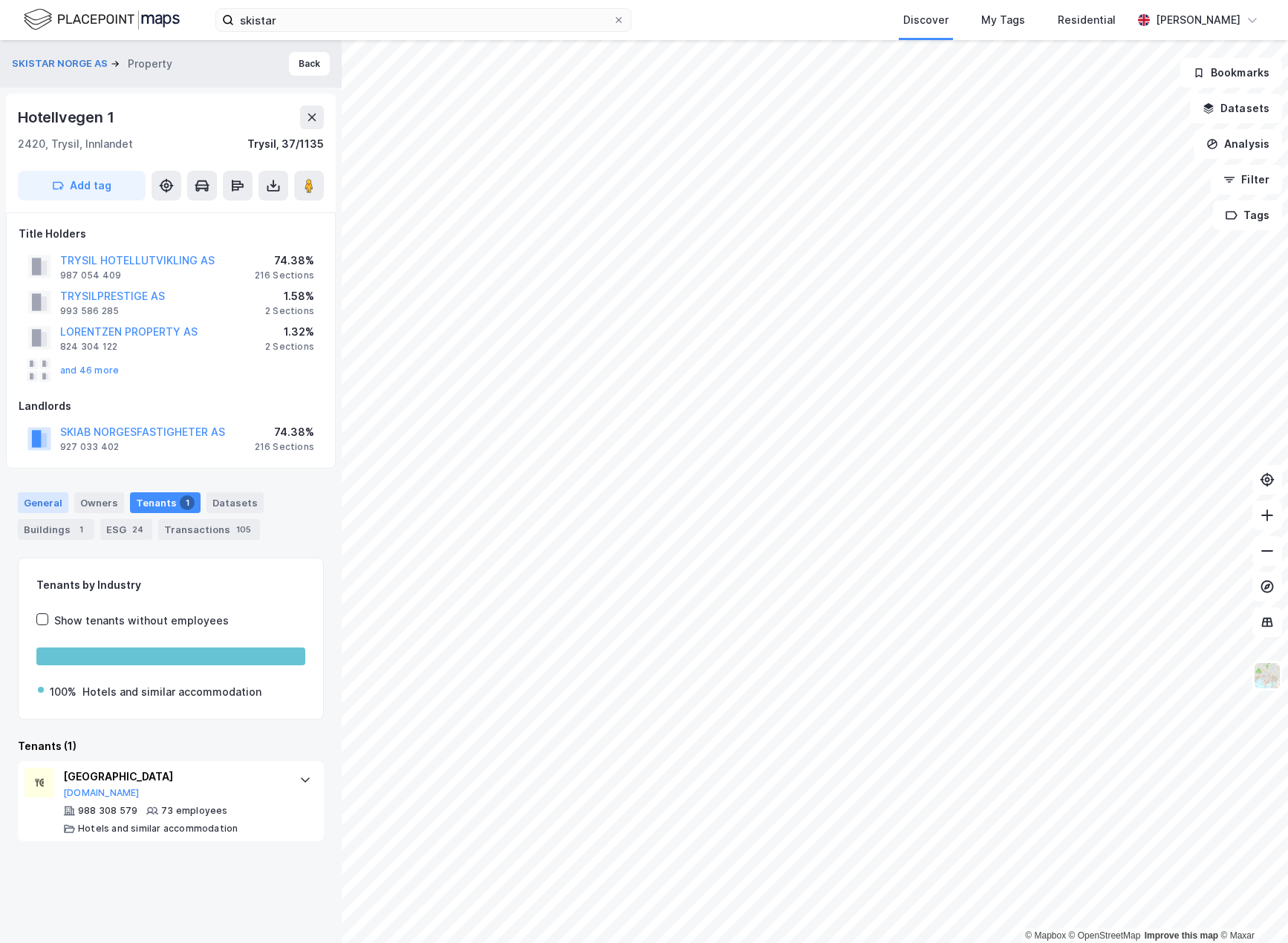
click at [57, 493] on div "General" at bounding box center [43, 503] width 51 height 21
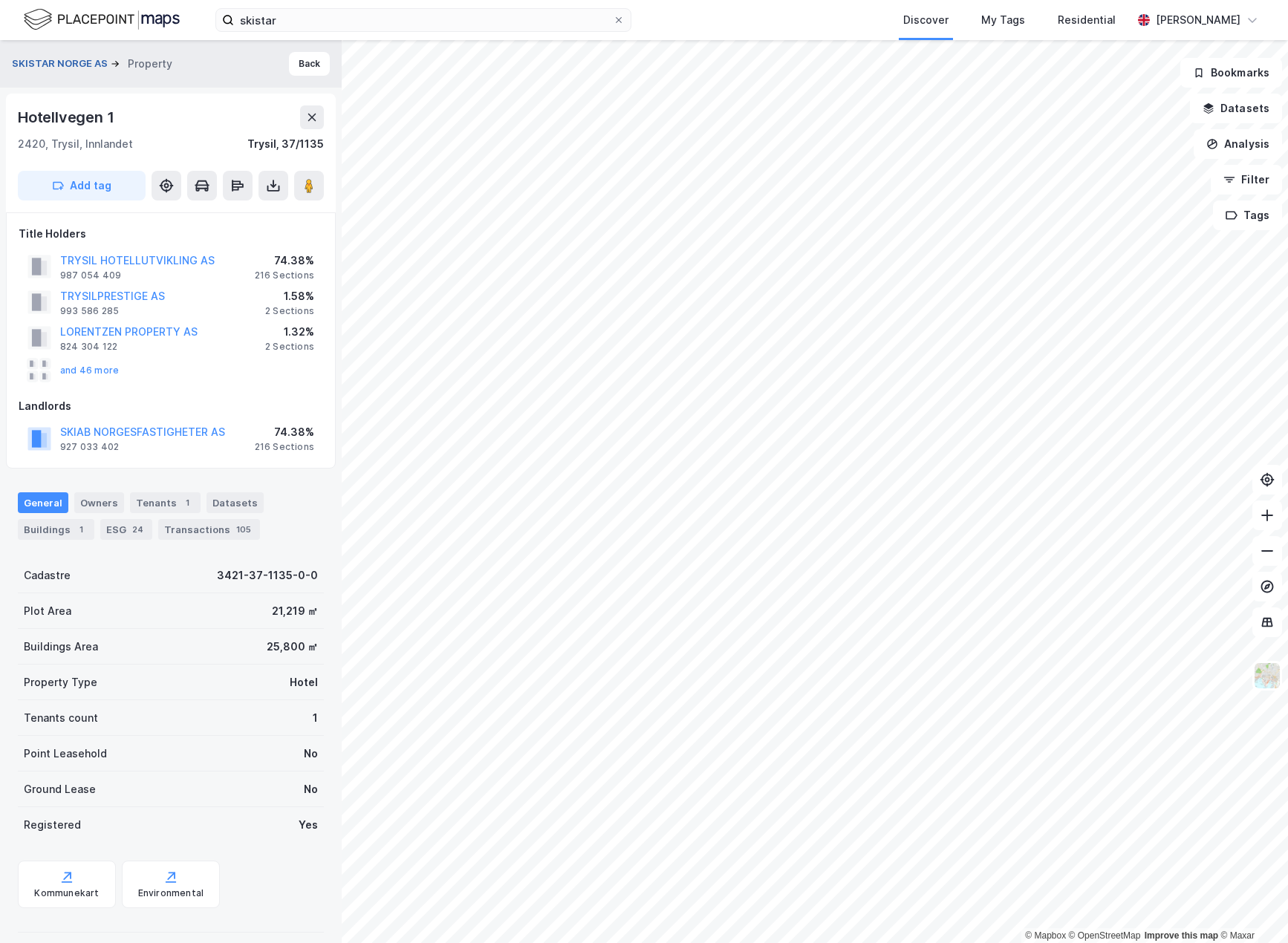
click at [23, 61] on button "SKISTAR NORGE AS" at bounding box center [61, 64] width 99 height 15
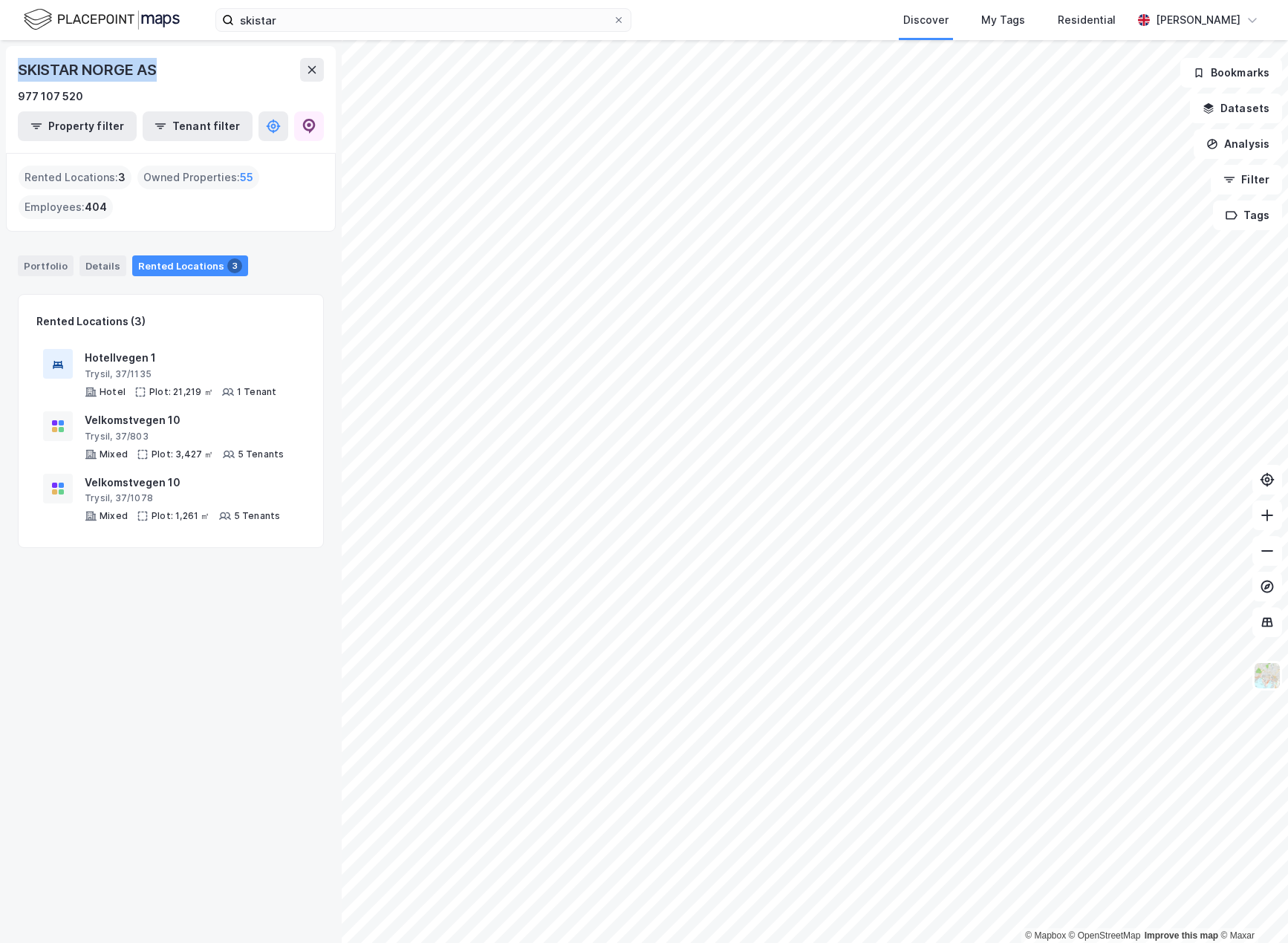
drag, startPoint x: 19, startPoint y: 67, endPoint x: 169, endPoint y: 70, distance: 150.0
click at [169, 70] on div "SKISTAR NORGE AS" at bounding box center [170, 69] width 306 height 24
click at [170, 70] on div "SKISTAR NORGE AS" at bounding box center [170, 69] width 306 height 24
click at [160, 363] on div "Hotellvegen 1" at bounding box center [181, 358] width 191 height 18
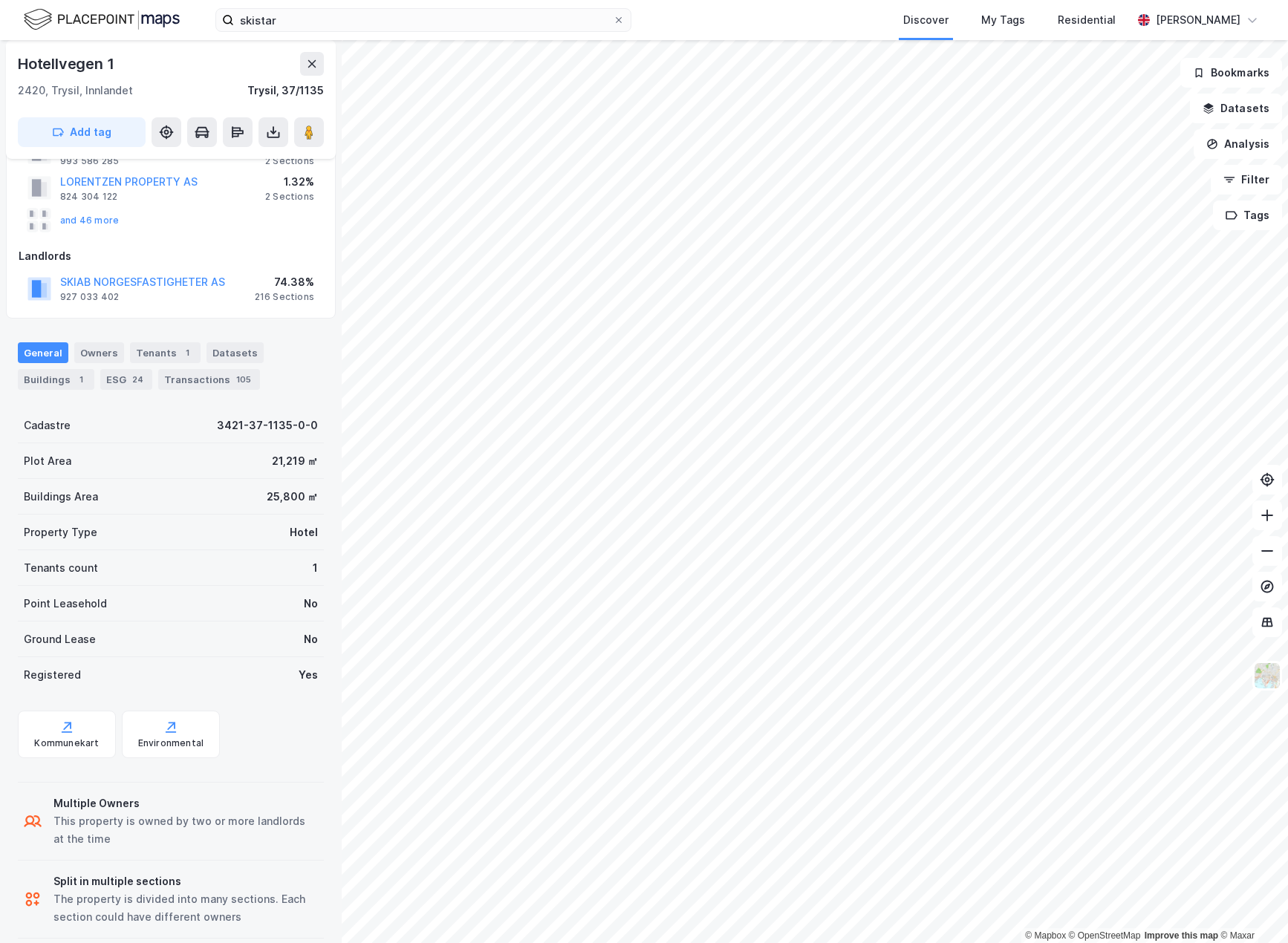
scroll to position [2, 0]
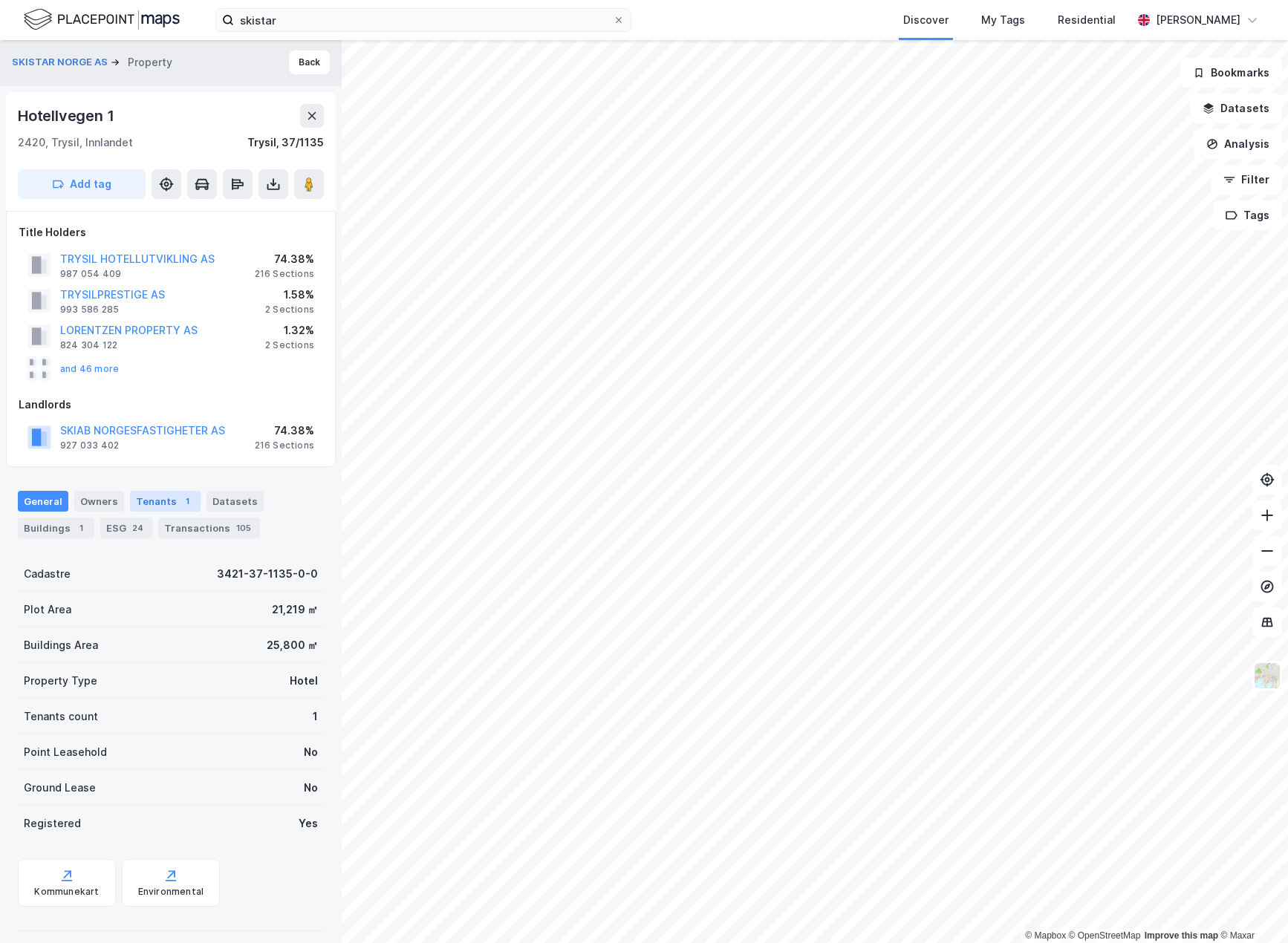
click at [167, 506] on div "Tenants 1" at bounding box center [165, 501] width 71 height 21
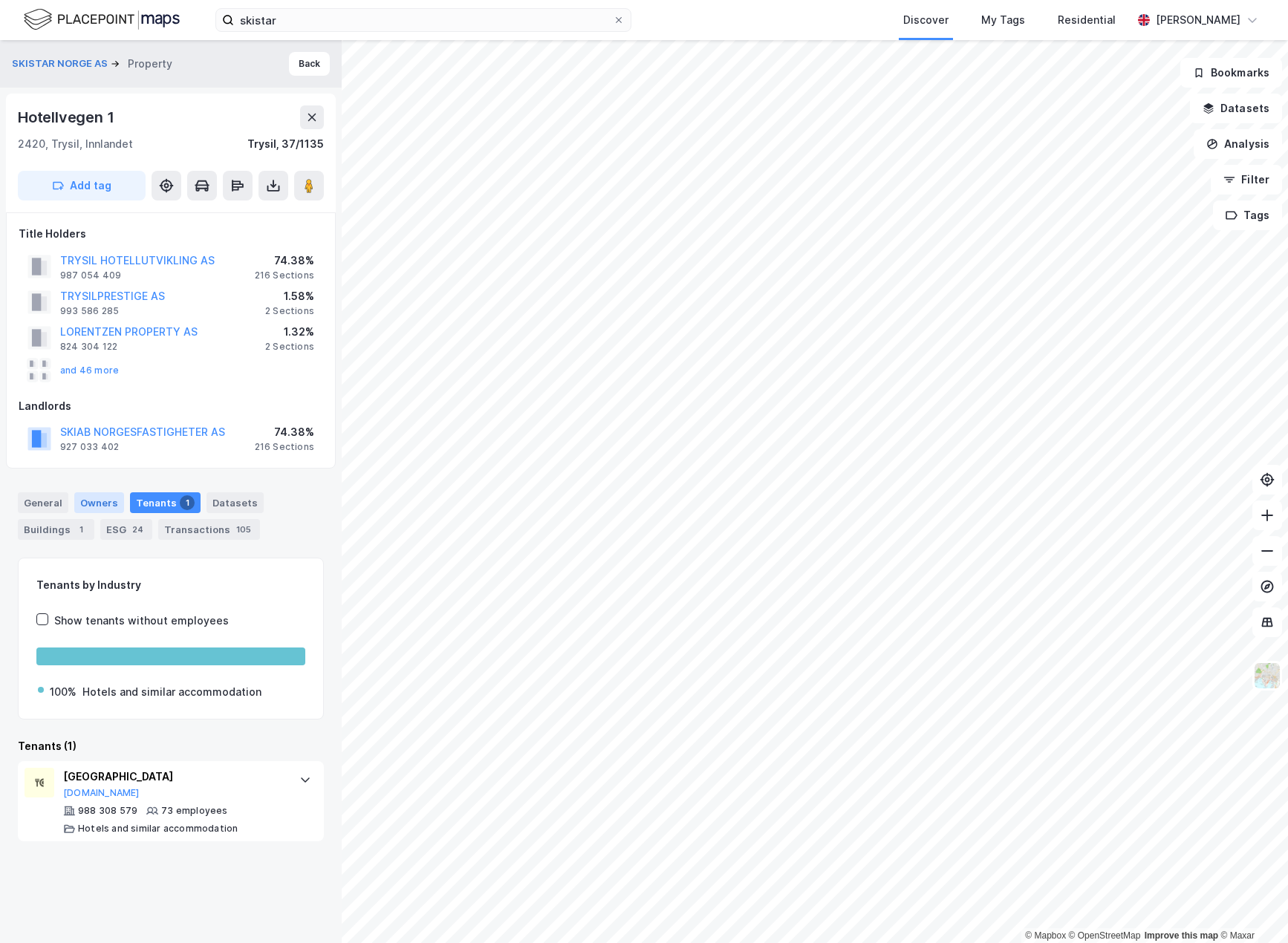
click at [100, 497] on div "Owners" at bounding box center [99, 503] width 50 height 21
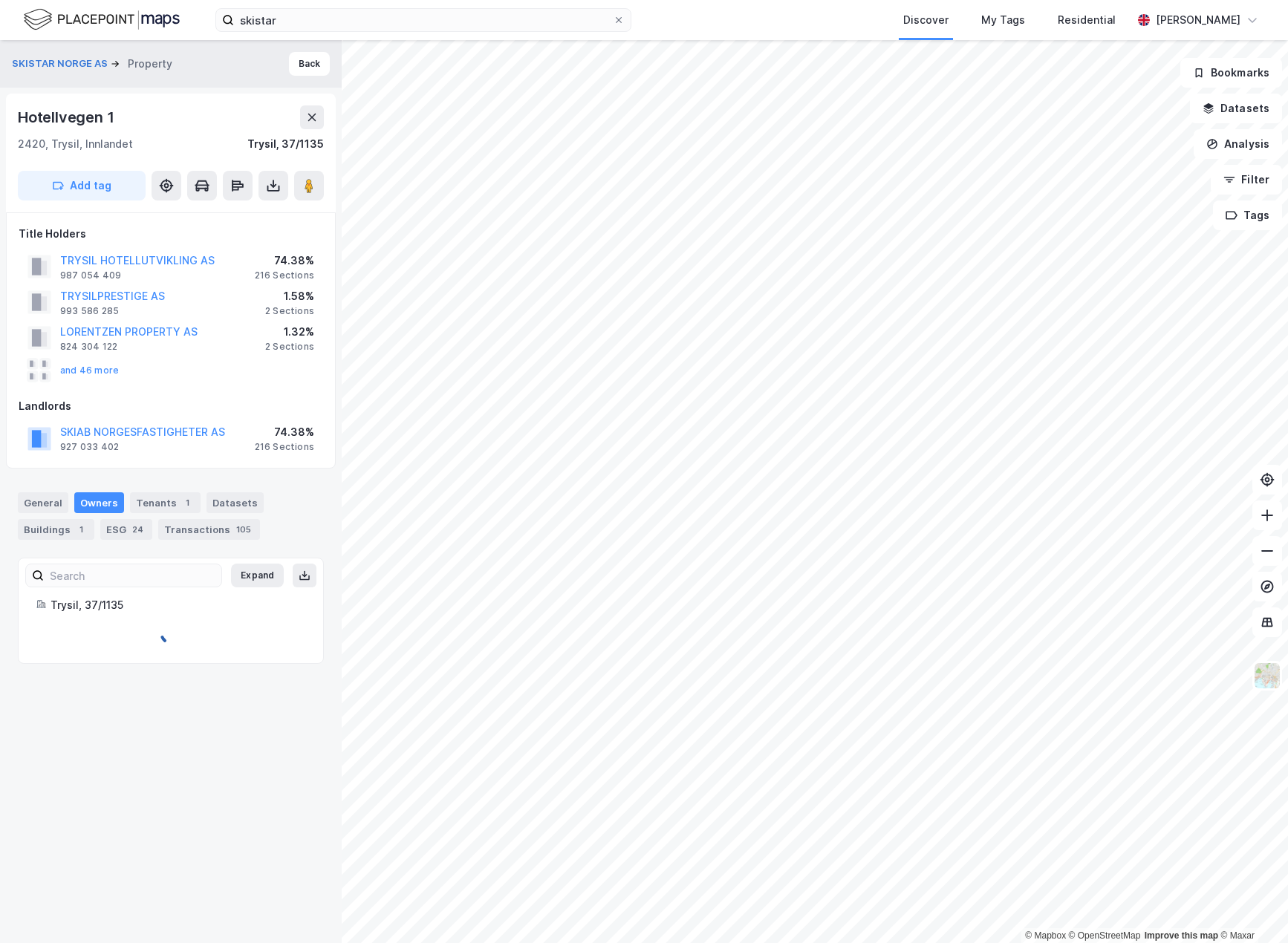
click at [95, 499] on div "Owners" at bounding box center [99, 503] width 50 height 21
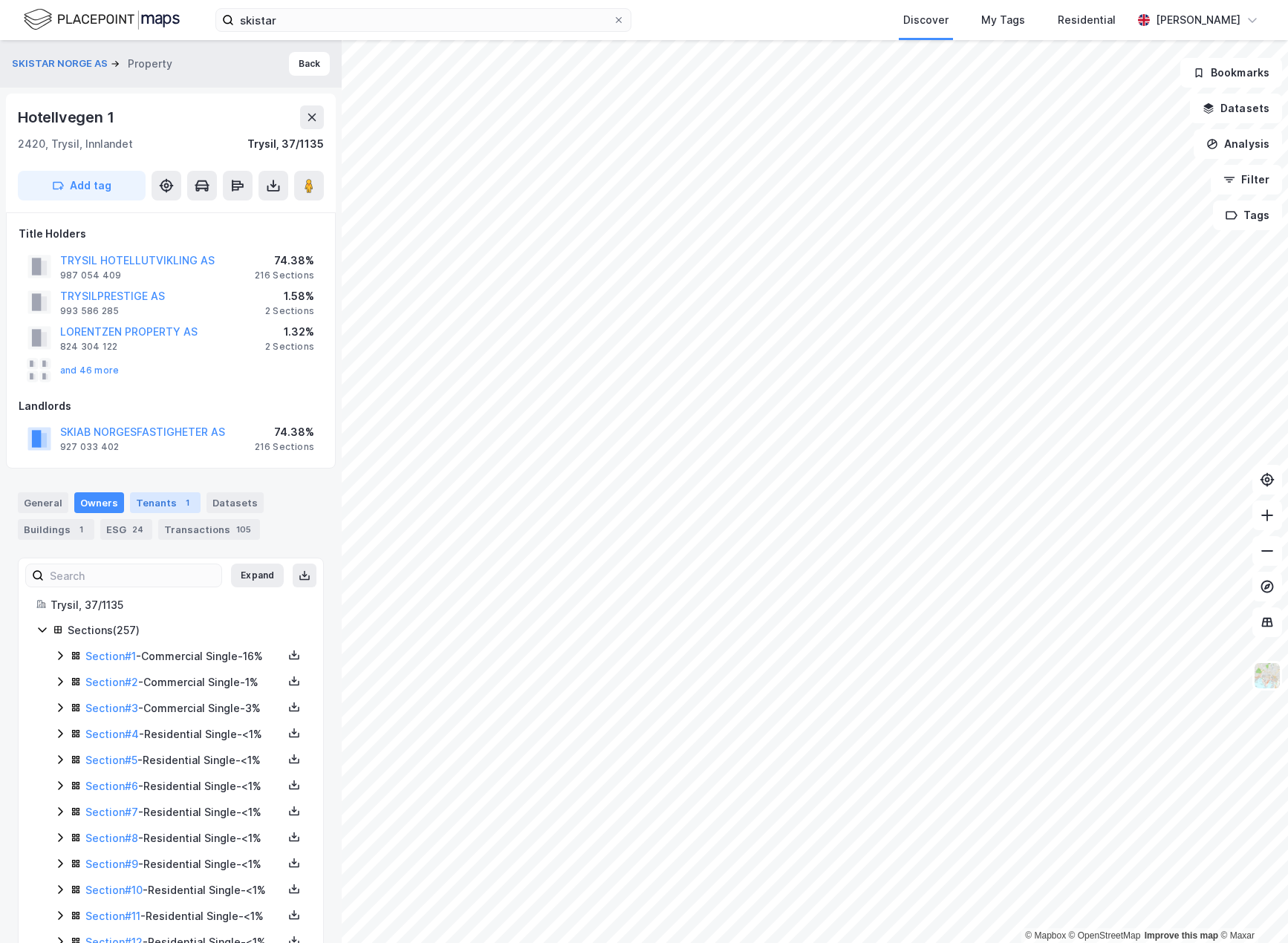
click at [154, 503] on div "Tenants 1" at bounding box center [165, 503] width 71 height 21
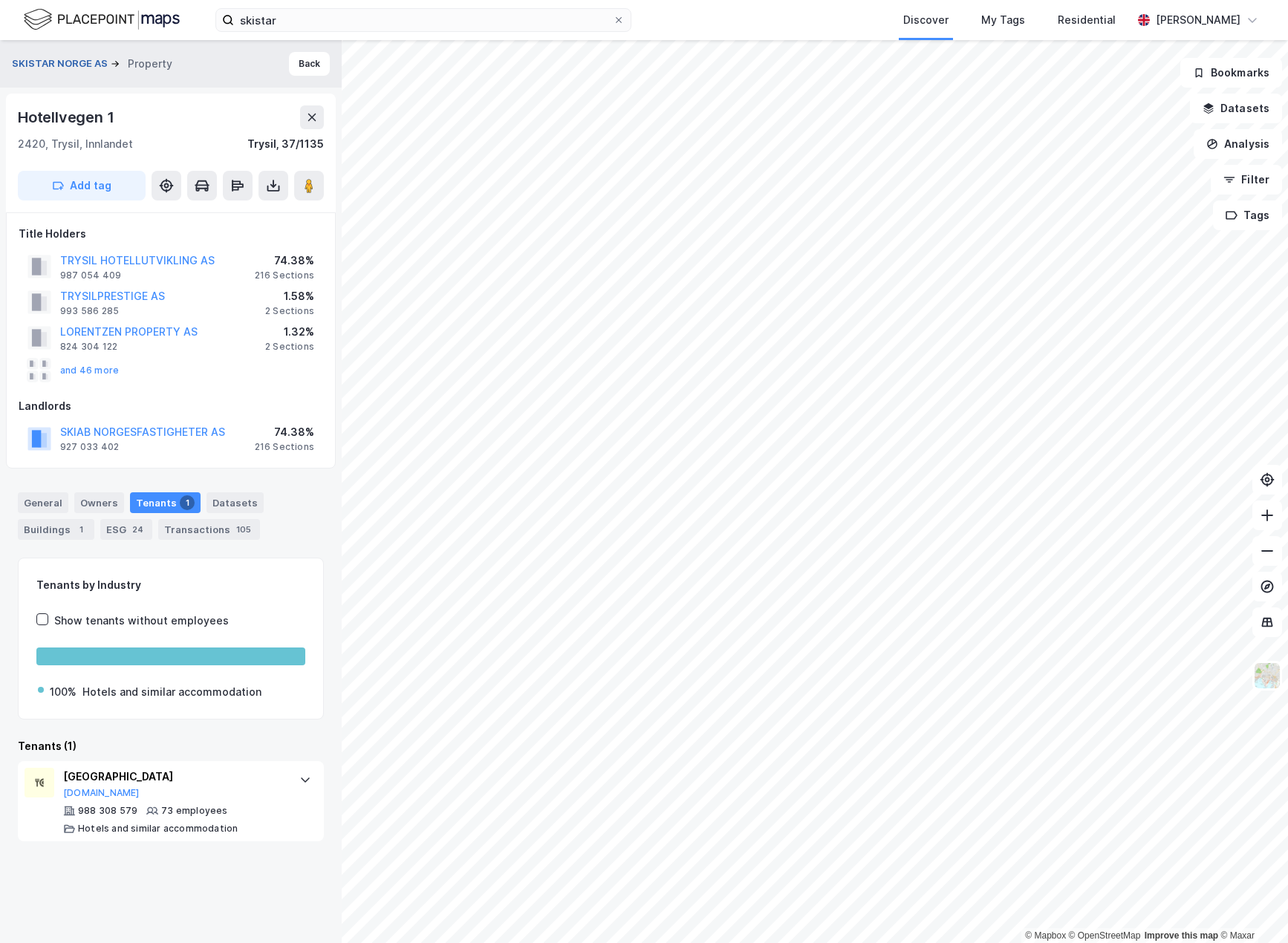
click at [55, 66] on button "SKISTAR NORGE AS" at bounding box center [61, 64] width 99 height 15
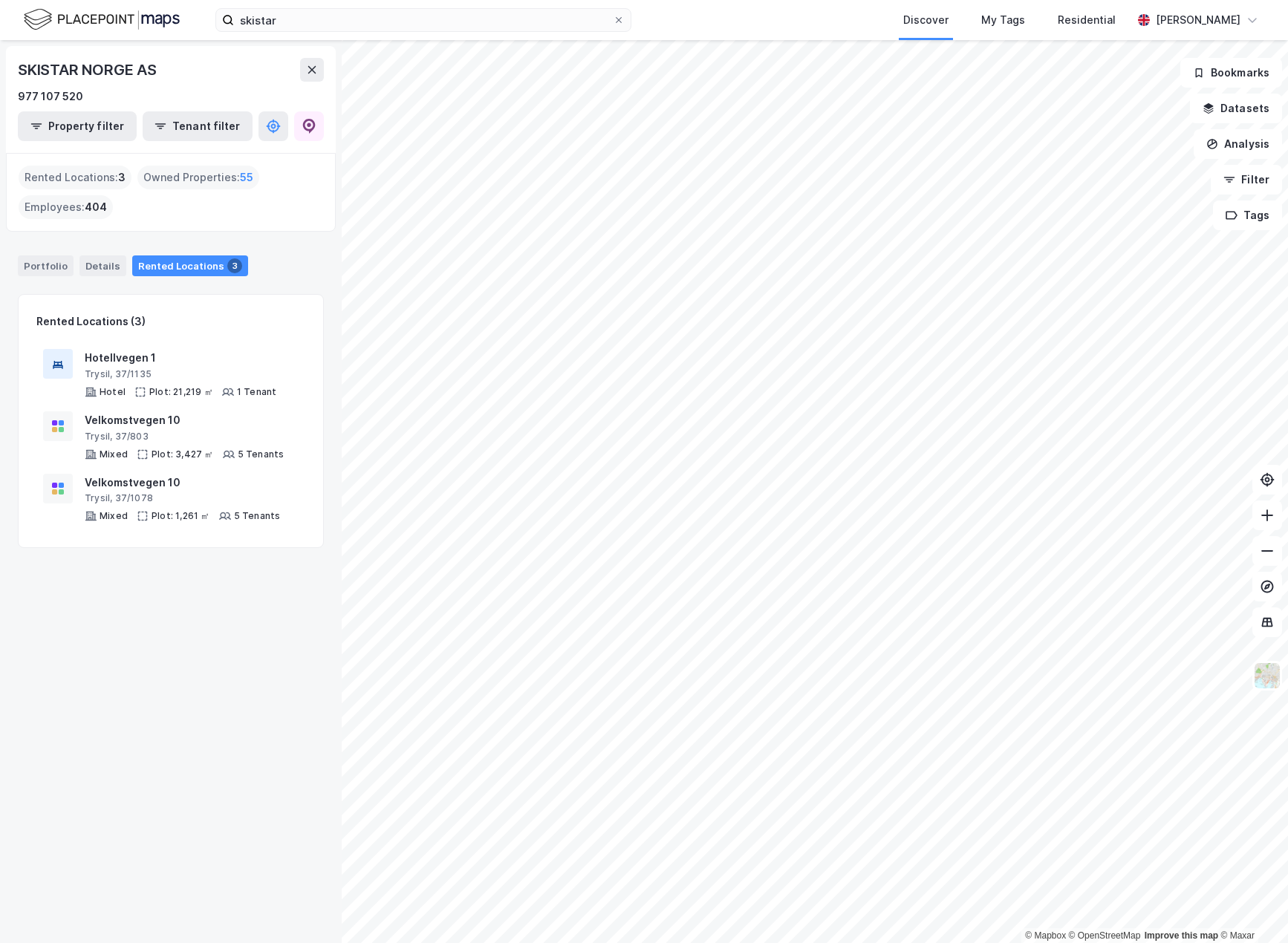
click at [182, 175] on div "Owned Properties : 55" at bounding box center [198, 177] width 121 height 24
click at [80, 174] on div "Rented Locations : 3" at bounding box center [75, 177] width 113 height 24
click at [175, 175] on div "Owned Properties : 55" at bounding box center [198, 177] width 121 height 24
click at [55, 261] on div "Portfolio" at bounding box center [46, 265] width 56 height 21
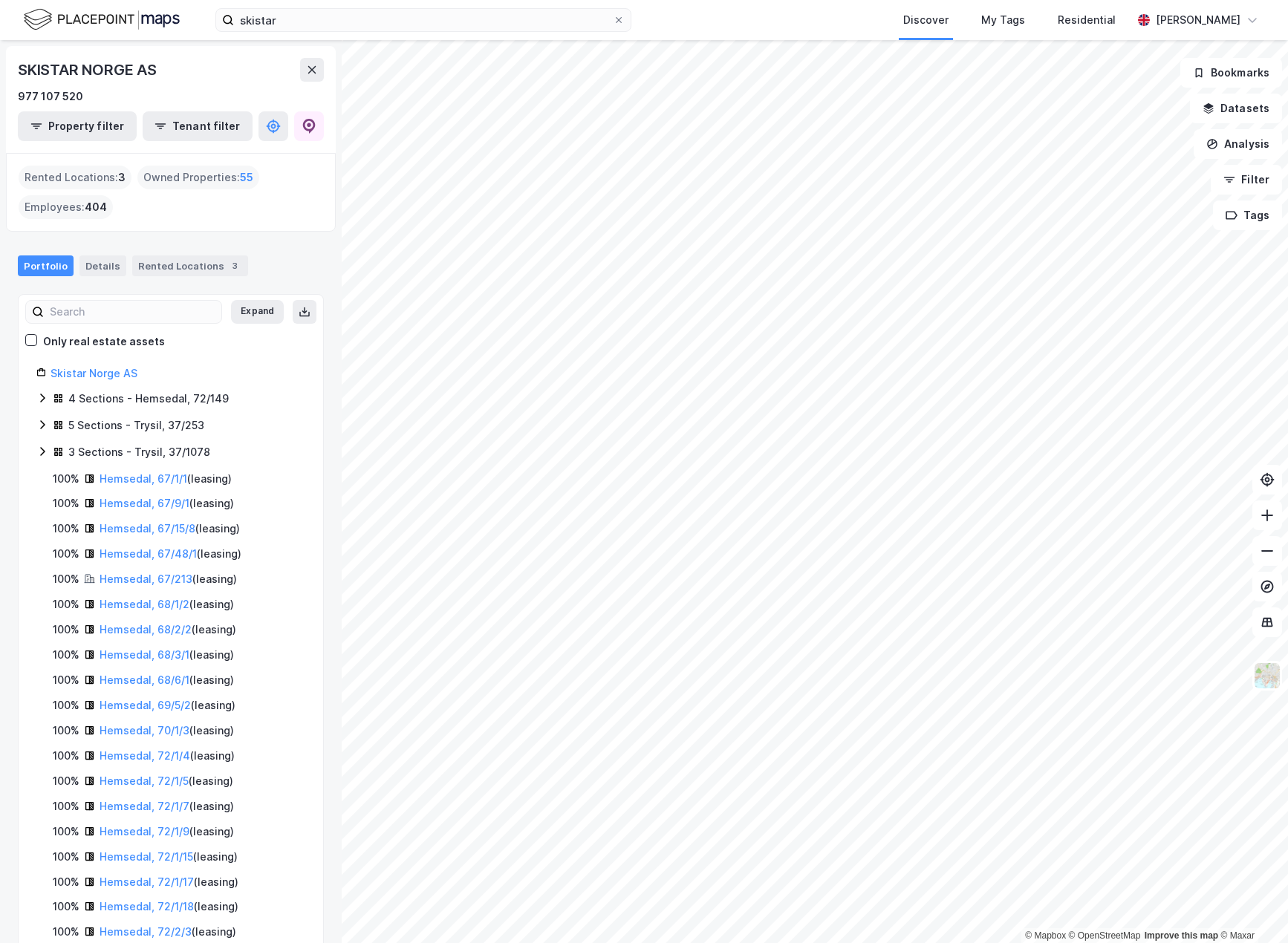
click at [45, 397] on icon at bounding box center [42, 398] width 12 height 12
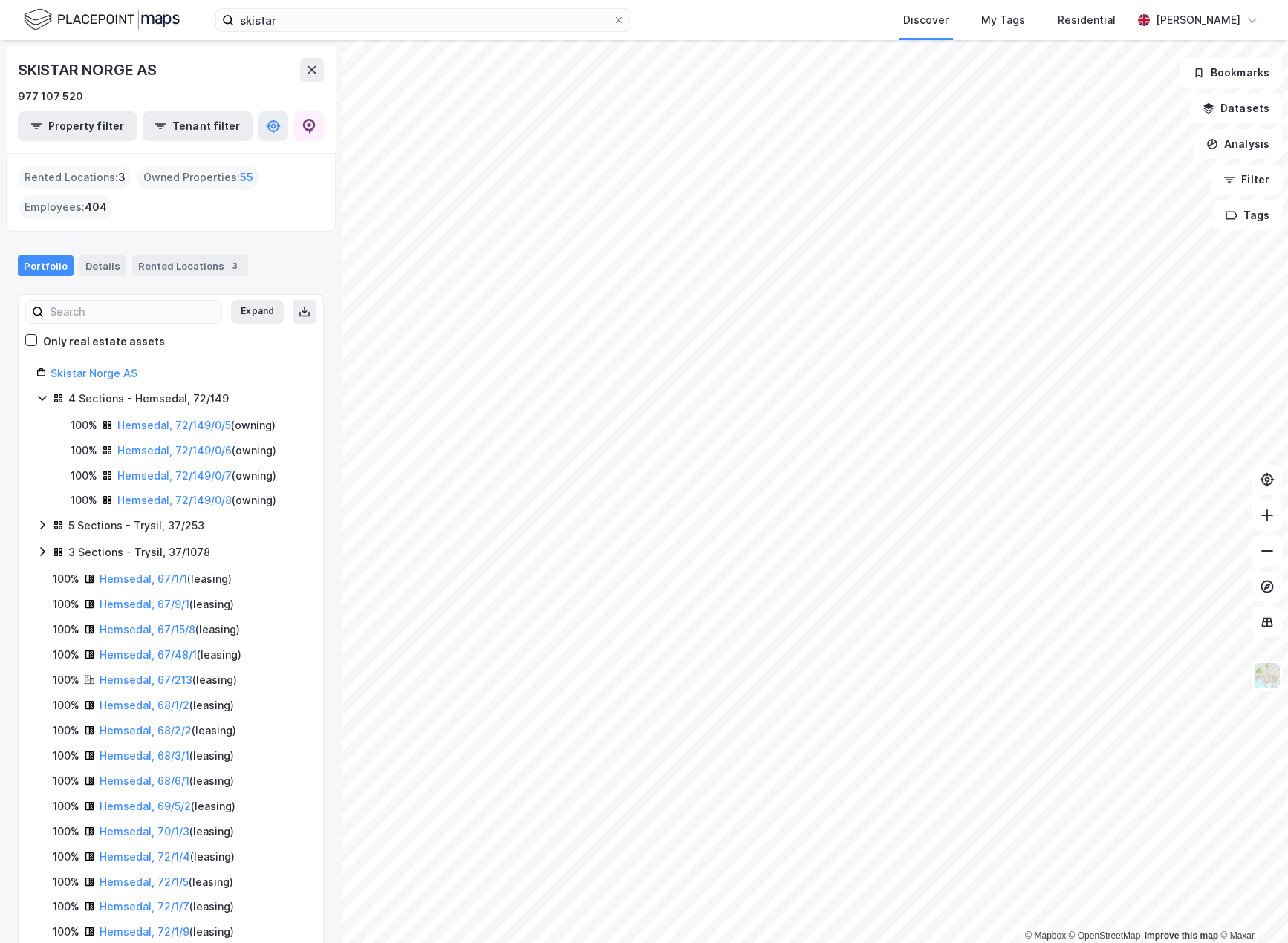
click at [43, 552] on icon at bounding box center [42, 551] width 12 height 12
click at [40, 396] on icon at bounding box center [42, 398] width 12 height 12
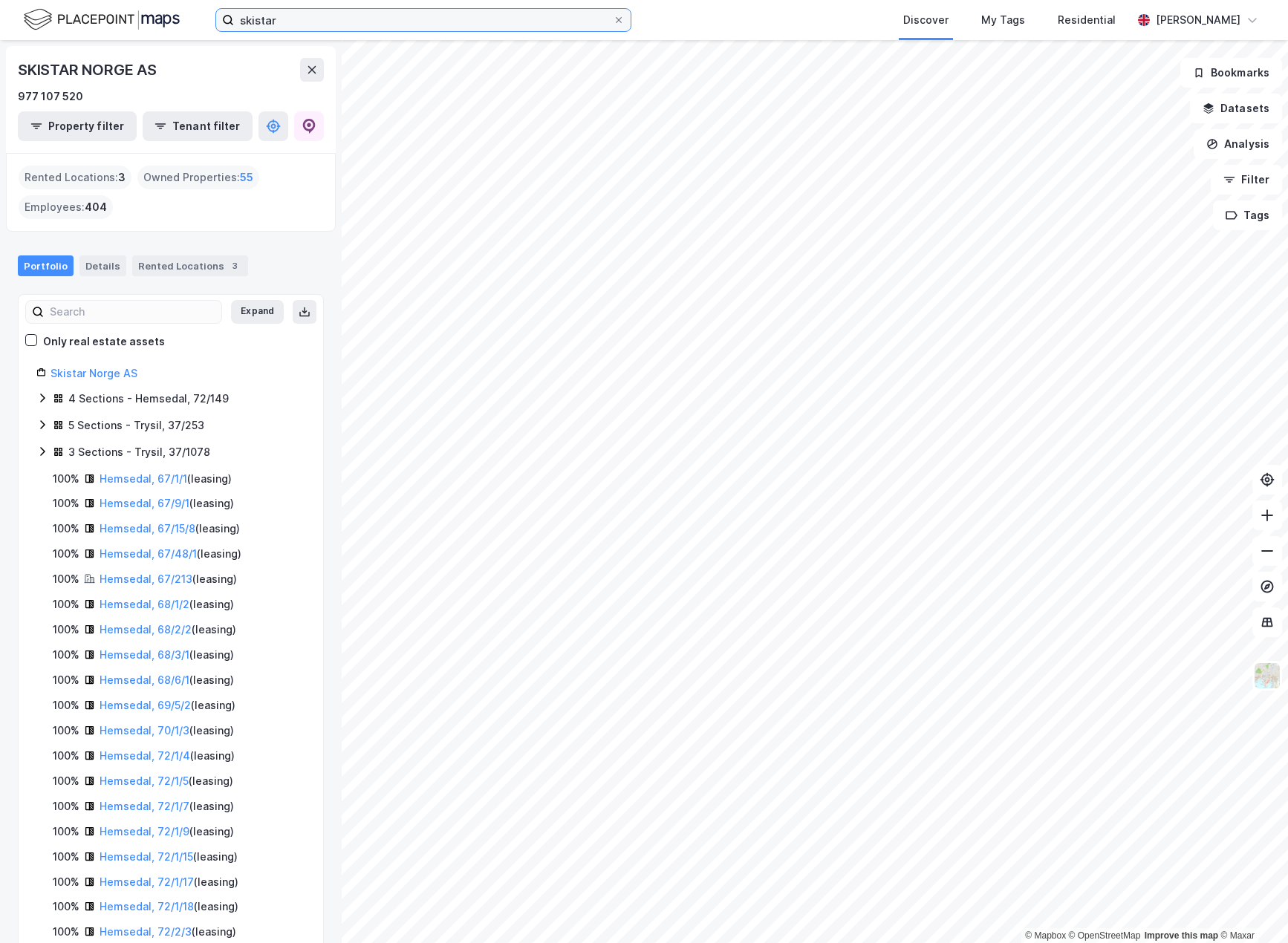
click at [287, 22] on input "skistar" at bounding box center [423, 19] width 379 height 23
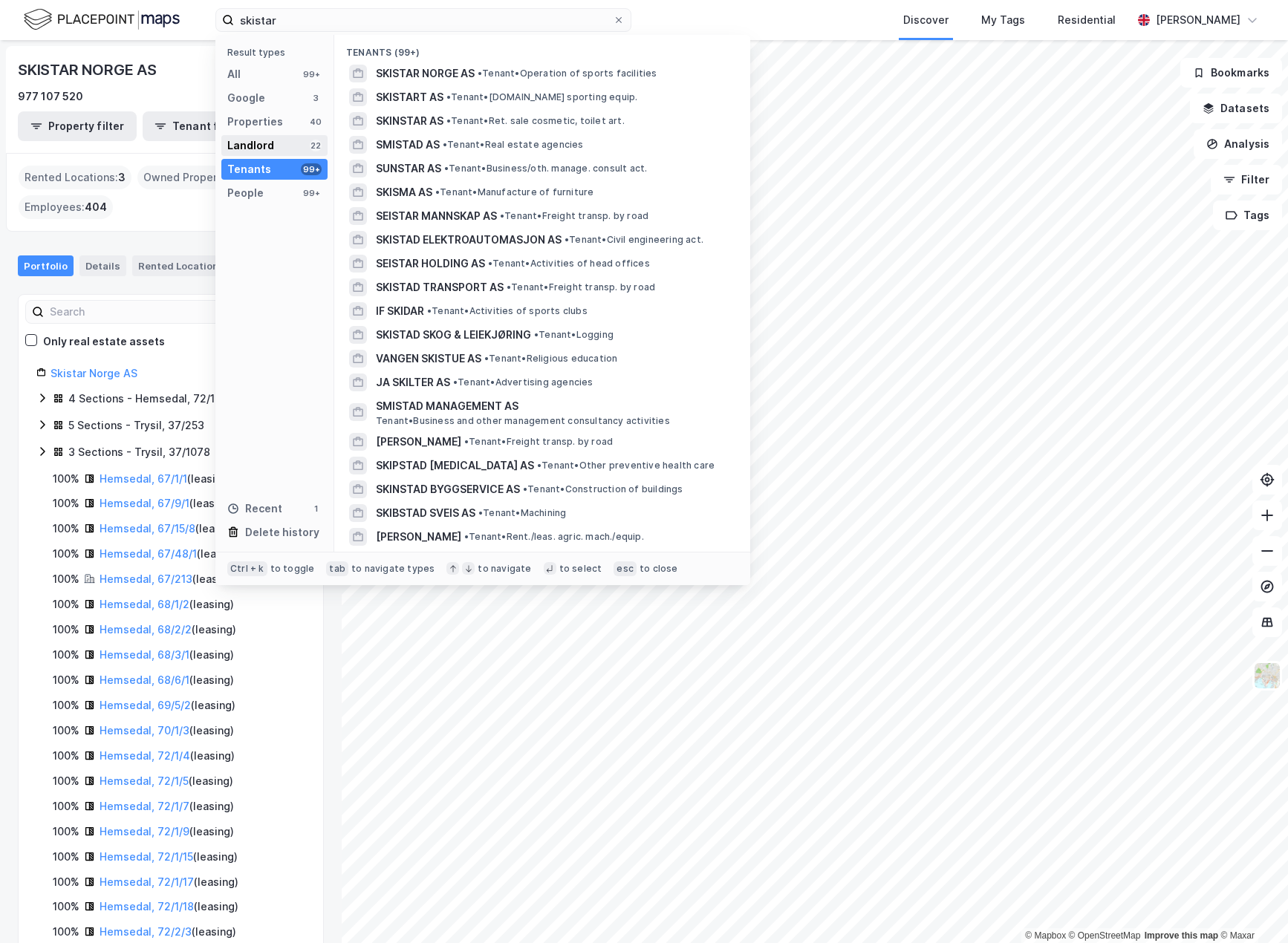
click at [268, 147] on div "Landlord" at bounding box center [251, 145] width 47 height 18
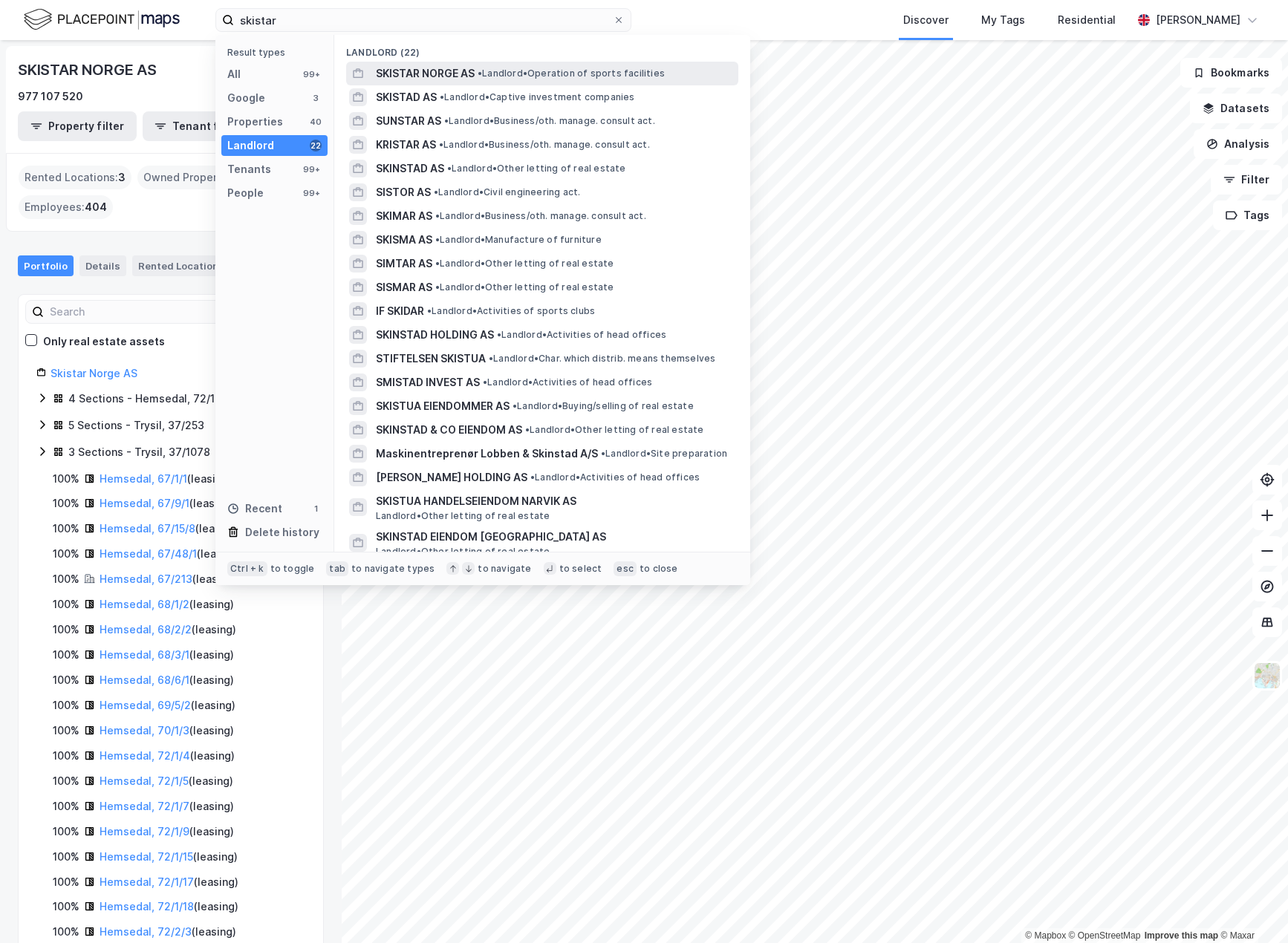
click at [409, 62] on div "SKISTAR NORGE AS • Landlord • Operation of sports facilities" at bounding box center [542, 73] width 392 height 24
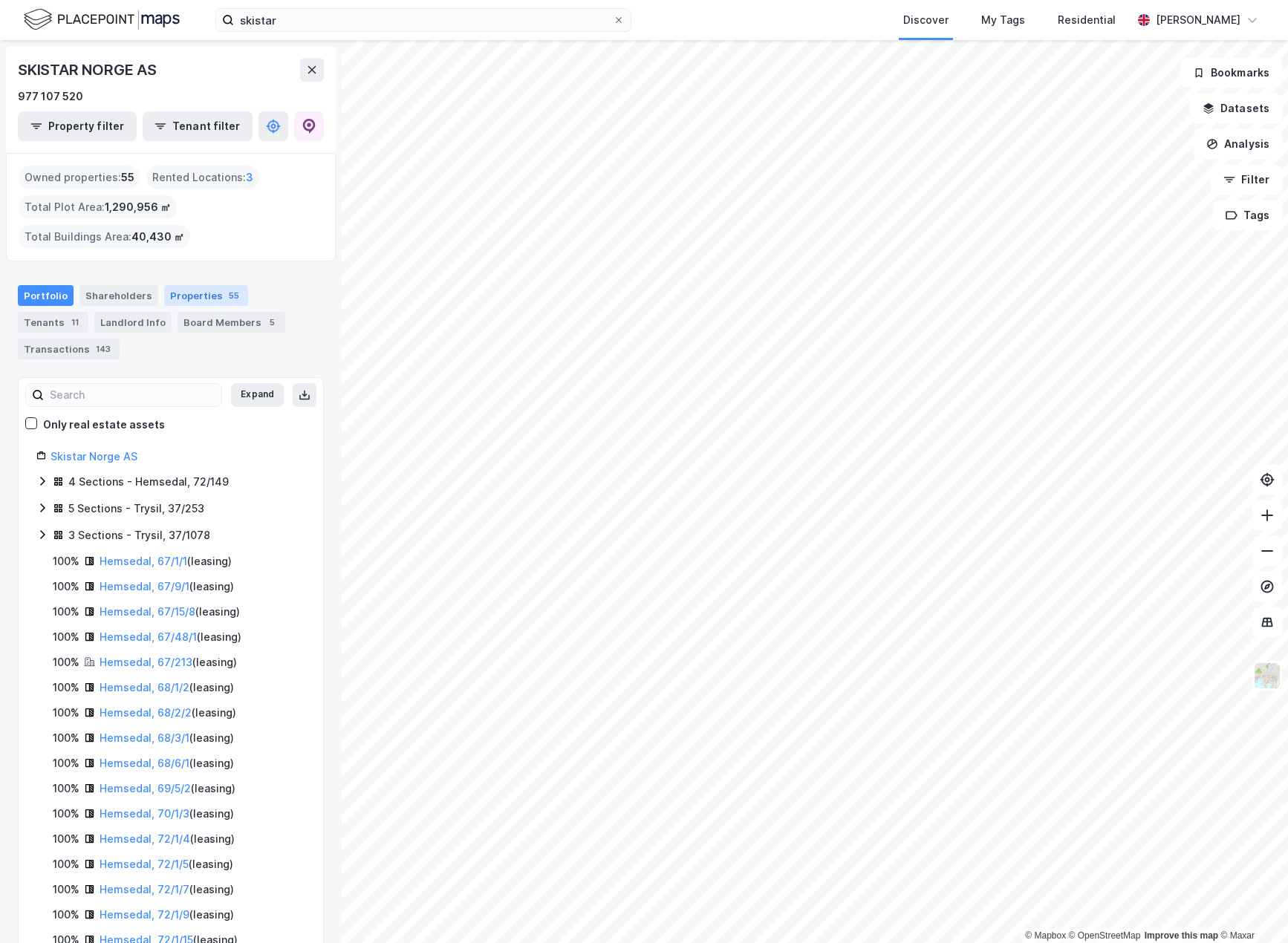
click at [189, 297] on div "Properties 55" at bounding box center [206, 295] width 84 height 21
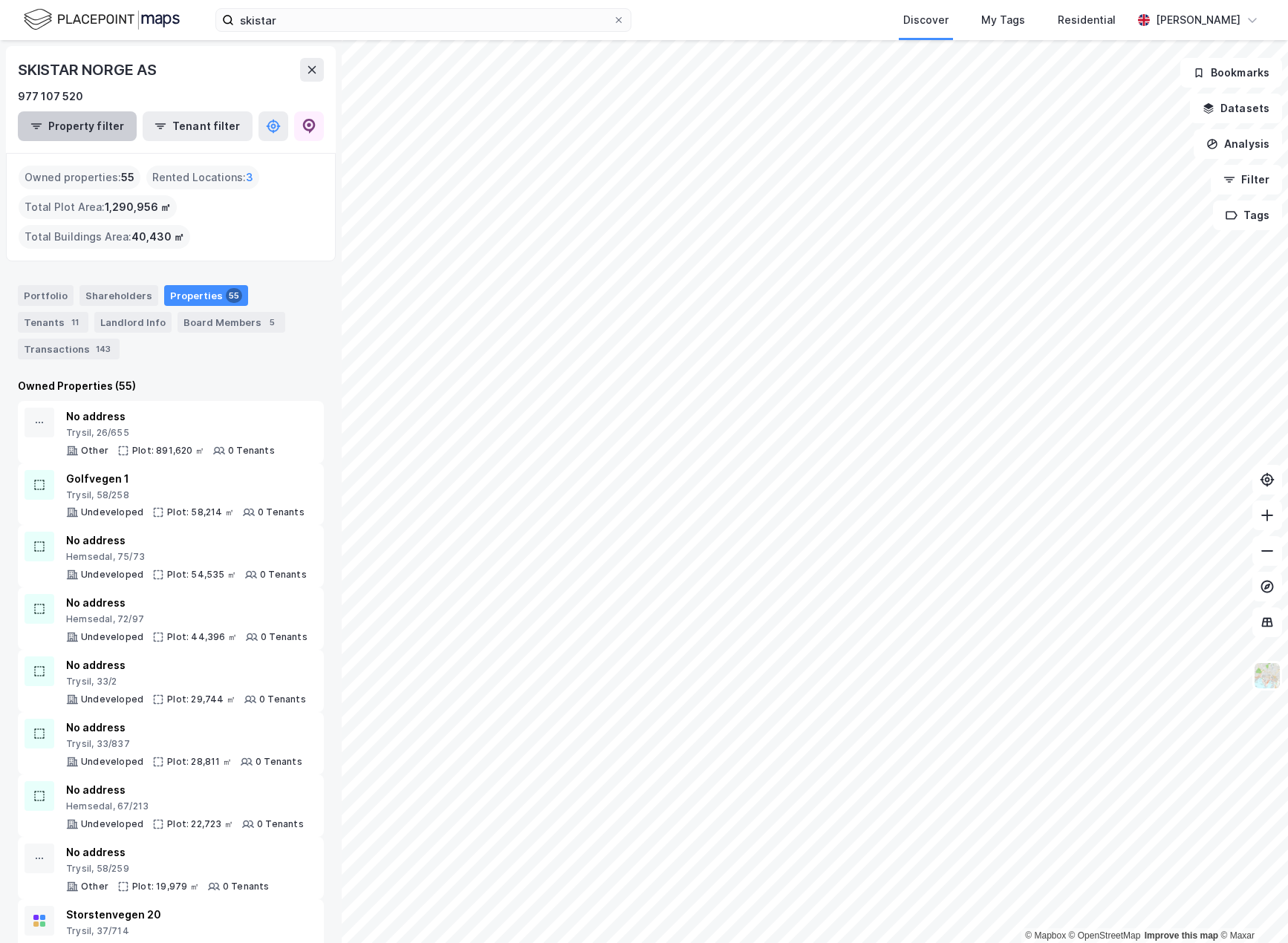
click at [59, 122] on button "Property filter" at bounding box center [77, 126] width 119 height 30
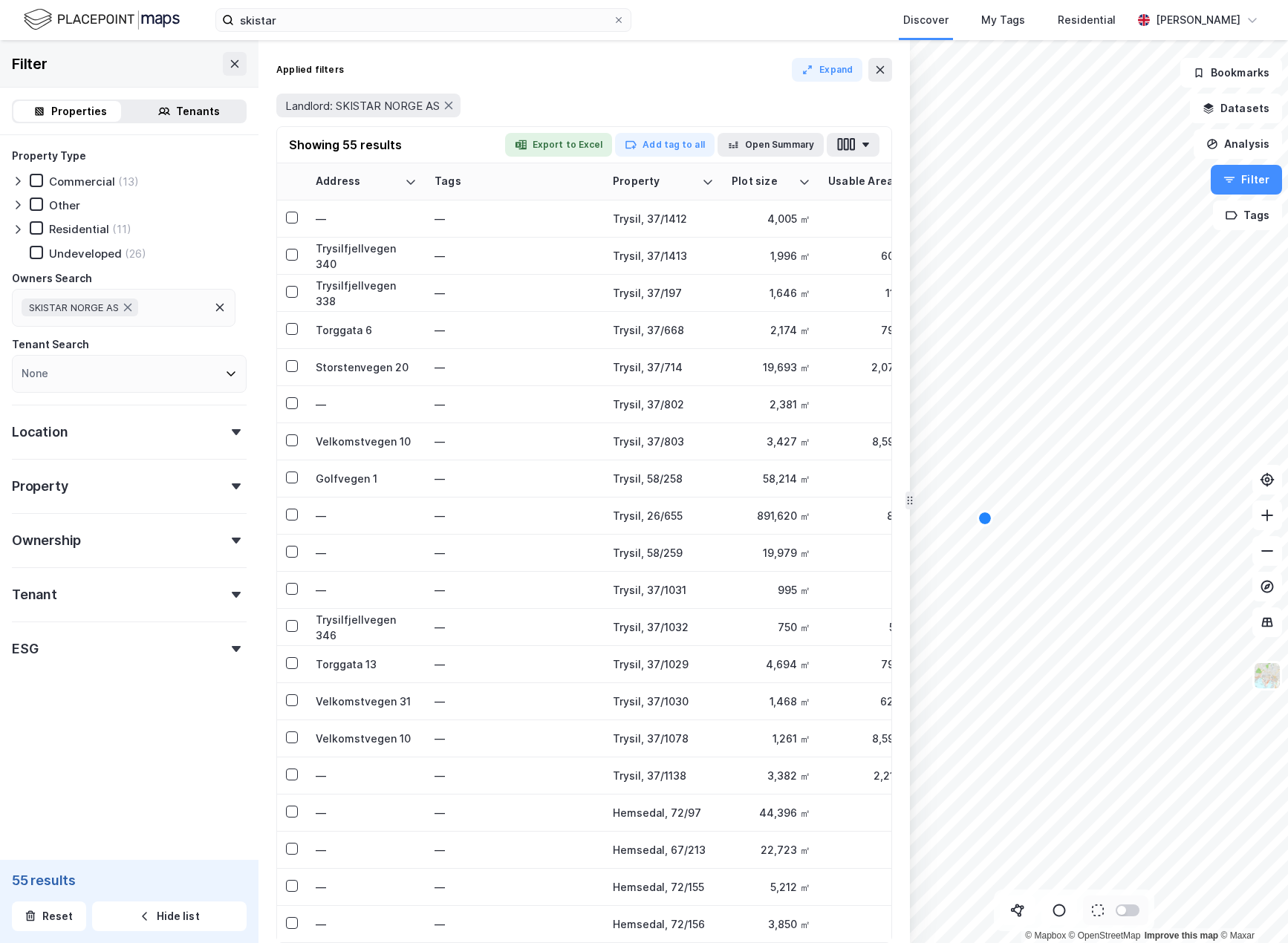
click at [232, 593] on icon at bounding box center [236, 595] width 9 height 6
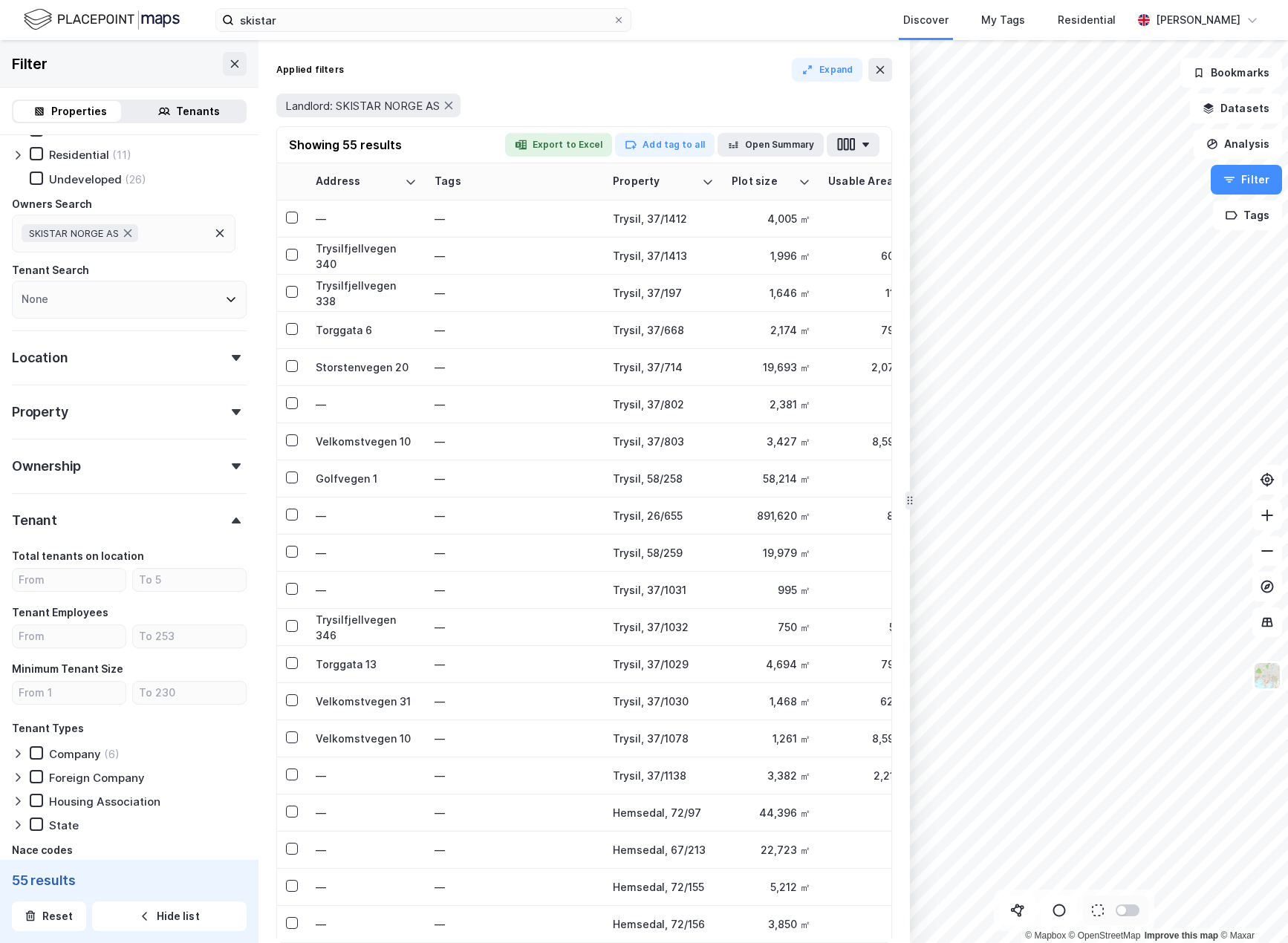
scroll to position [149, 0]
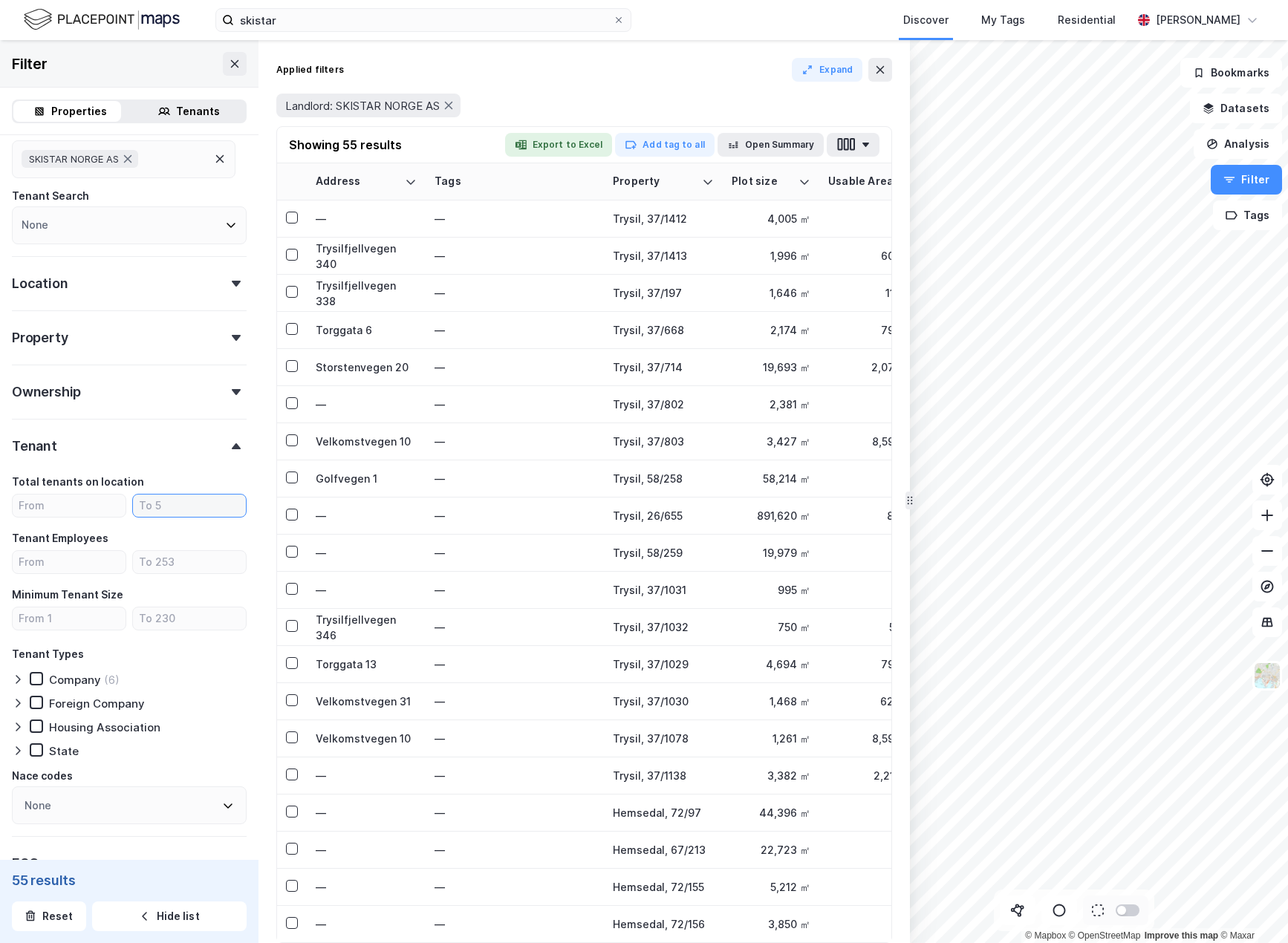
click at [160, 506] on input "number" at bounding box center [189, 506] width 113 height 23
click at [54, 513] on input "number" at bounding box center [68, 506] width 113 height 23
type input "1"
click at [161, 508] on input "number" at bounding box center [189, 506] width 113 height 23
type input "1"
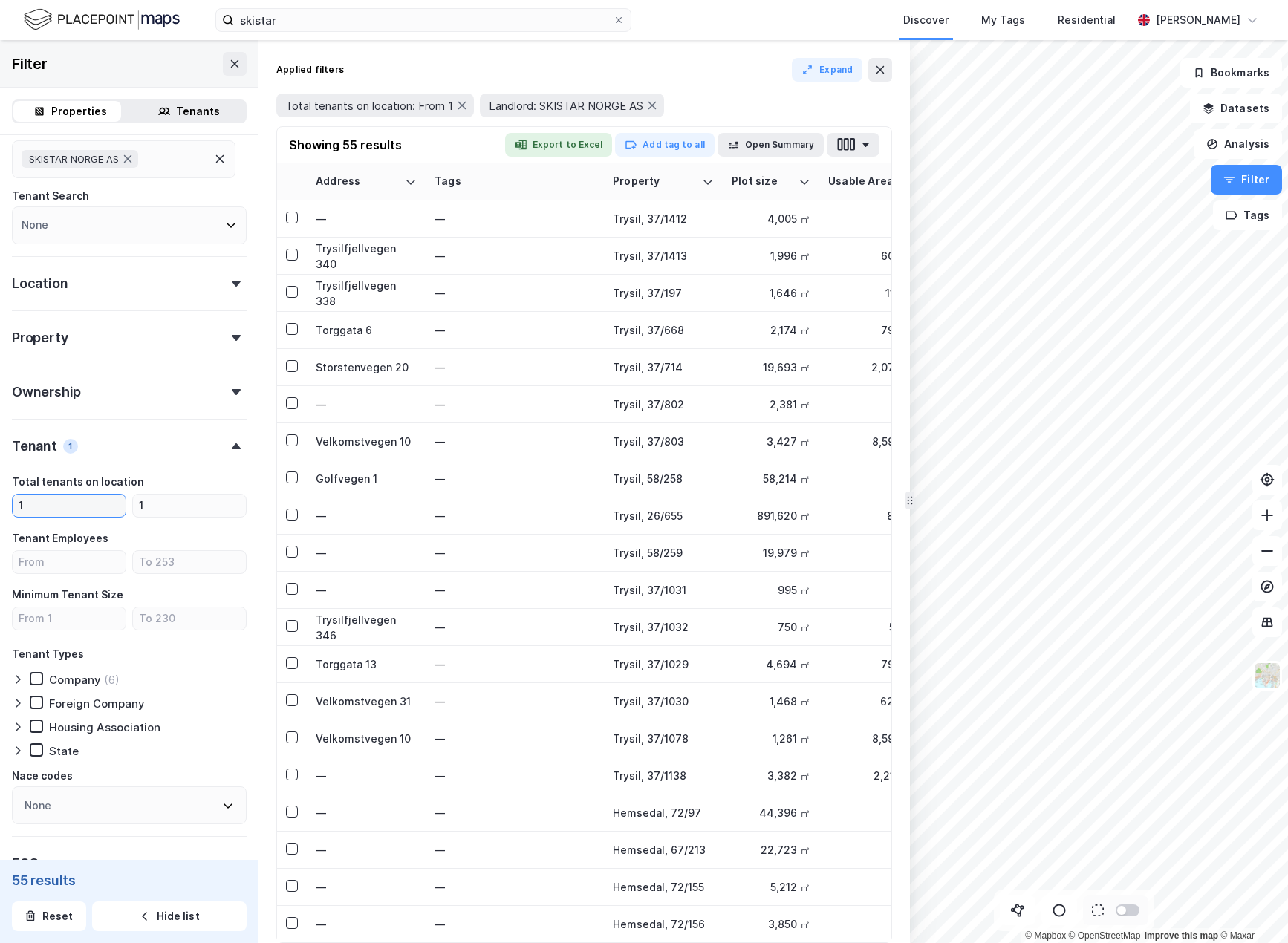
click at [56, 511] on input "1" at bounding box center [68, 506] width 113 height 23
click at [70, 504] on input "1" at bounding box center [68, 506] width 113 height 23
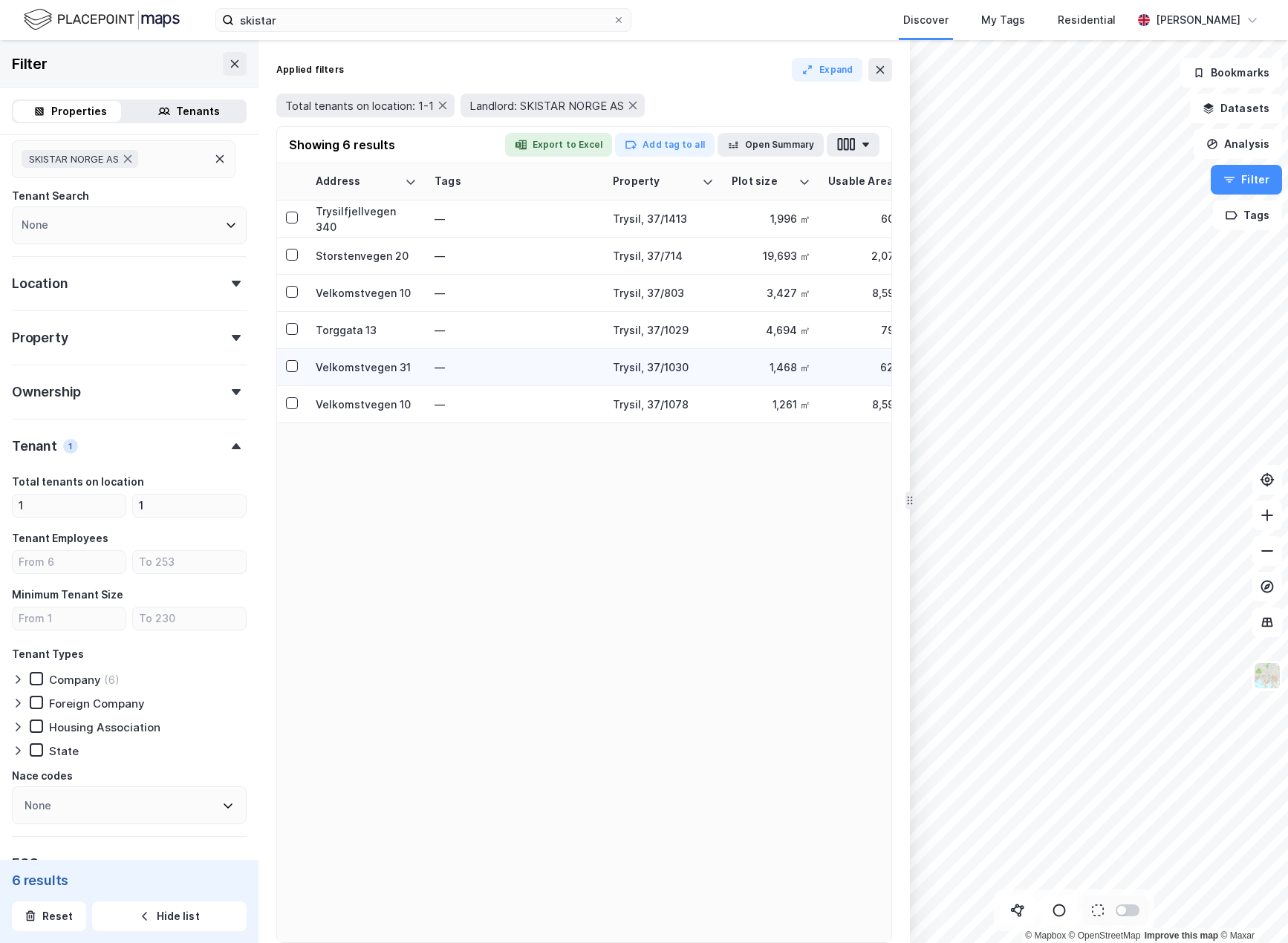
click at [211, 667] on div "Total tenants on location 1 1 Tenant Employees Minimum Tenant Size Tenant Types…" at bounding box center [129, 649] width 235 height 352
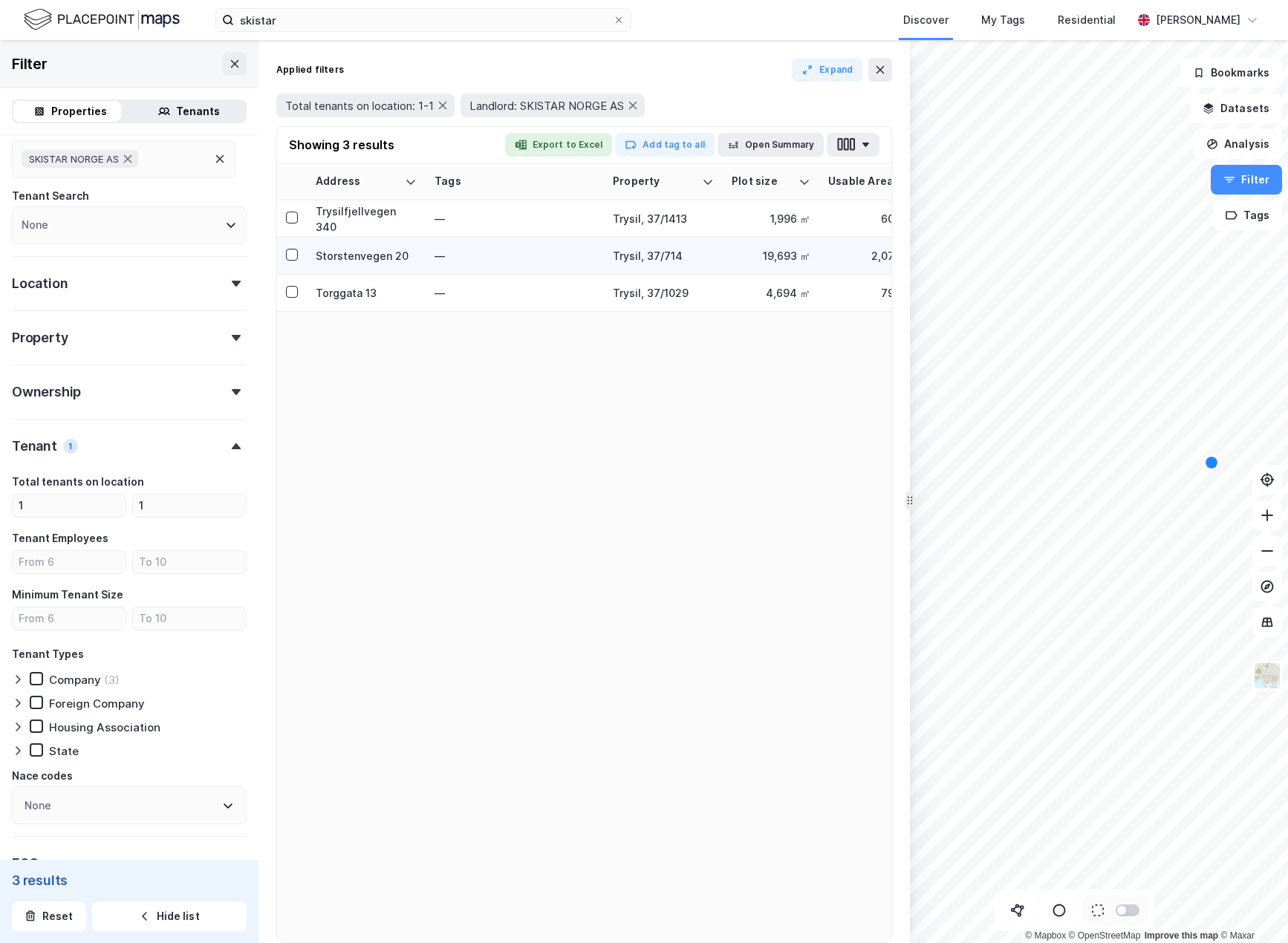
click at [293, 217] on icon at bounding box center [292, 217] width 8 height 5
click at [291, 253] on icon at bounding box center [291, 254] width 10 height 10
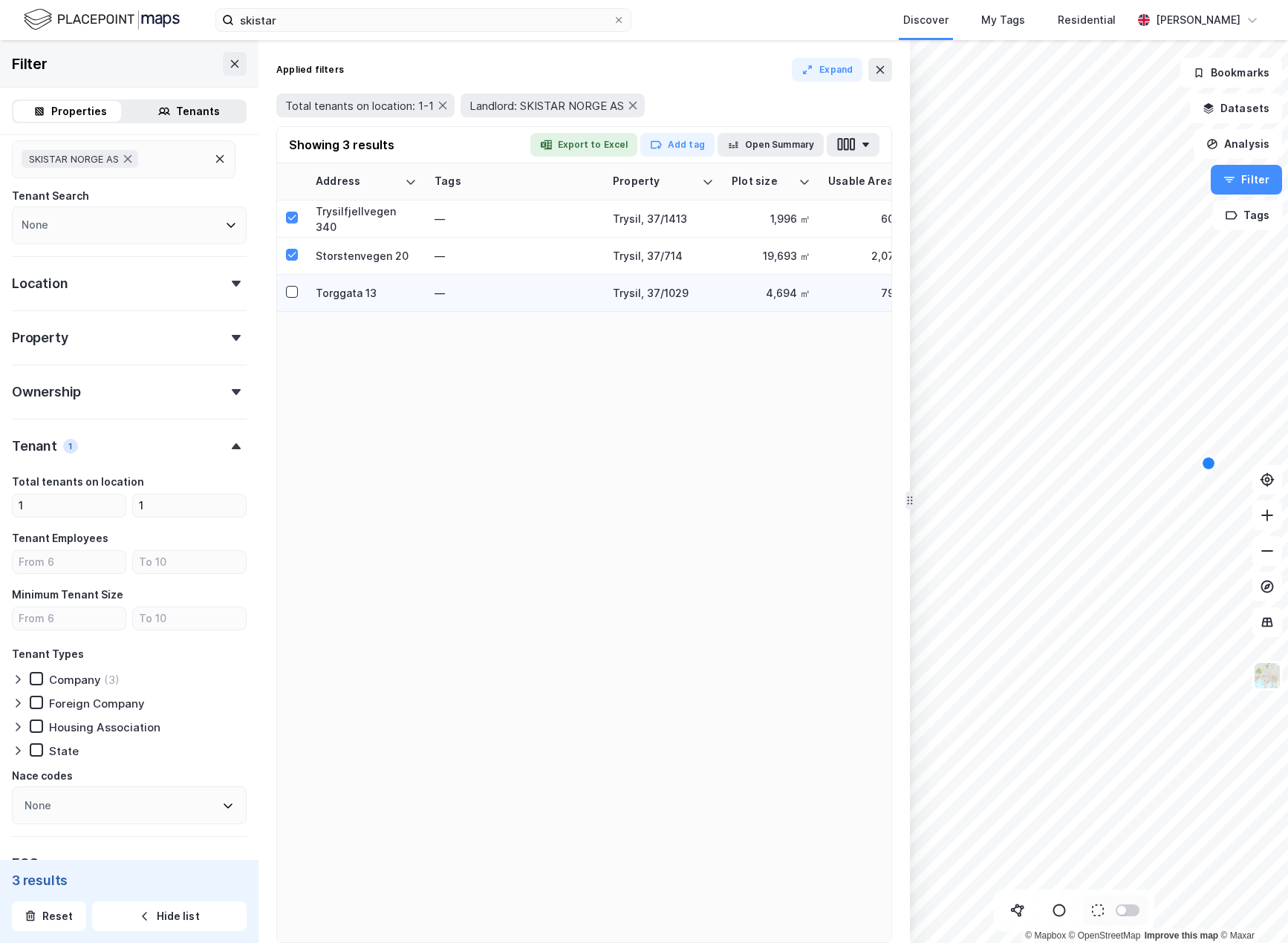
click at [291, 293] on icon at bounding box center [291, 291] width 10 height 10
click at [588, 142] on button "Export to Excel" at bounding box center [584, 145] width 107 height 24
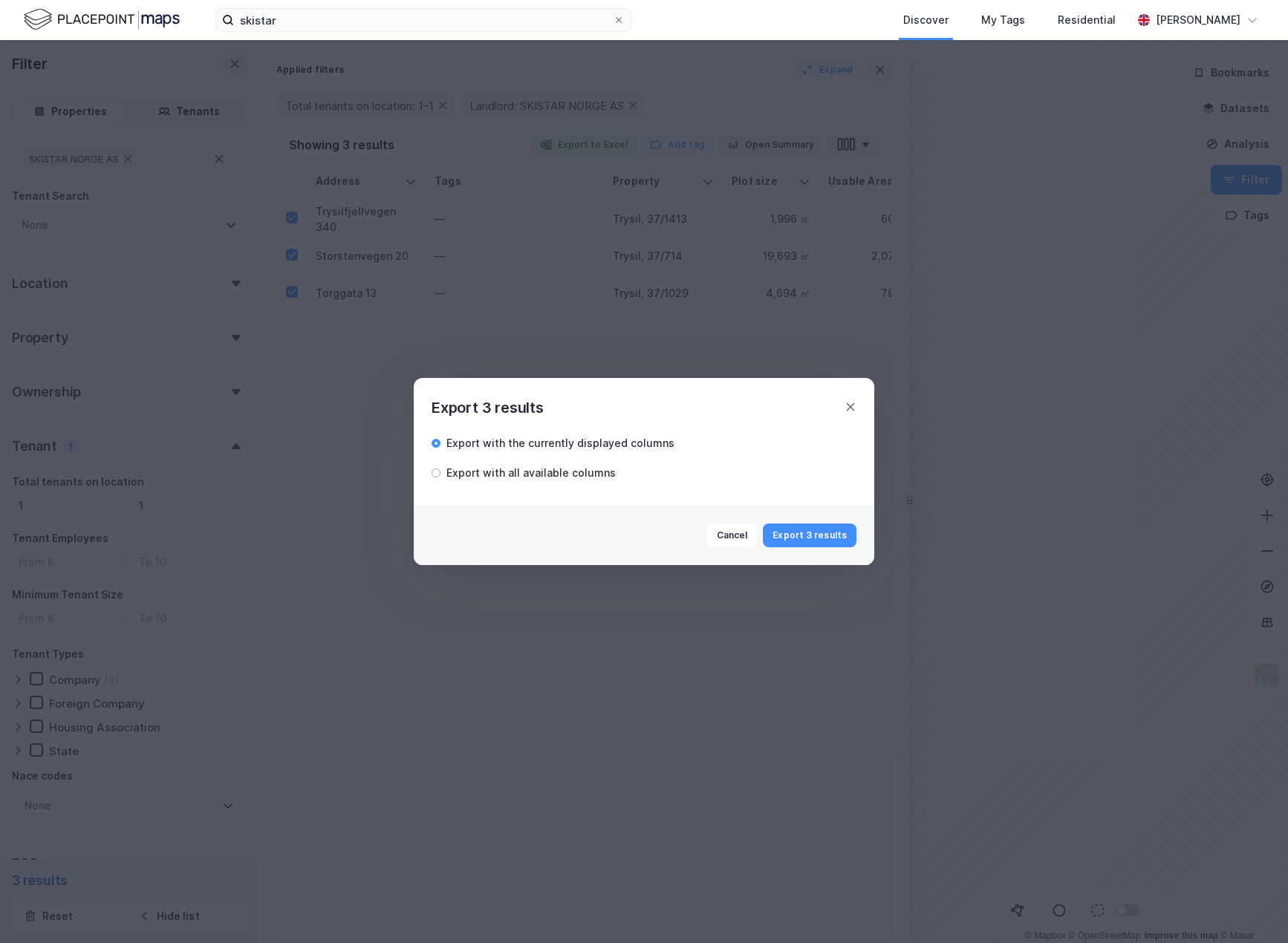
click at [584, 470] on div "Export with all available columns" at bounding box center [532, 472] width 170 height 18
click at [798, 535] on button "Export 3 results" at bounding box center [809, 535] width 93 height 24
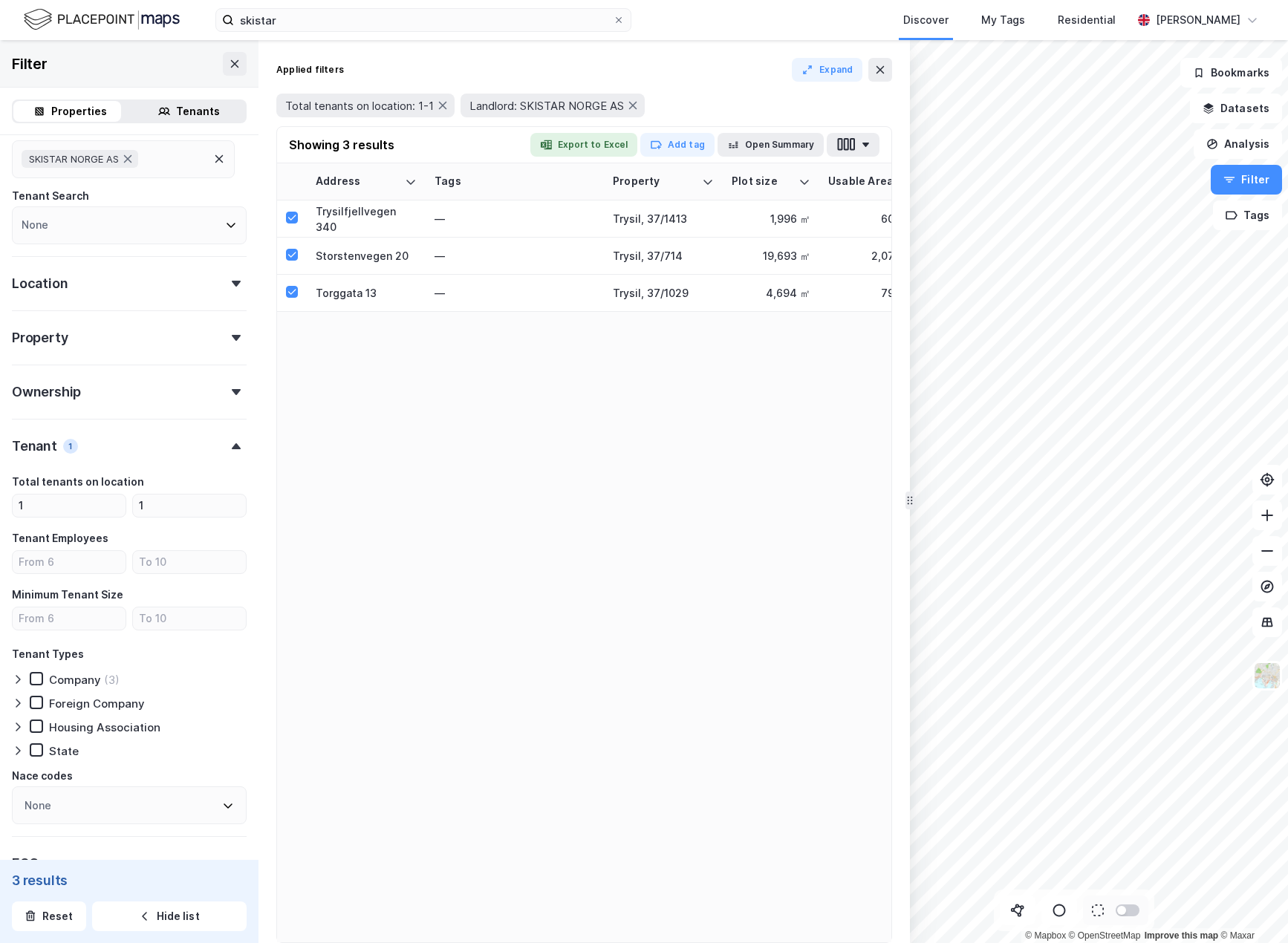
click at [804, 588] on div "Address Tags Property Plot size Usable Area Usable Area % Built Area Built Area…" at bounding box center [584, 552] width 614 height 779
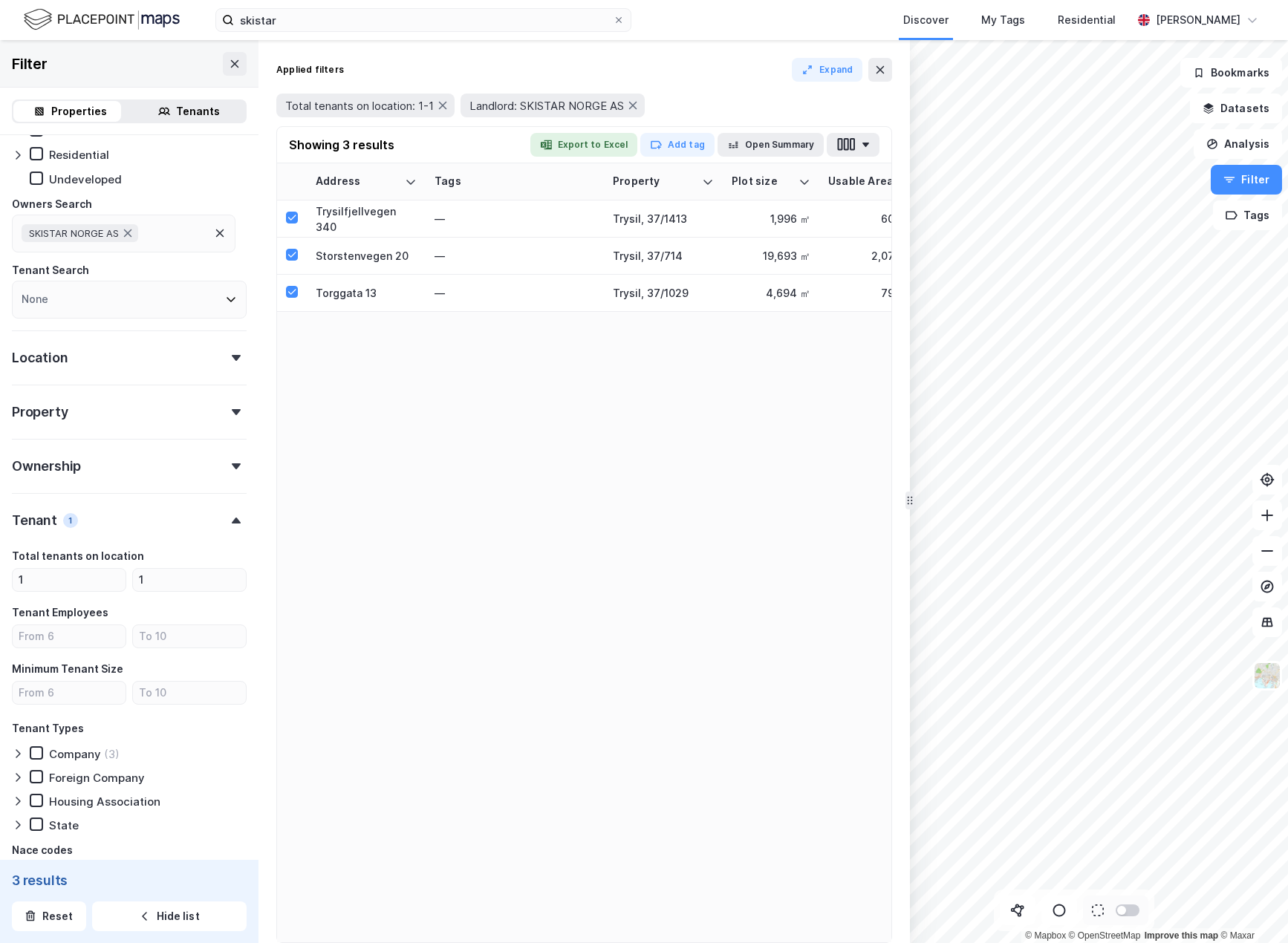
click at [205, 103] on div "Tenants" at bounding box center [198, 111] width 44 height 18
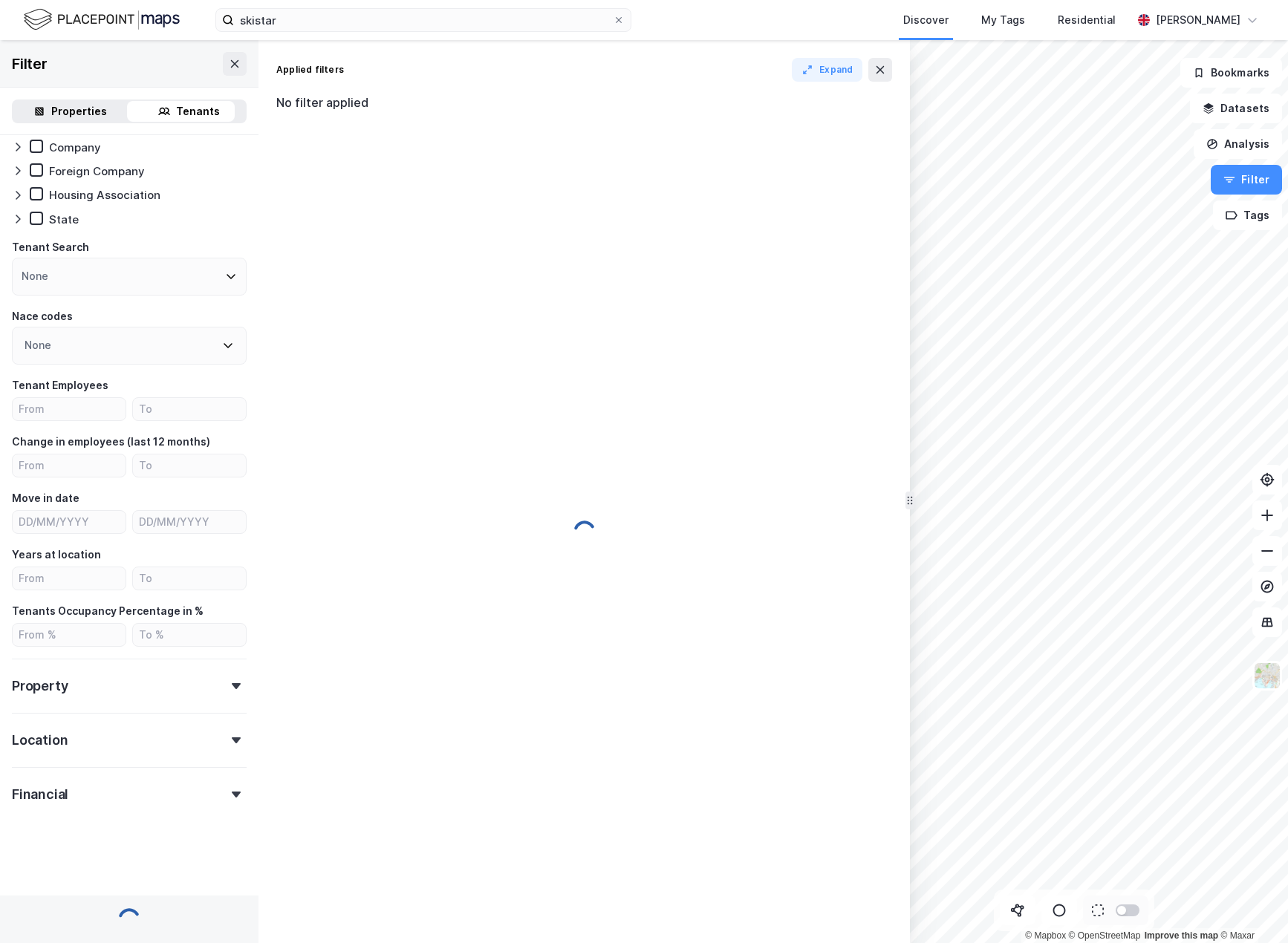
scroll to position [34, 0]
click at [181, 107] on div "Tenants" at bounding box center [198, 111] width 44 height 18
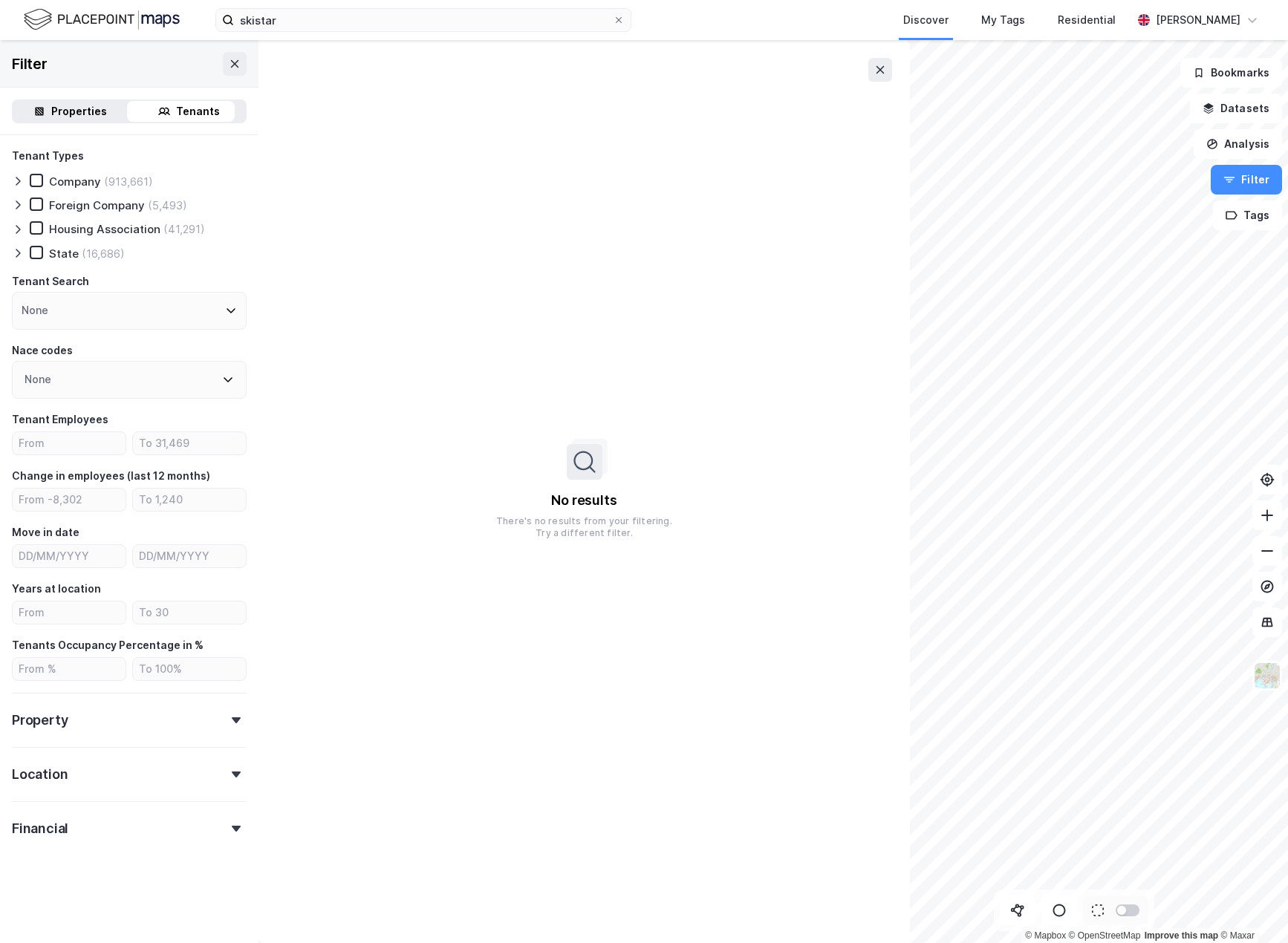
scroll to position [0, 0]
click at [134, 307] on div "None" at bounding box center [129, 310] width 235 height 38
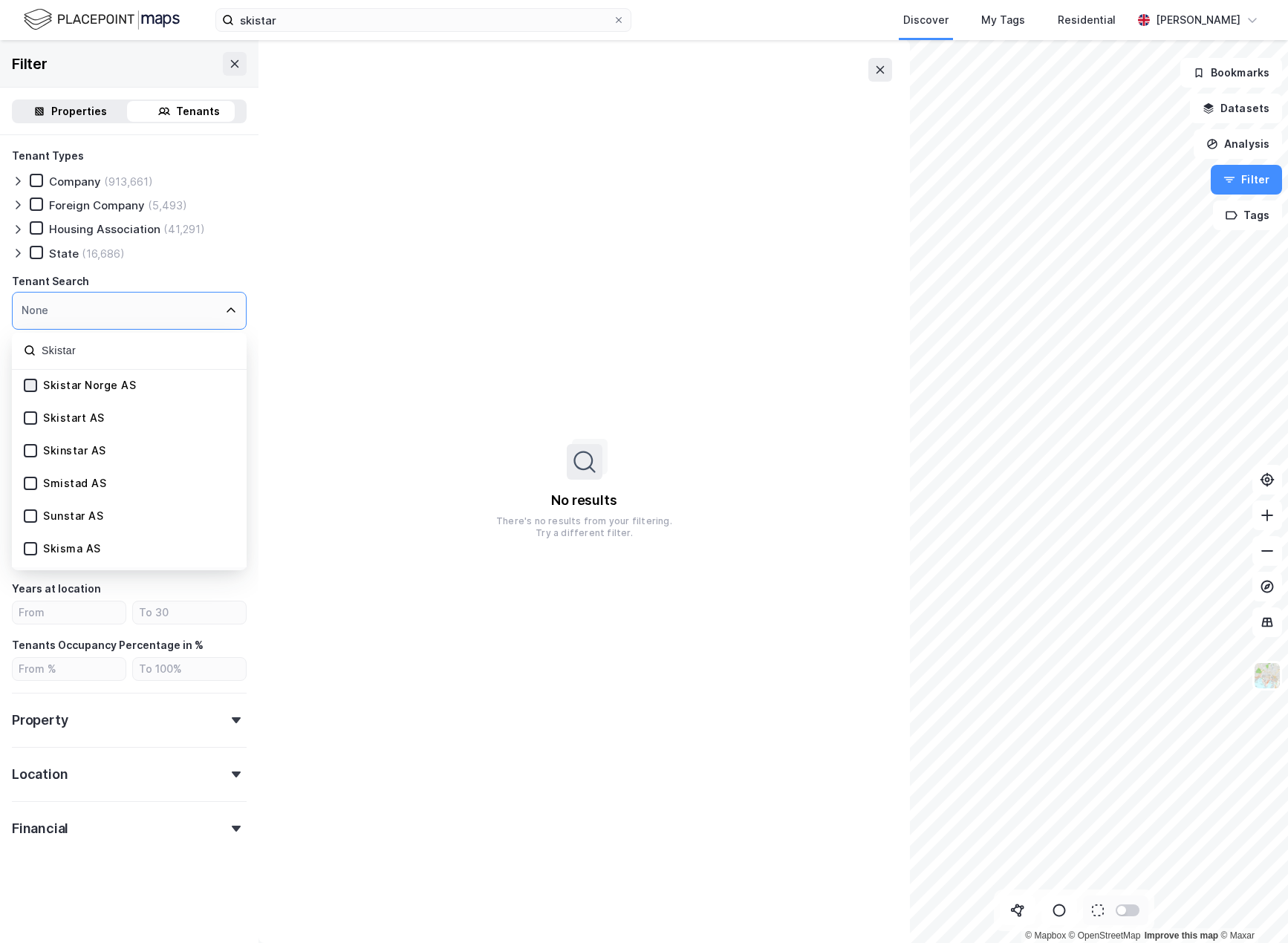
type input "Skistar"
click at [31, 382] on icon at bounding box center [30, 385] width 10 height 10
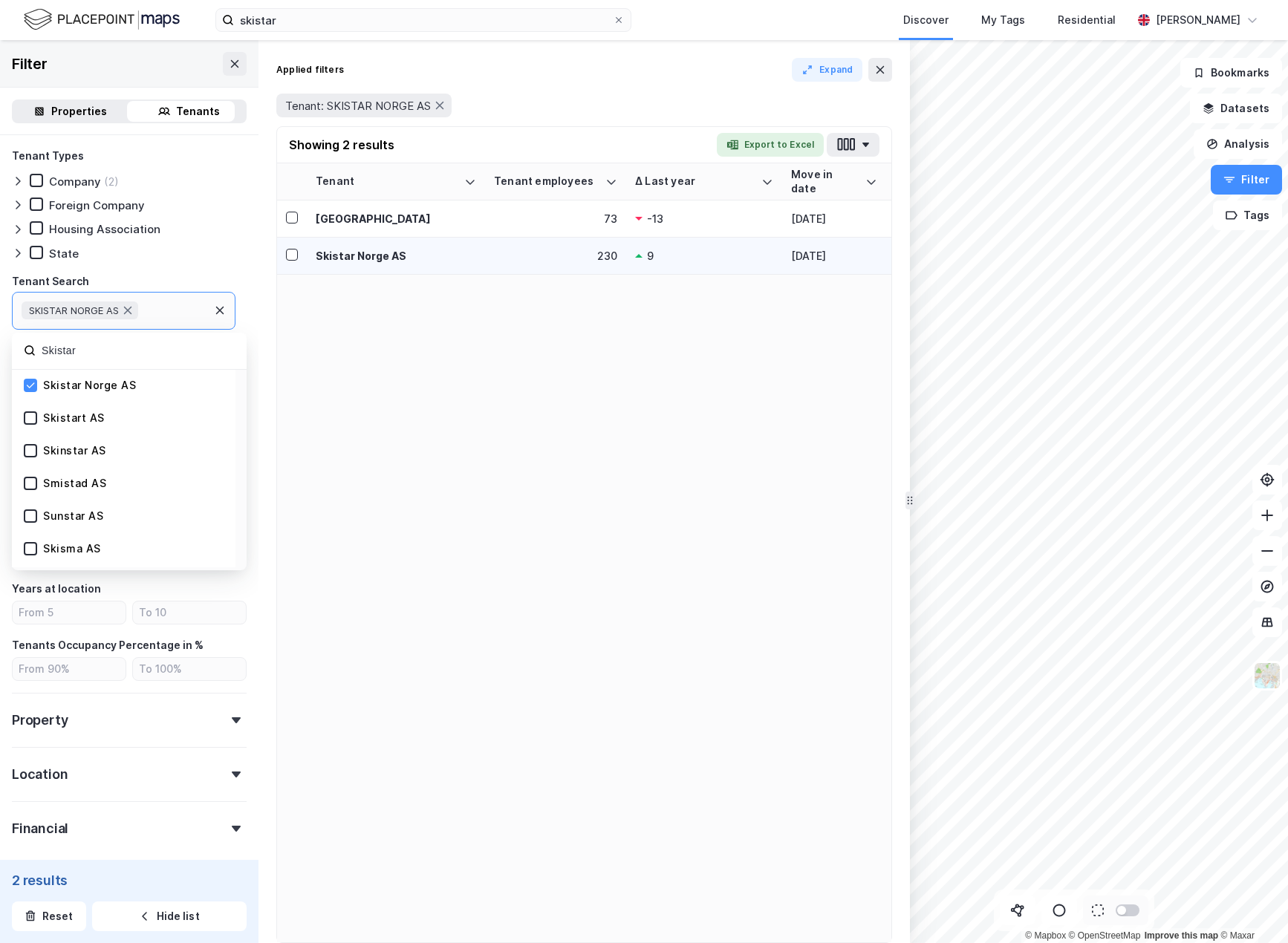
click at [361, 255] on div "Skistar Norge AS" at bounding box center [396, 256] width 160 height 16
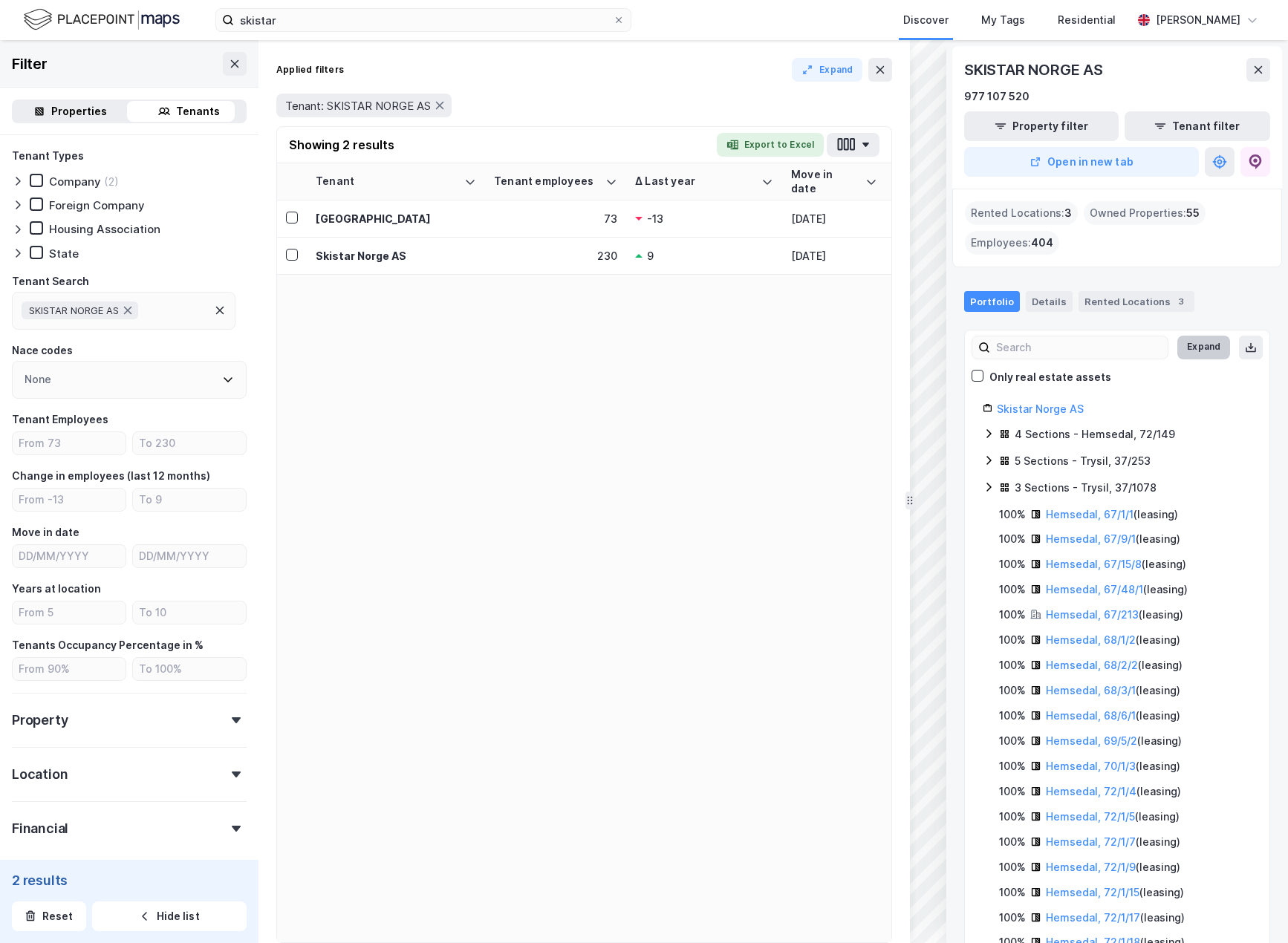
click at [1204, 350] on button "Expand" at bounding box center [1204, 347] width 53 height 24
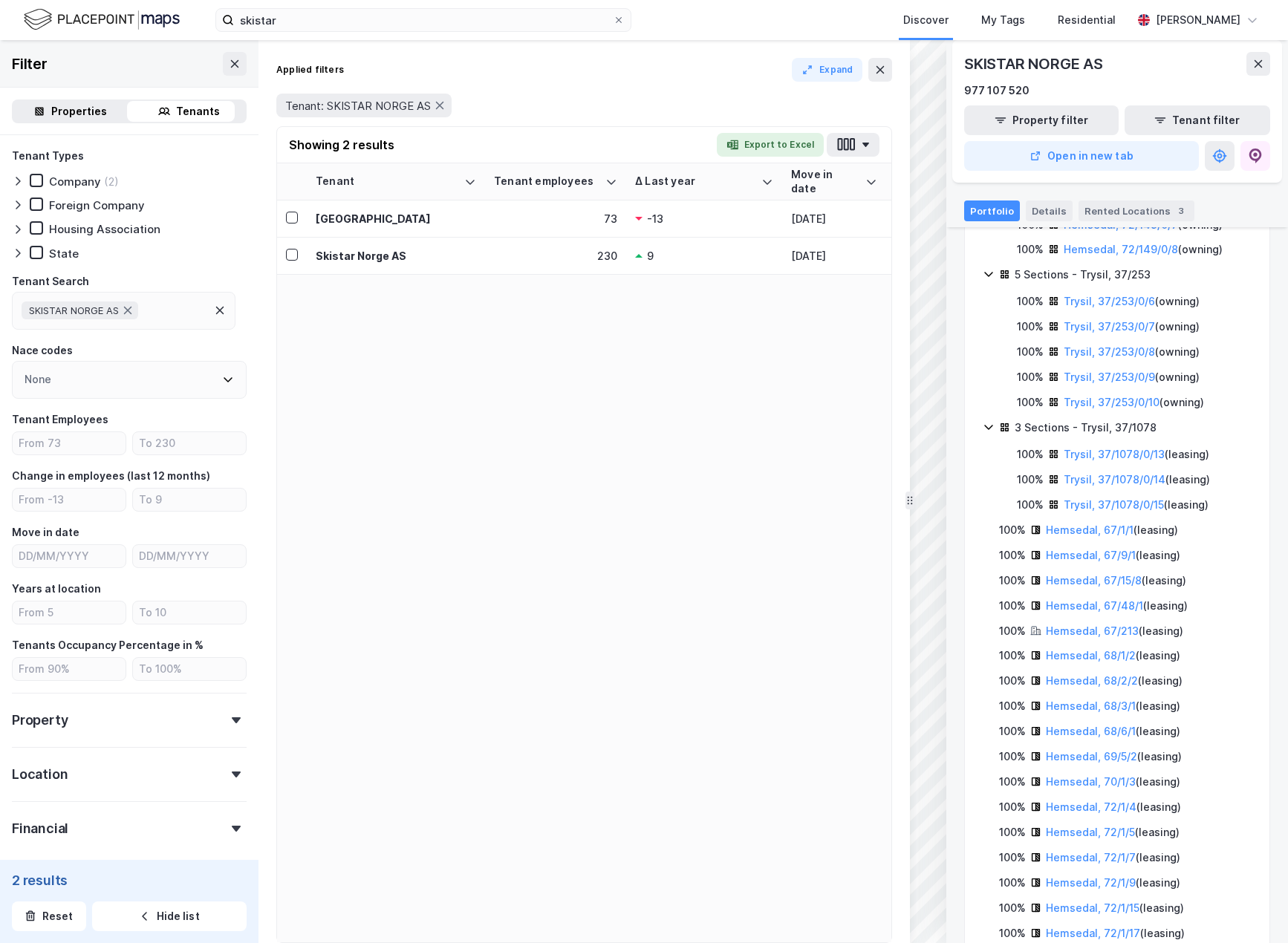
scroll to position [70, 0]
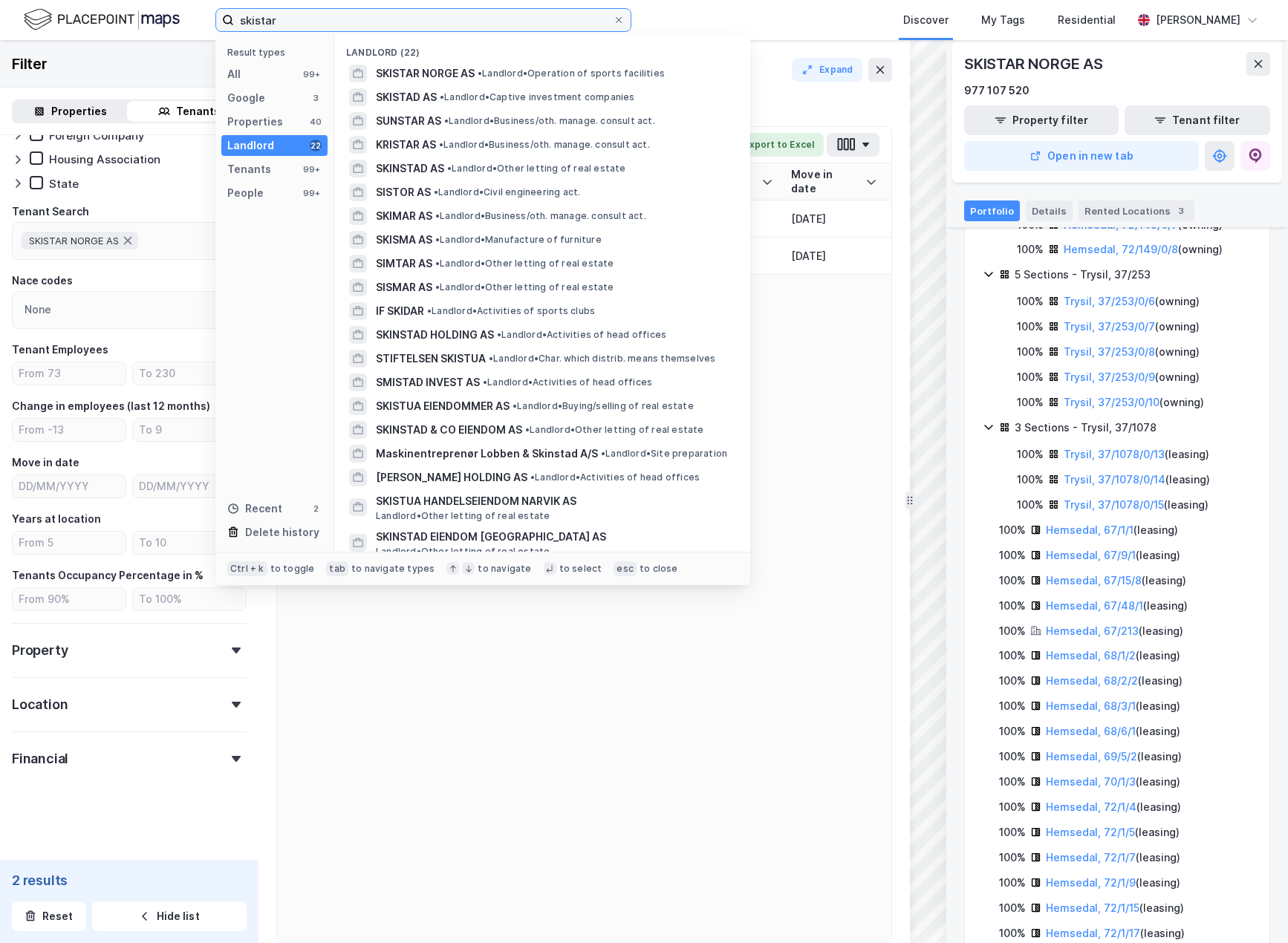
click at [297, 18] on input "skistar" at bounding box center [423, 19] width 379 height 23
click at [253, 161] on div "Tenants" at bounding box center [249, 169] width 44 height 18
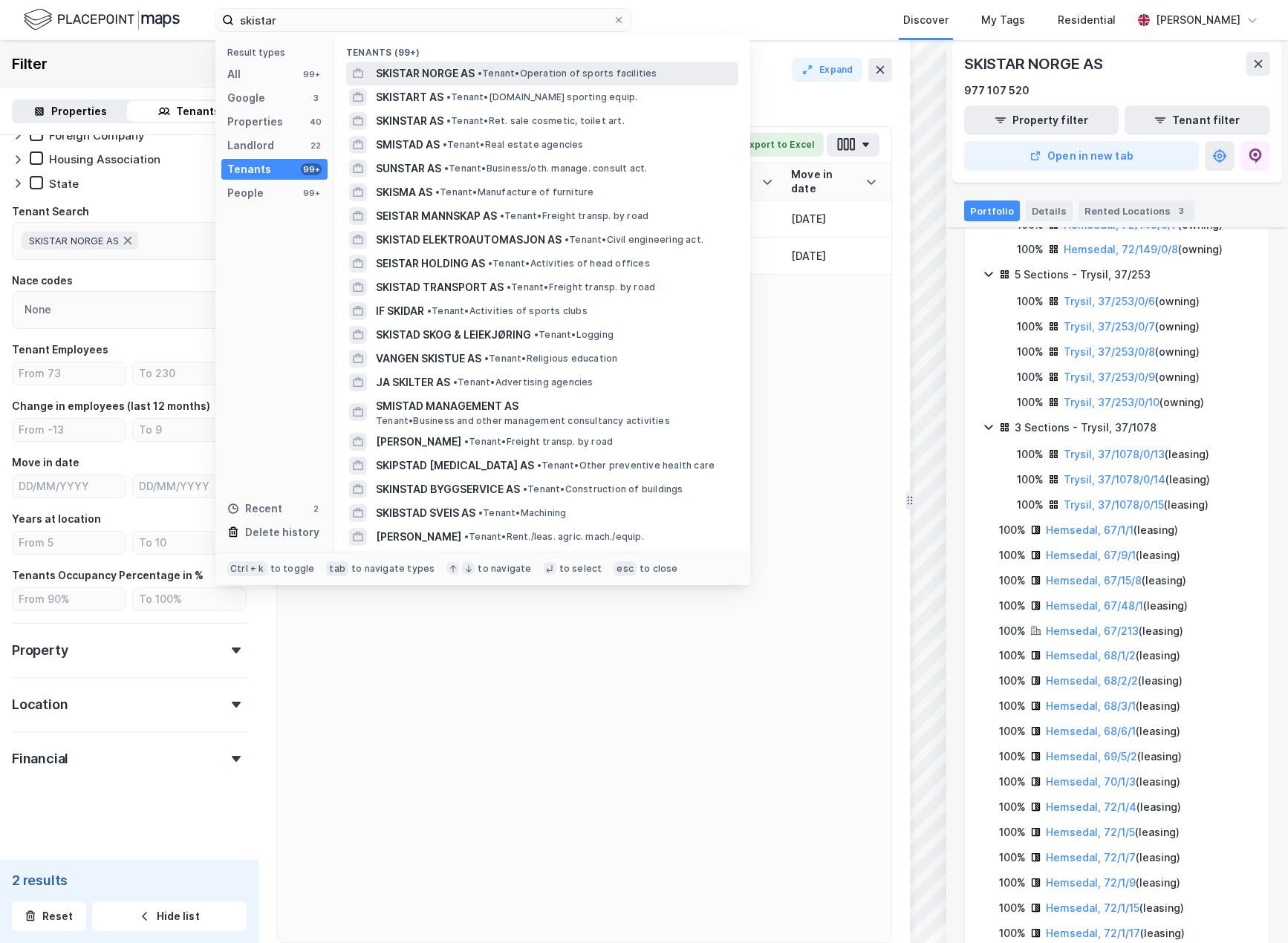
click at [504, 77] on span "• Tenant • Operation of sports facilities" at bounding box center [567, 73] width 180 height 12
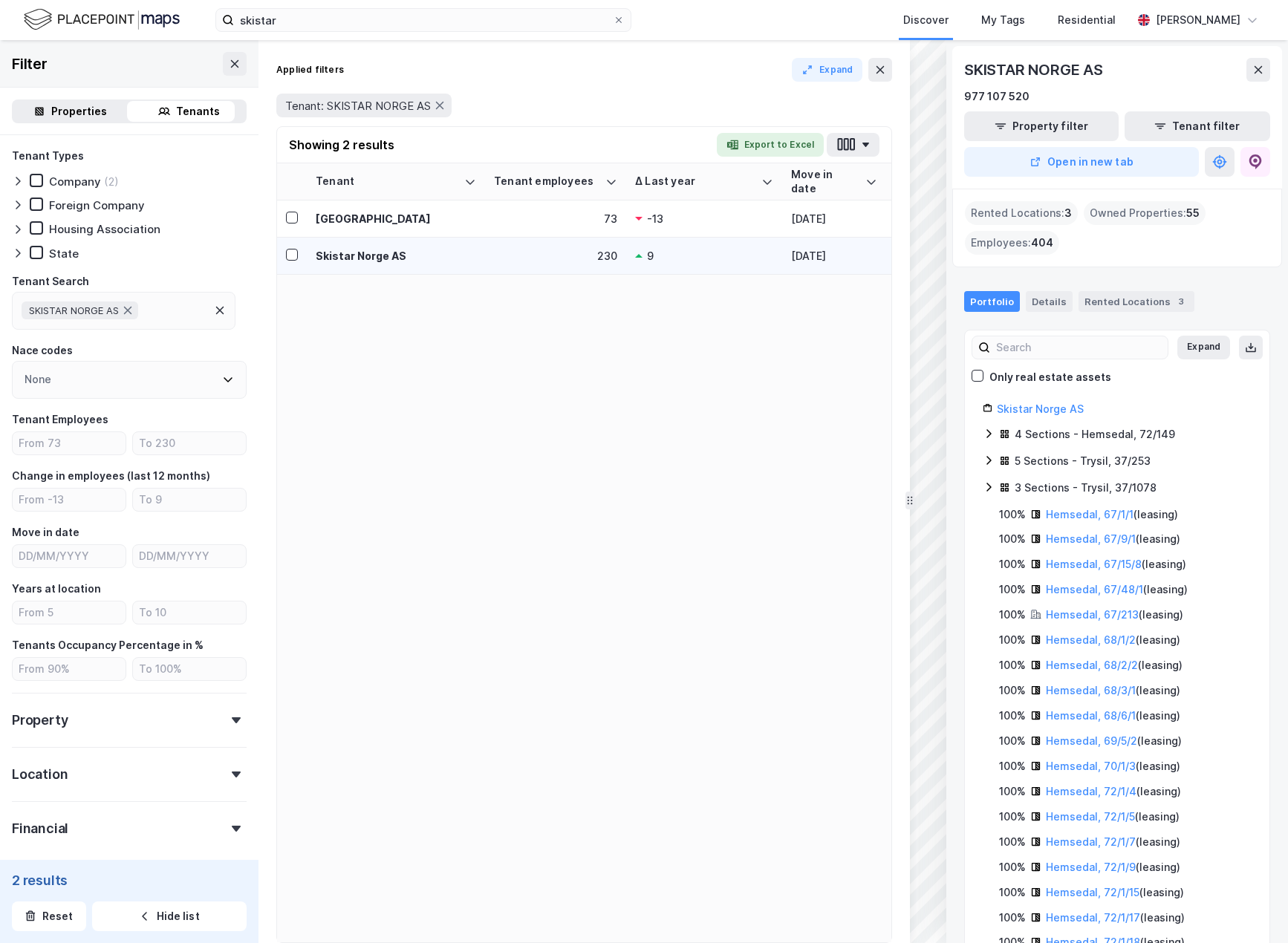
click at [553, 247] on td "230" at bounding box center [555, 256] width 141 height 37
click at [293, 251] on icon at bounding box center [291, 254] width 10 height 10
click at [644, 258] on div "9" at bounding box center [704, 256] width 138 height 16
click at [104, 919] on button "Hide list" at bounding box center [169, 916] width 155 height 30
click at [146, 913] on button "Hide list" at bounding box center [169, 916] width 155 height 30
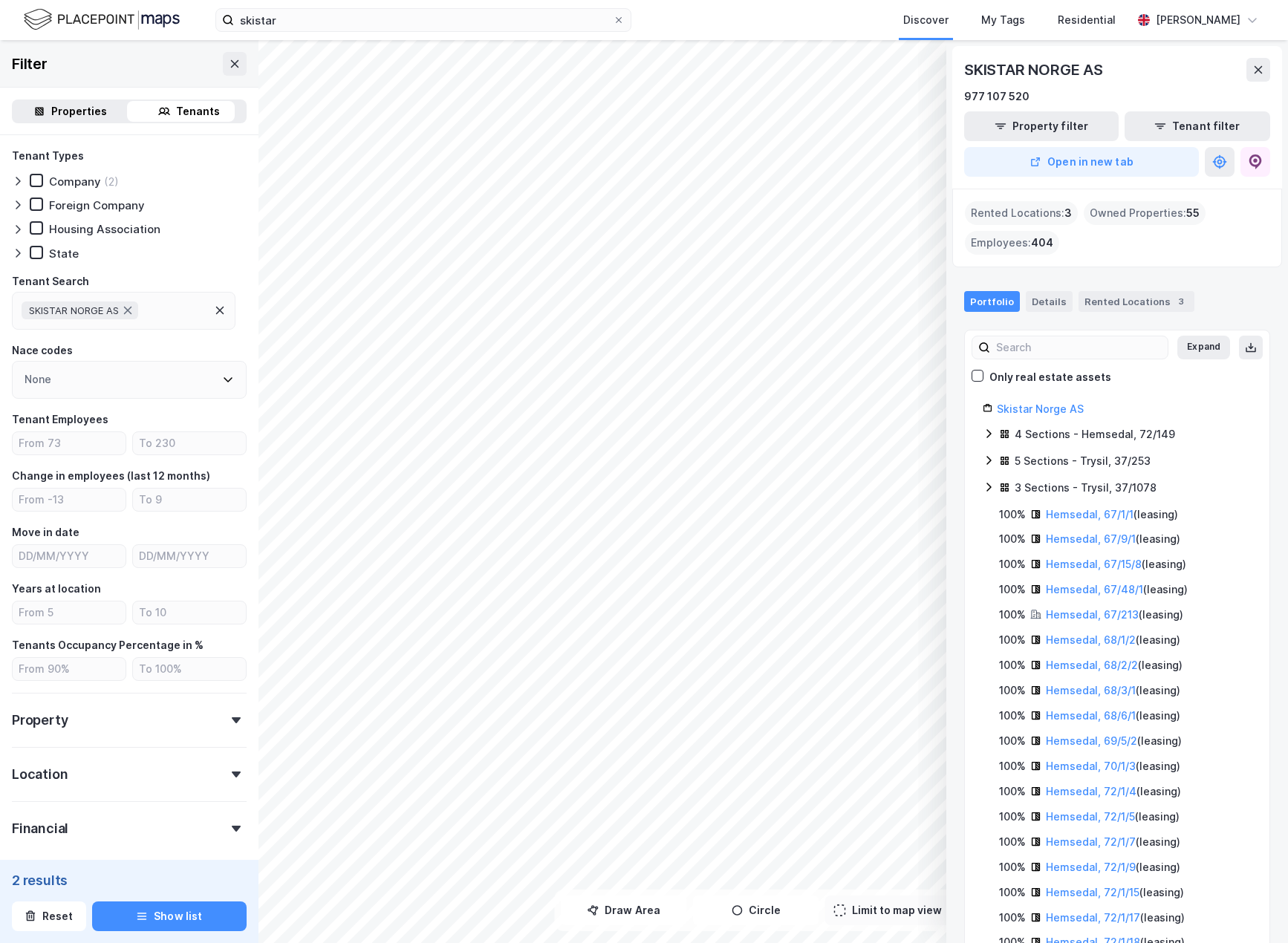
click at [1038, 215] on div "Rented Locations : 3" at bounding box center [1021, 213] width 113 height 24
click at [1157, 303] on div "Rented Locations 3" at bounding box center [1136, 301] width 116 height 21
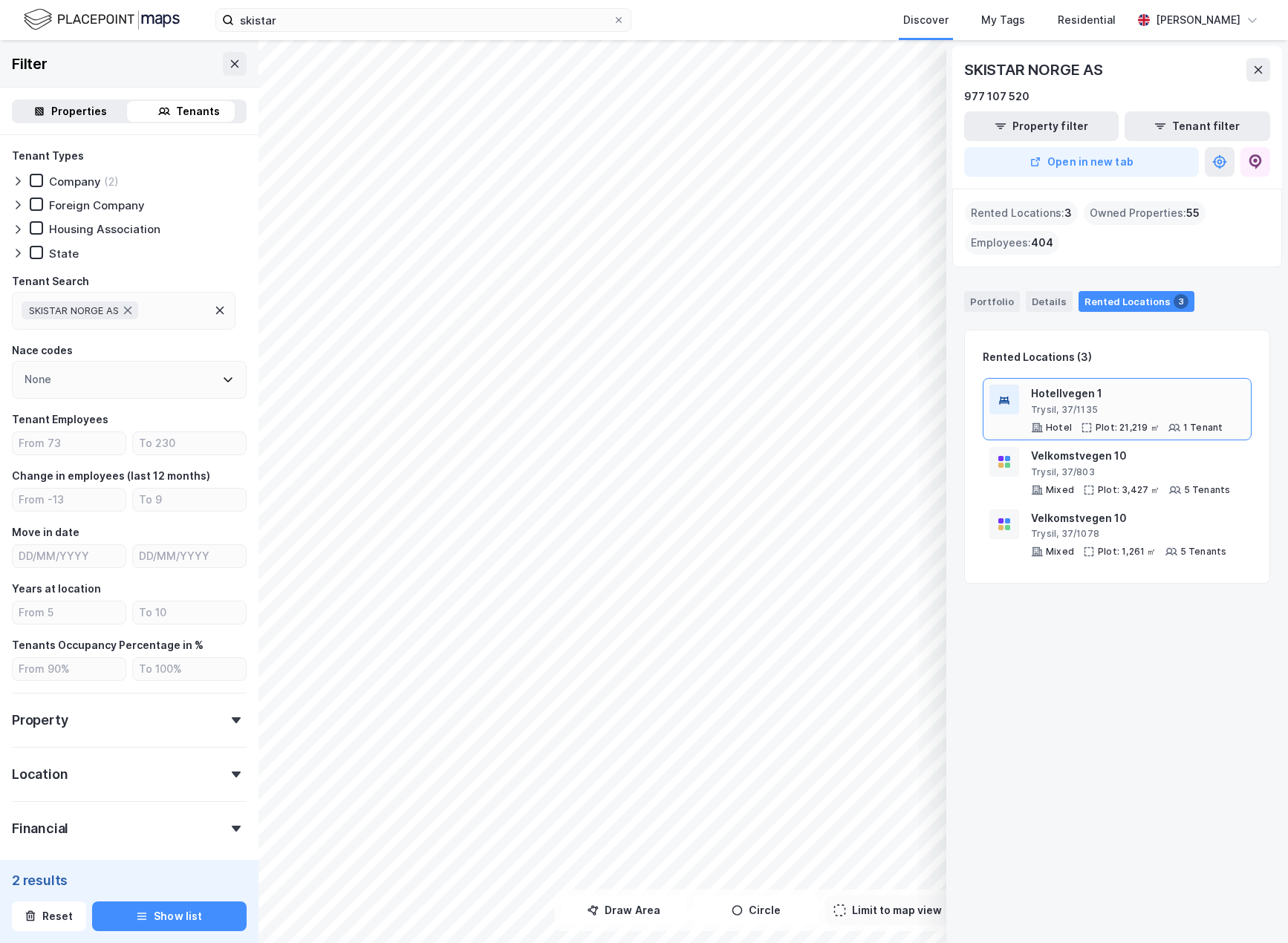
click at [1118, 393] on div "Hotellvegen 1" at bounding box center [1127, 393] width 191 height 18
